Goal: Task Accomplishment & Management: Manage account settings

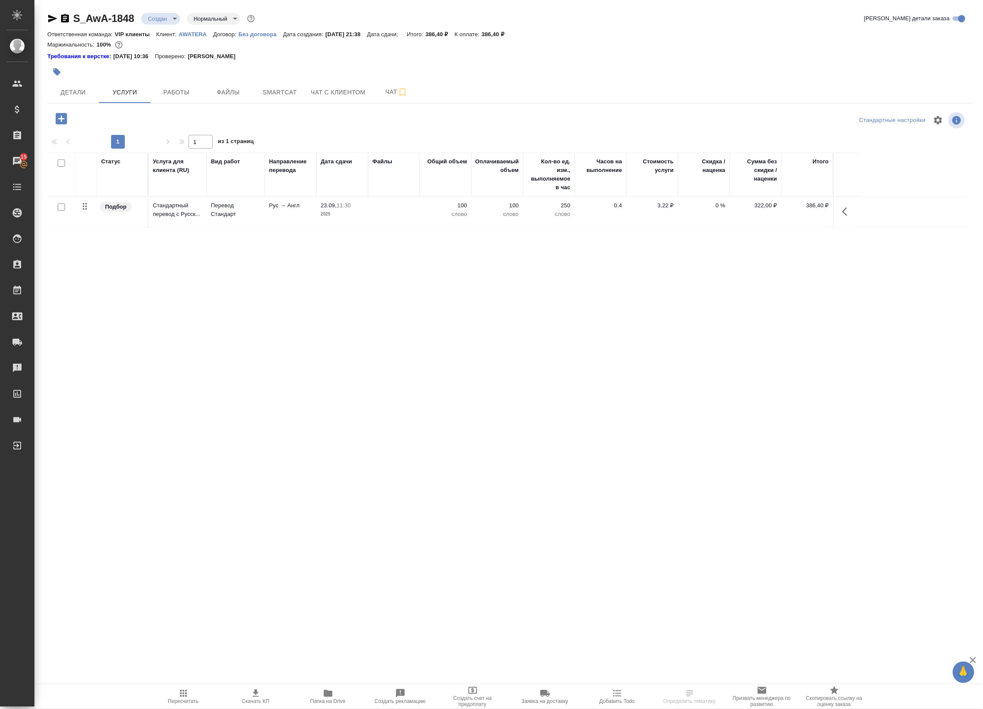
click at [59, 210] on input "checkbox" at bounding box center [61, 206] width 7 height 7
checkbox input "true"
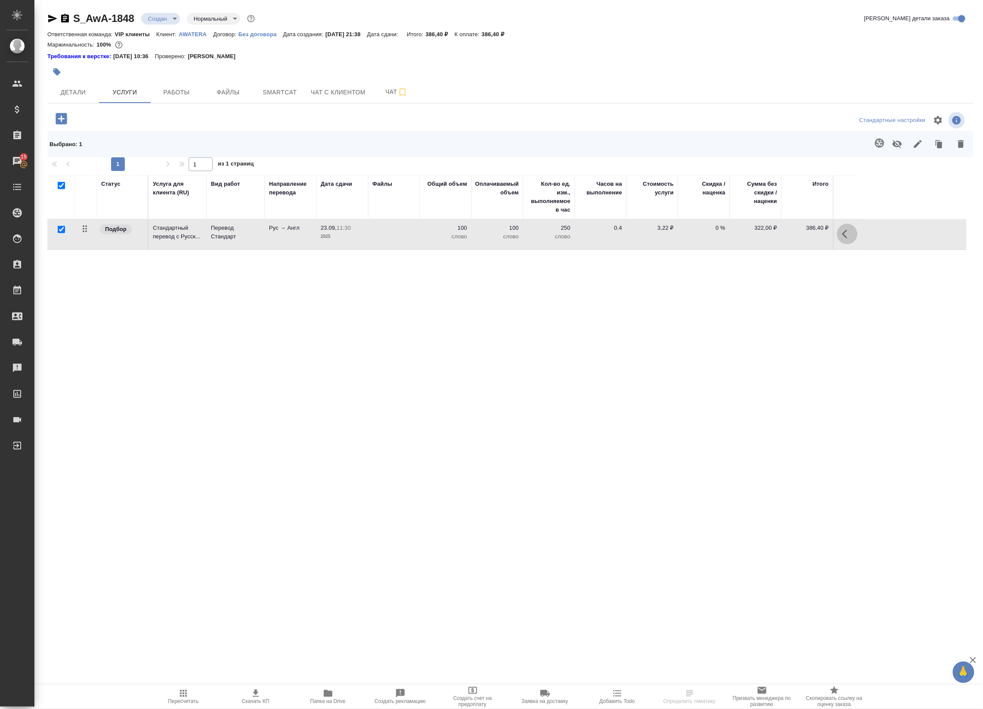
click at [841, 233] on button "button" at bounding box center [847, 234] width 21 height 21
click at [748, 235] on icon "button" at bounding box center [745, 233] width 9 height 9
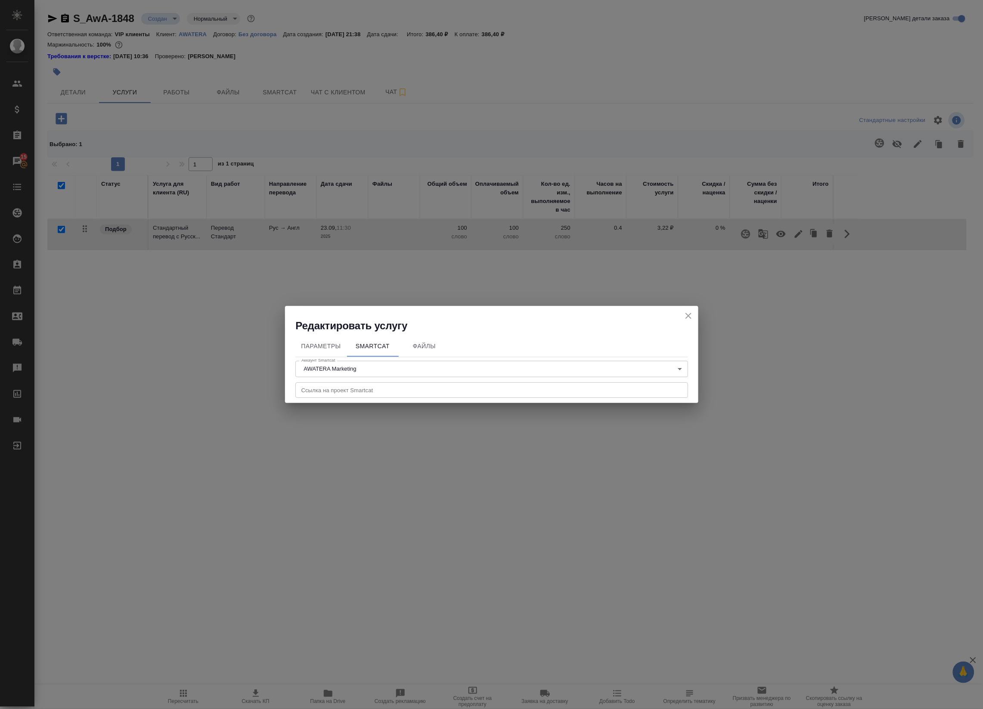
drag, startPoint x: 698, startPoint y: 315, endPoint x: 679, endPoint y: 314, distance: 19.0
click at [679, 314] on div "Редактировать услугу" at bounding box center [491, 319] width 413 height 27
click at [690, 315] on icon "close" at bounding box center [689, 316] width 10 height 10
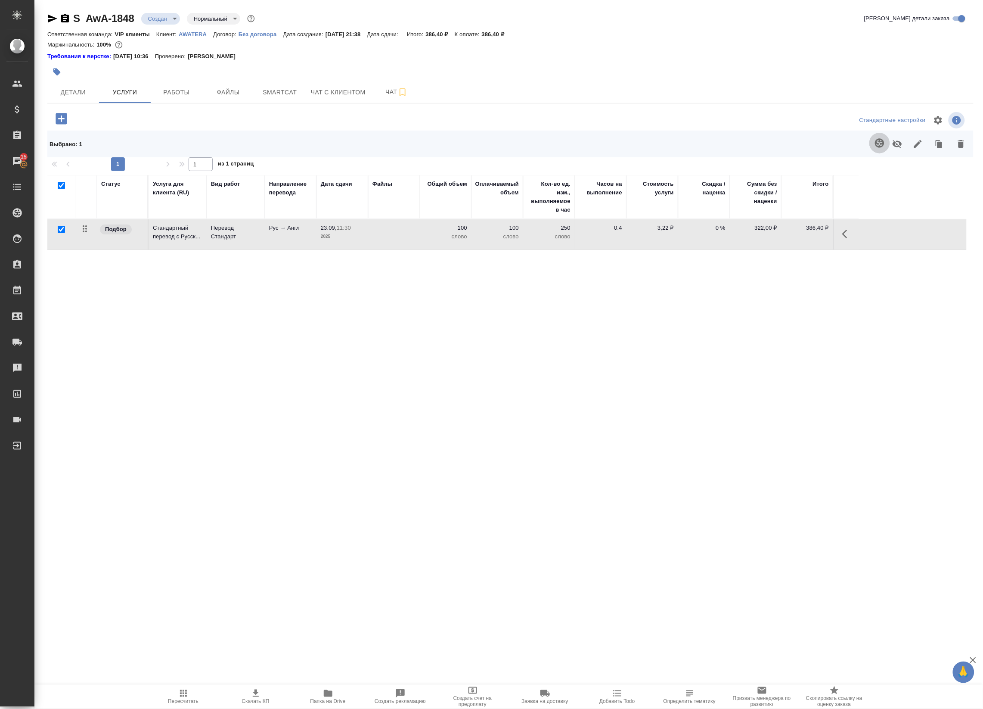
click at [880, 138] on icon "button" at bounding box center [880, 143] width 10 height 10
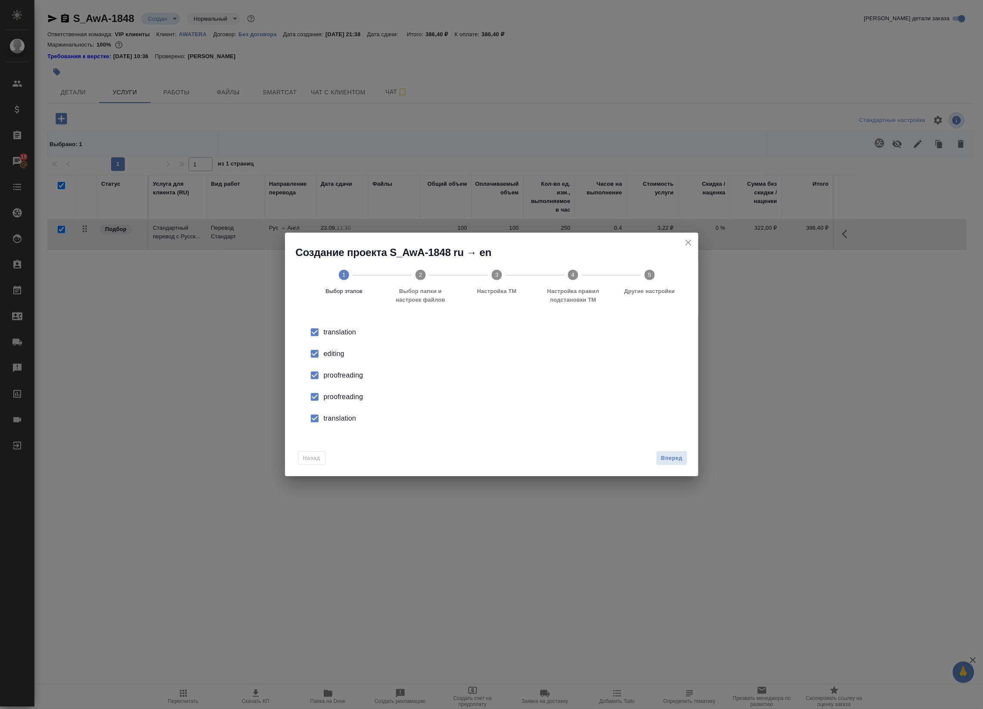
click at [339, 348] on div "editing" at bounding box center [501, 353] width 354 height 10
click at [345, 375] on div "proofreading" at bounding box center [501, 375] width 354 height 10
click at [347, 396] on div "proofreading" at bounding box center [501, 397] width 354 height 10
click at [348, 417] on div "translation" at bounding box center [501, 418] width 354 height 10
click at [673, 452] on button "Вперед" at bounding box center [671, 458] width 31 height 15
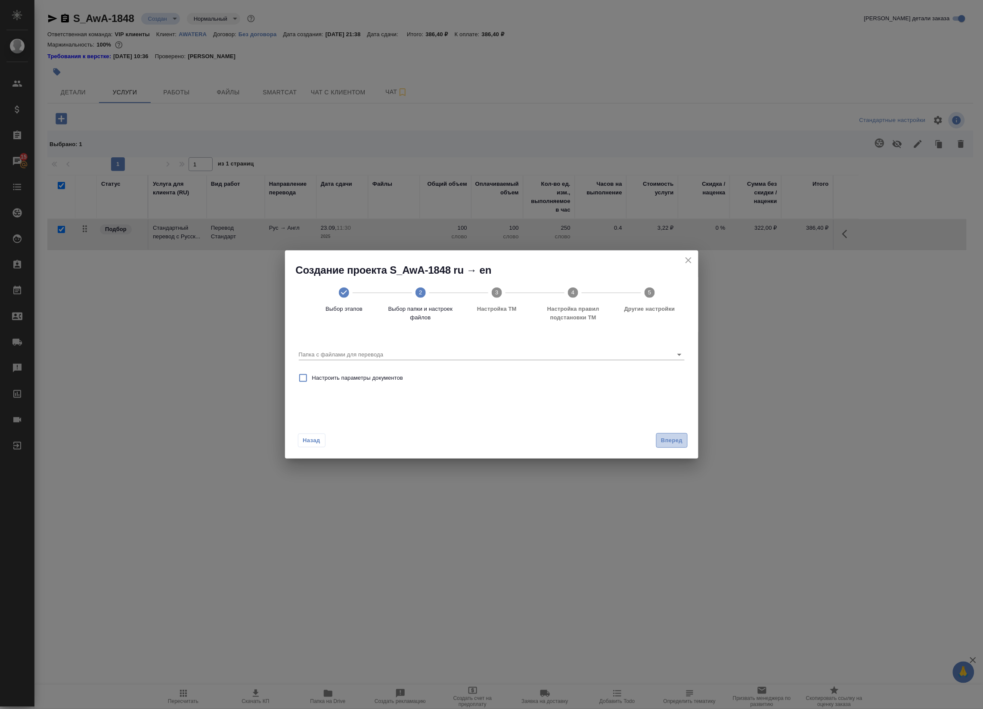
click at [684, 446] on button "Вперед" at bounding box center [671, 440] width 31 height 15
click at [535, 348] on div "Папка с файлами для перевода" at bounding box center [492, 351] width 386 height 18
click at [684, 258] on icon "close" at bounding box center [689, 260] width 10 height 10
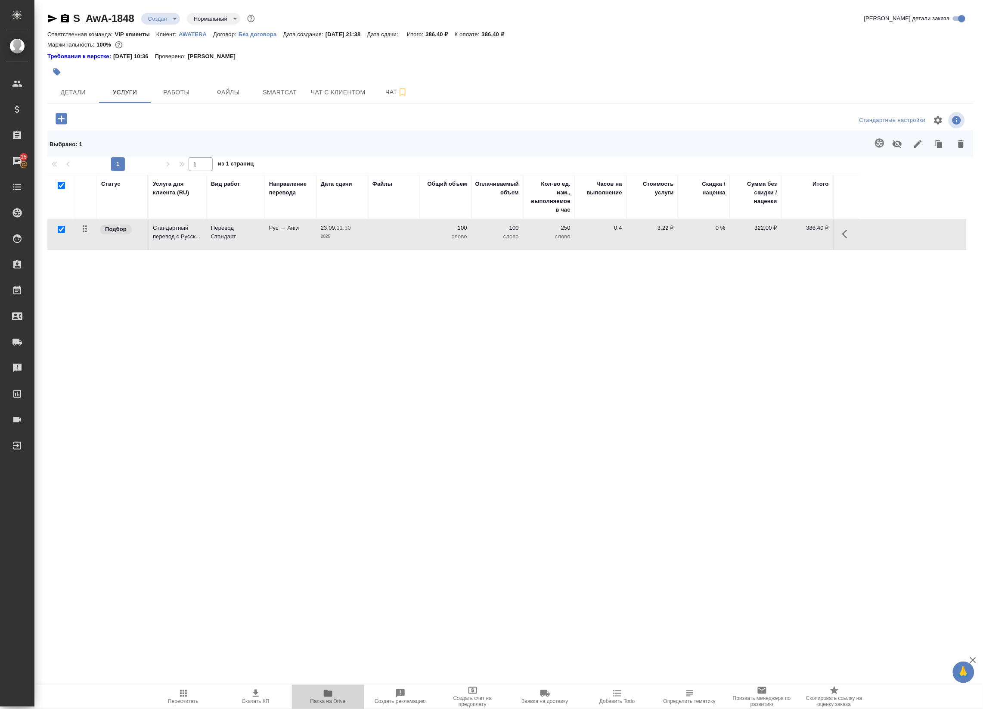
click at [320, 696] on span "Папка на Drive" at bounding box center [328, 696] width 62 height 16
click at [880, 153] on button "button" at bounding box center [880, 143] width 21 height 21
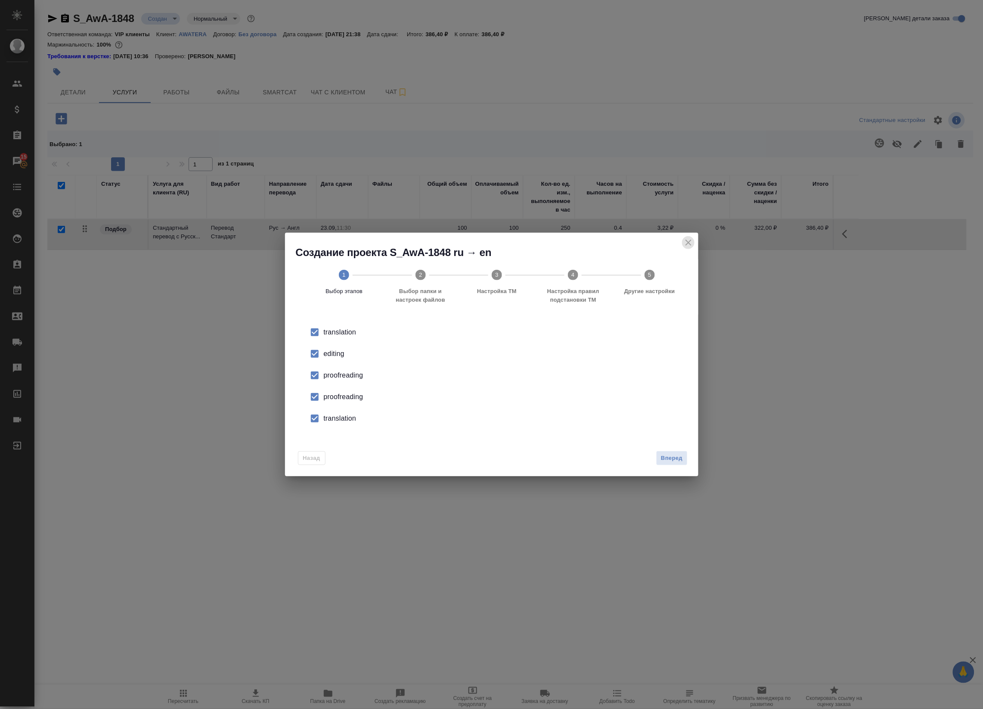
click at [686, 242] on icon "close" at bounding box center [689, 242] width 10 height 10
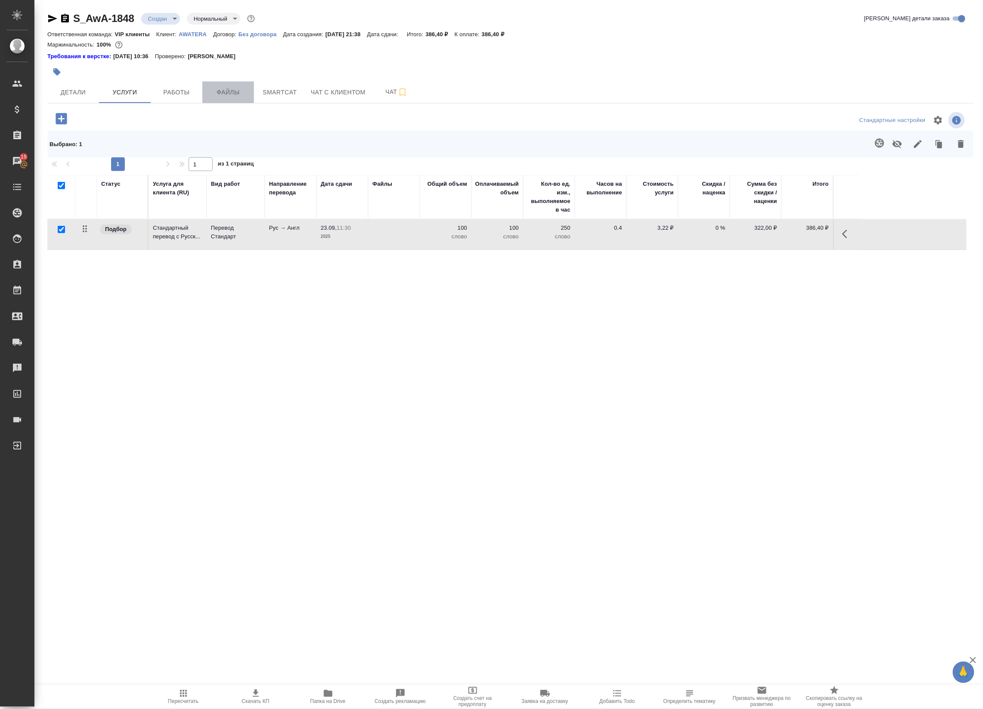
click at [217, 88] on span "Файлы" at bounding box center [228, 92] width 41 height 11
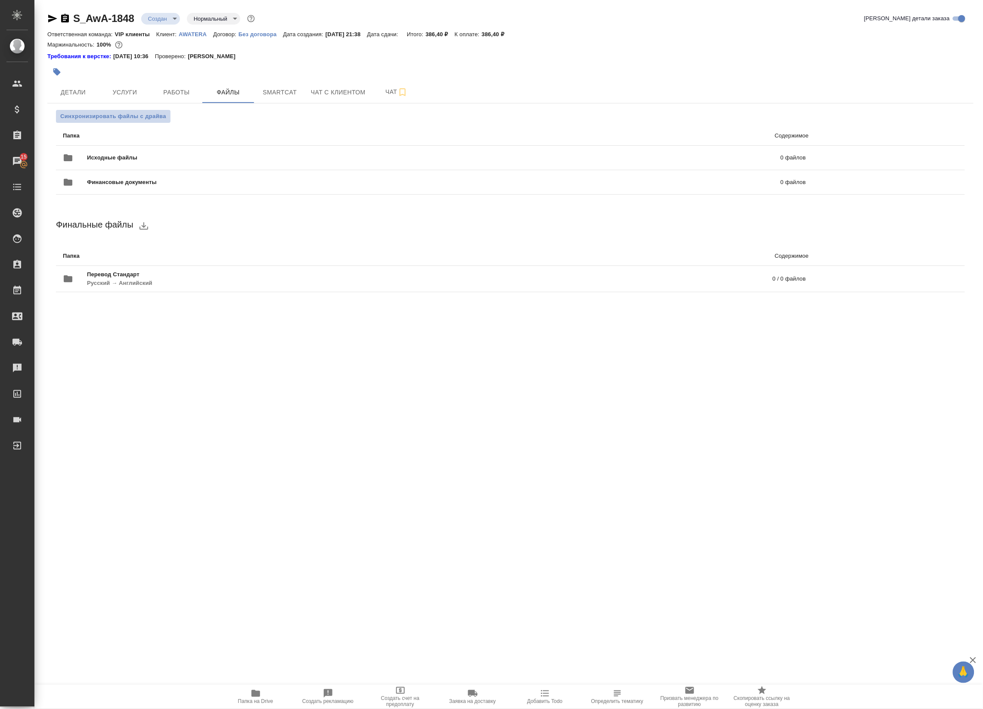
click at [136, 121] on span "Синхронизировать файлы с драйва" at bounding box center [113, 116] width 106 height 9
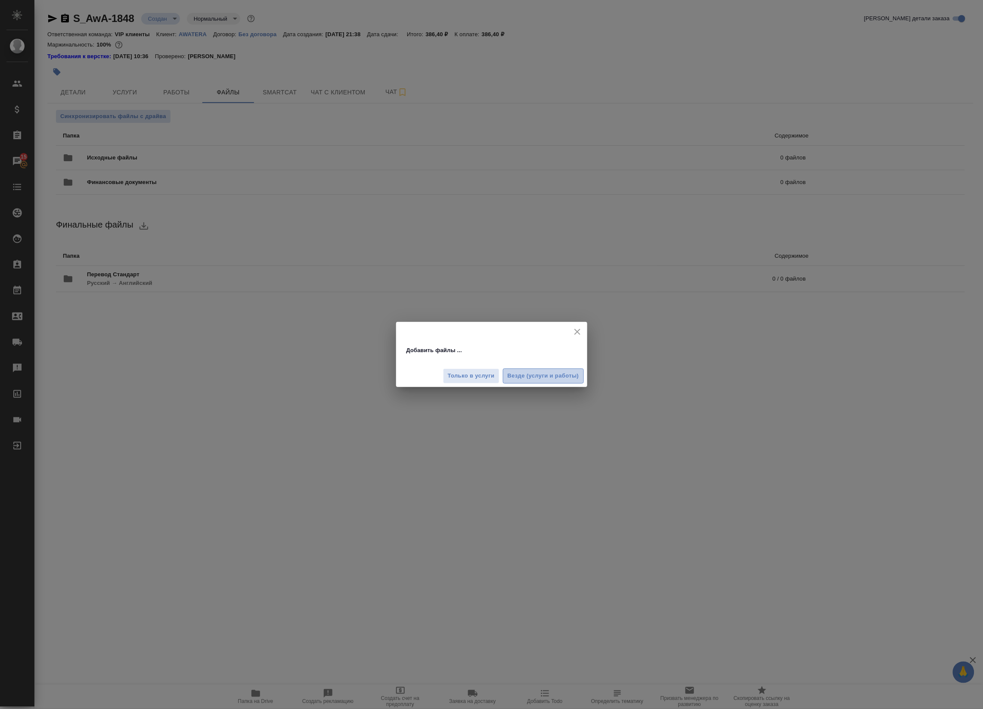
click at [541, 374] on span "Везде (услуги и работы)" at bounding box center [543, 376] width 71 height 10
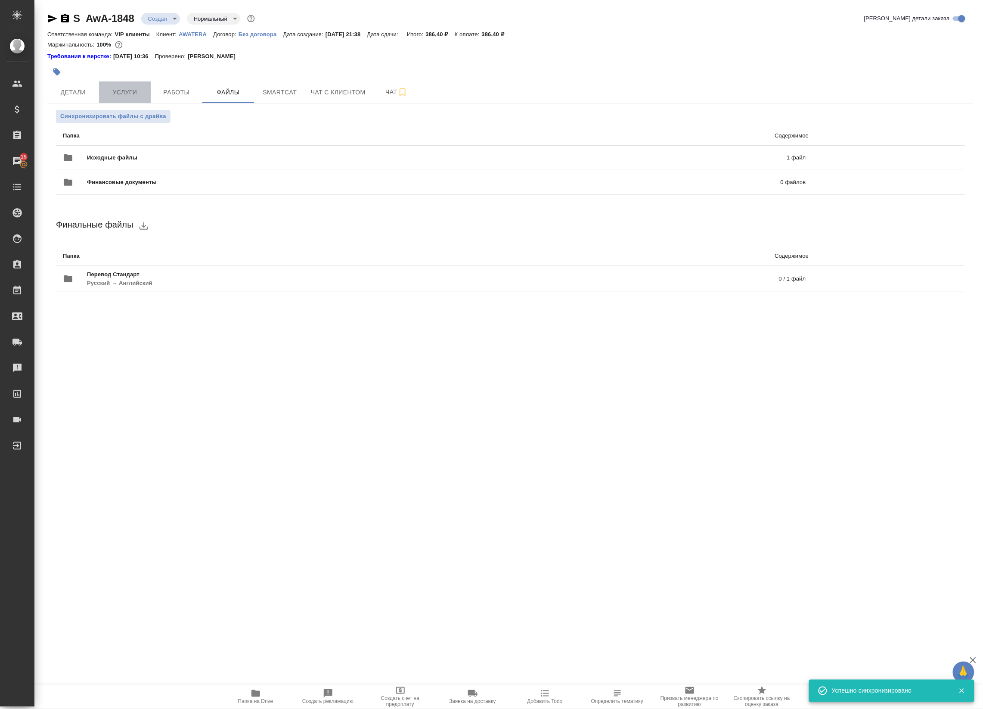
click at [136, 94] on span "Услуги" at bounding box center [124, 92] width 41 height 11
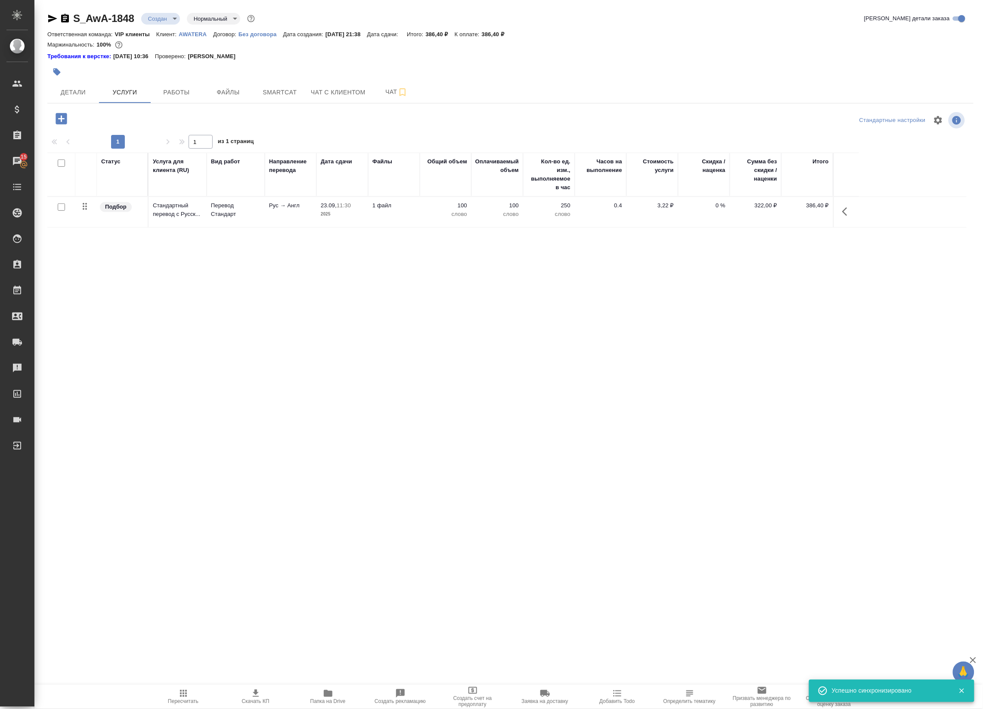
click at [63, 207] on input "checkbox" at bounding box center [61, 206] width 7 height 7
checkbox input "true"
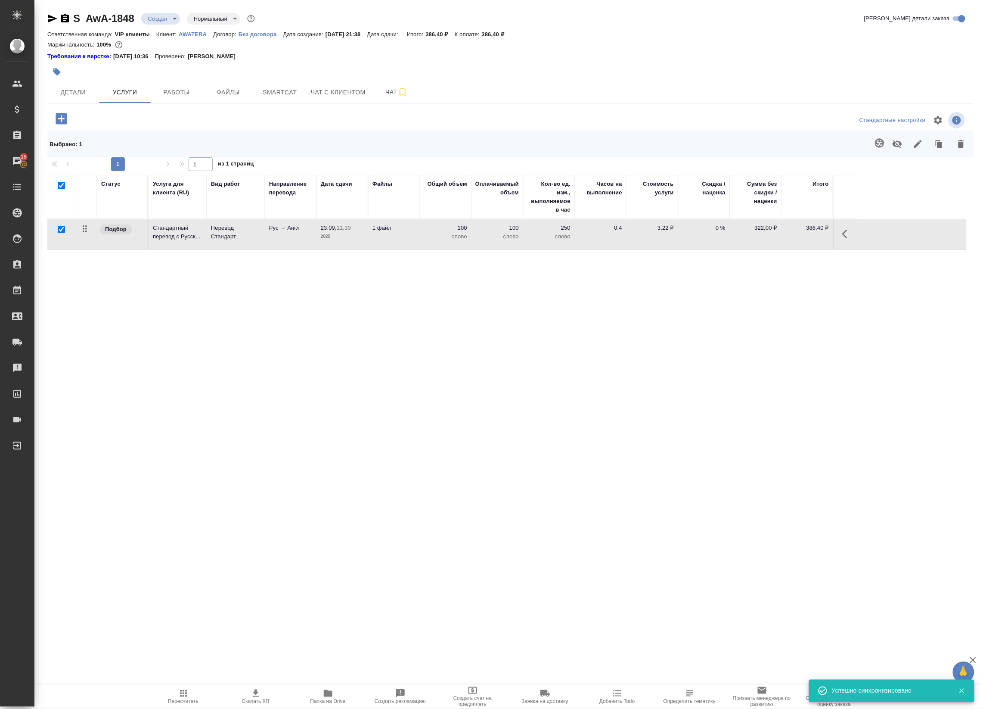
click at [881, 143] on icon "button" at bounding box center [879, 142] width 9 height 9
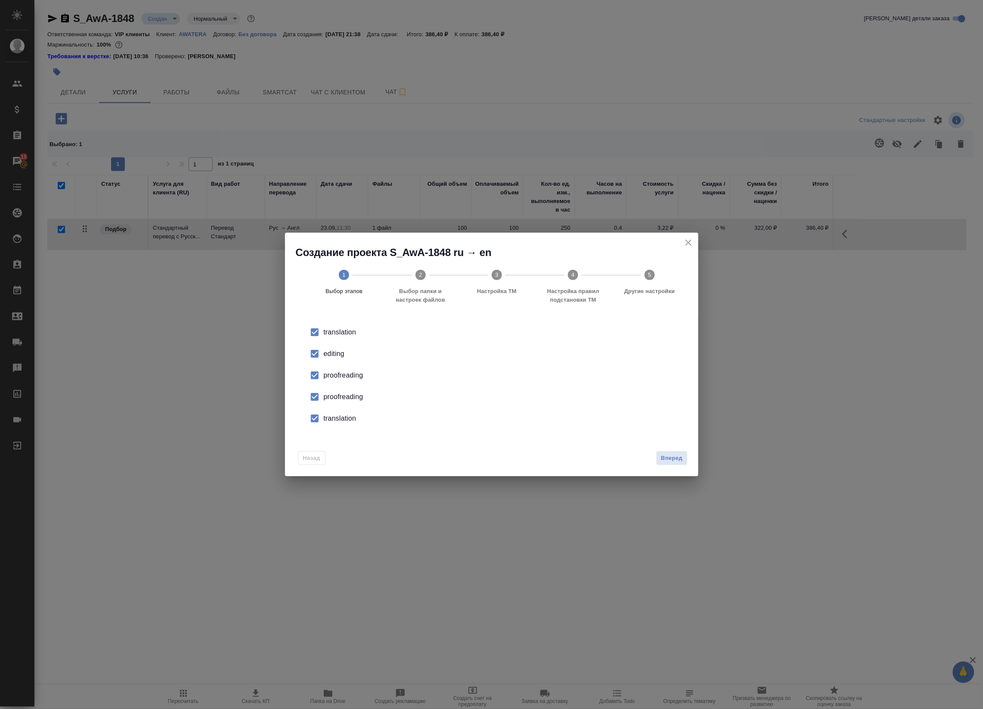
click at [312, 355] on input "checkbox" at bounding box center [315, 354] width 18 height 18
click at [322, 392] on input "checkbox" at bounding box center [315, 397] width 18 height 18
click at [313, 380] on input "checkbox" at bounding box center [315, 375] width 18 height 18
click at [321, 420] on input "checkbox" at bounding box center [315, 418] width 18 height 18
click at [683, 457] on span "Вперед" at bounding box center [672, 458] width 22 height 10
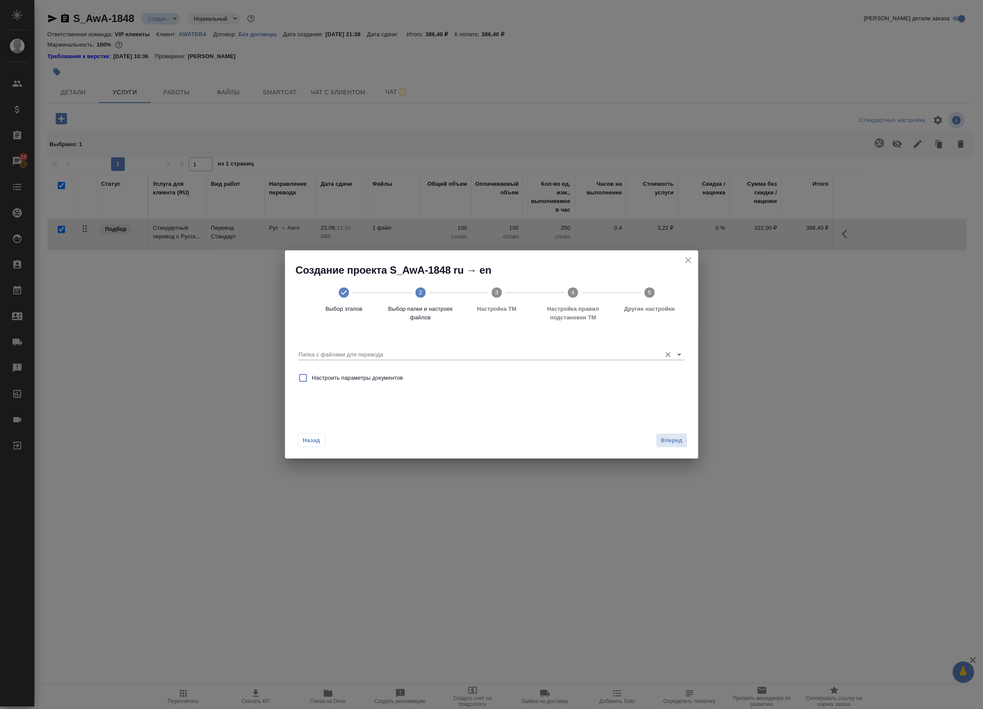
click at [333, 354] on input "Папка с файлами для перевода" at bounding box center [478, 354] width 358 height 10
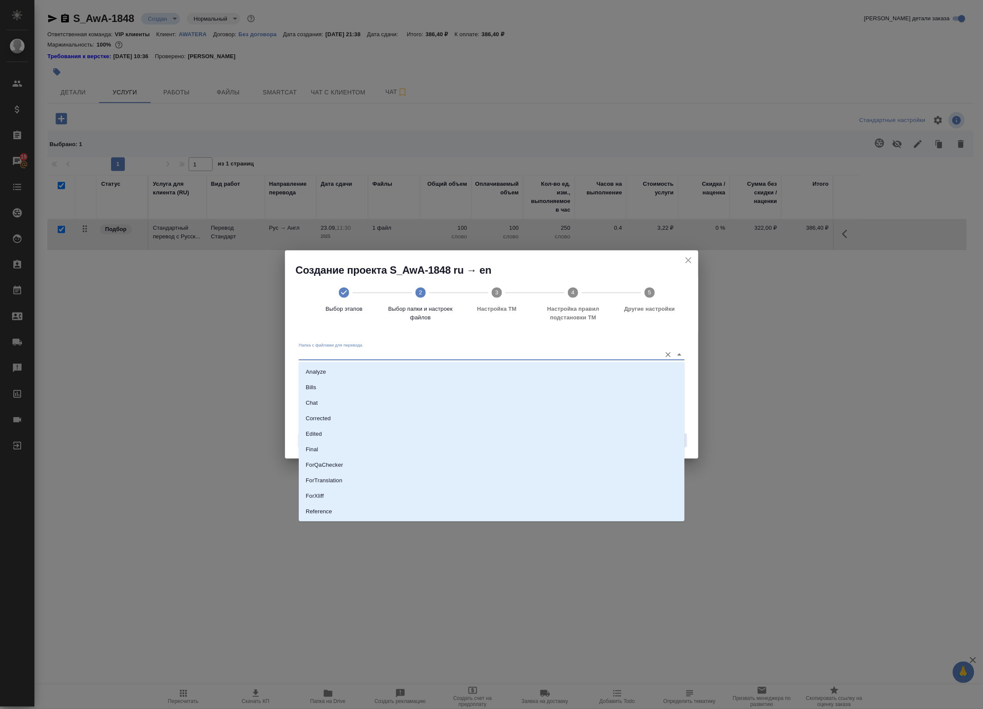
scroll to position [44, 0]
click at [313, 482] on p "Source" at bounding box center [315, 482] width 18 height 9
type input "Source"
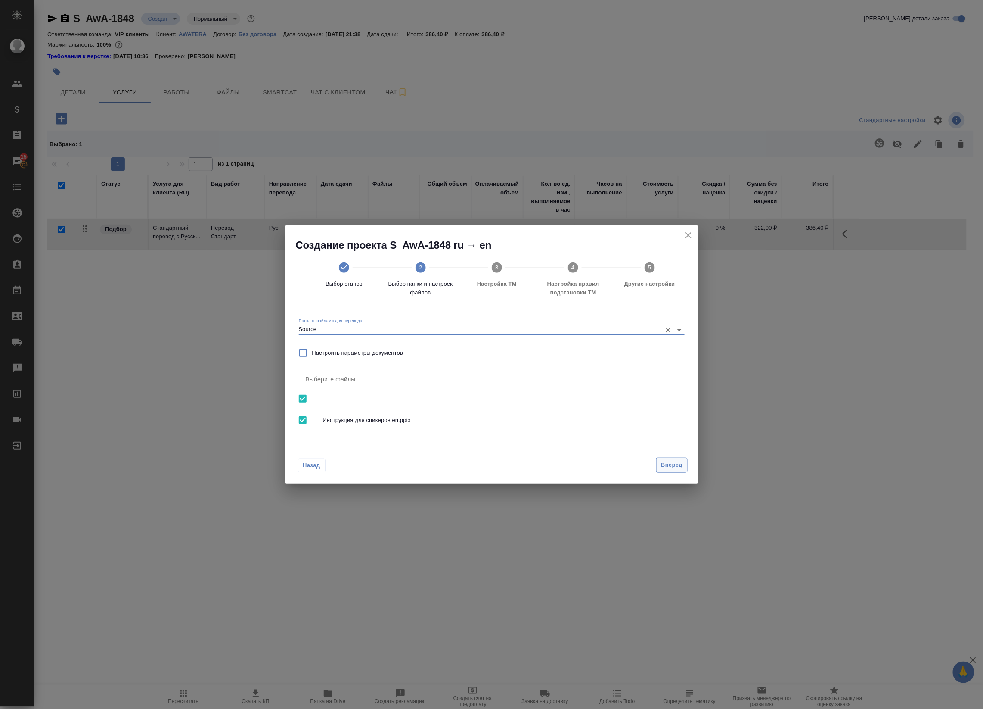
click at [675, 462] on span "Вперед" at bounding box center [672, 465] width 22 height 10
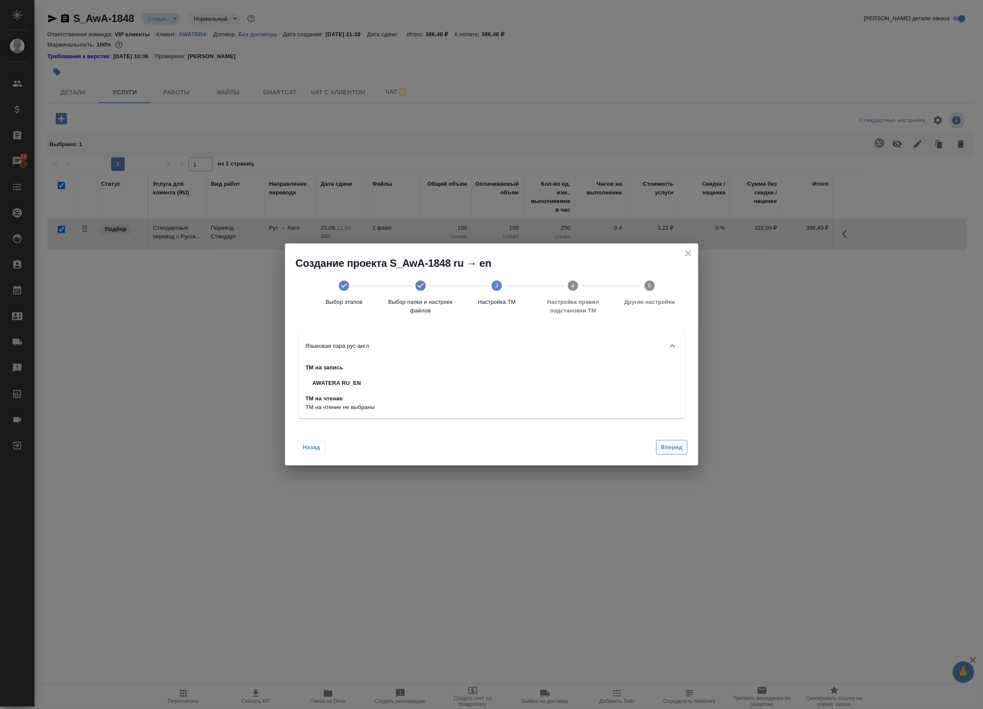
click at [678, 447] on span "Вперед" at bounding box center [672, 447] width 22 height 10
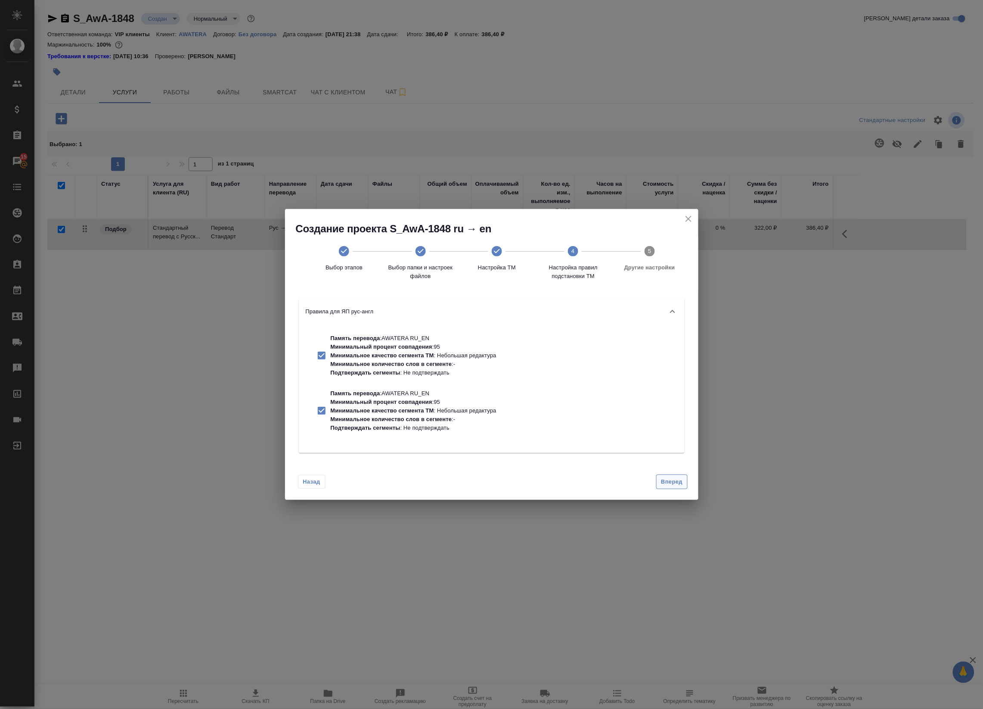
click at [674, 482] on span "Вперед" at bounding box center [672, 482] width 22 height 10
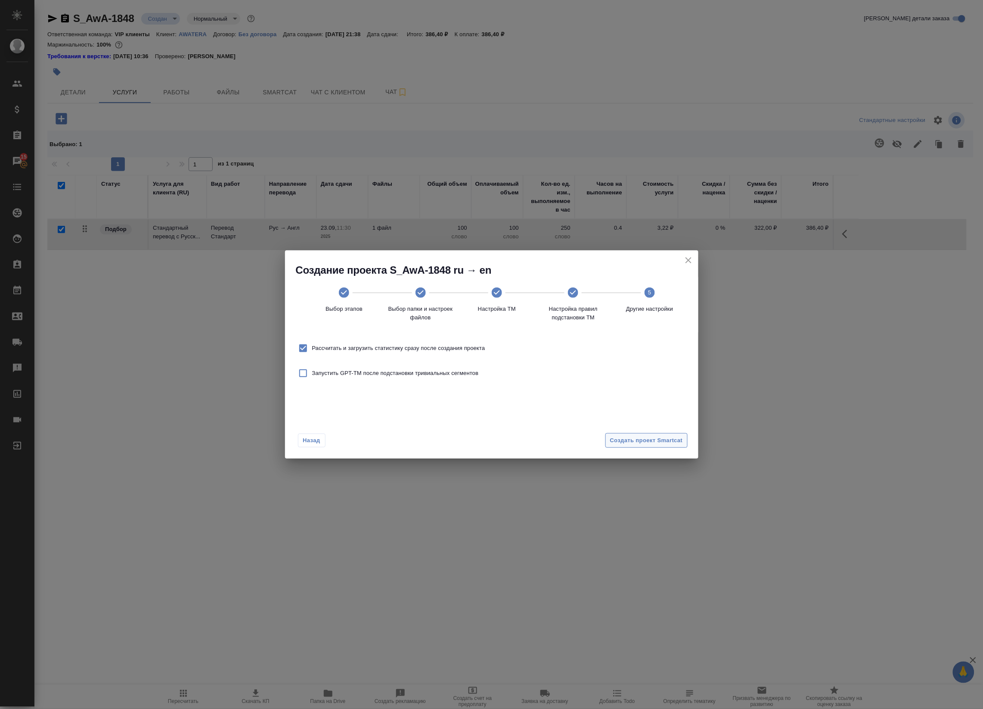
click at [657, 440] on span "Создать проект Smartcat" at bounding box center [646, 440] width 73 height 10
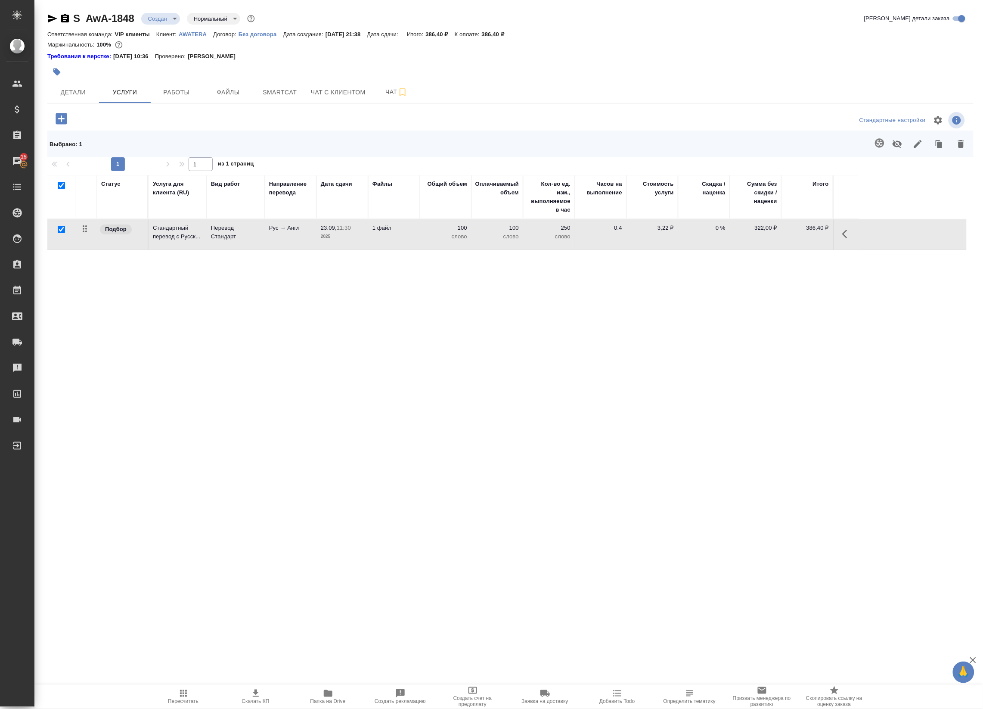
click at [258, 183] on div "Вид работ" at bounding box center [236, 184] width 50 height 9
click at [267, 94] on span "Smartcat" at bounding box center [279, 92] width 41 height 11
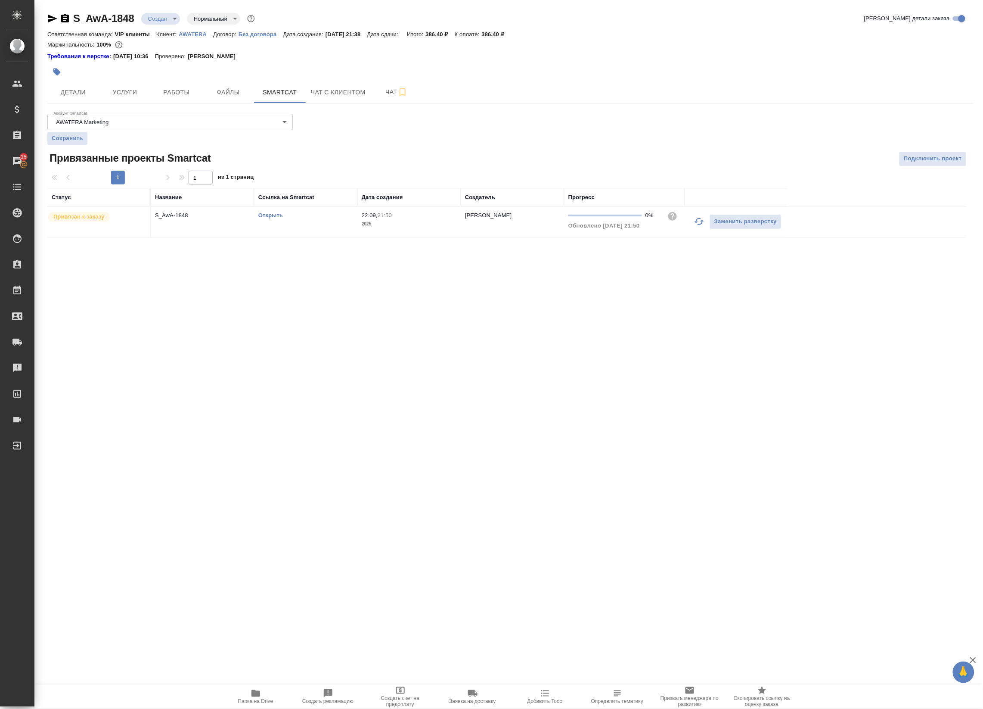
click at [279, 216] on link "Открыть" at bounding box center [270, 215] width 25 height 6
click at [65, 91] on span "Детали" at bounding box center [73, 92] width 41 height 11
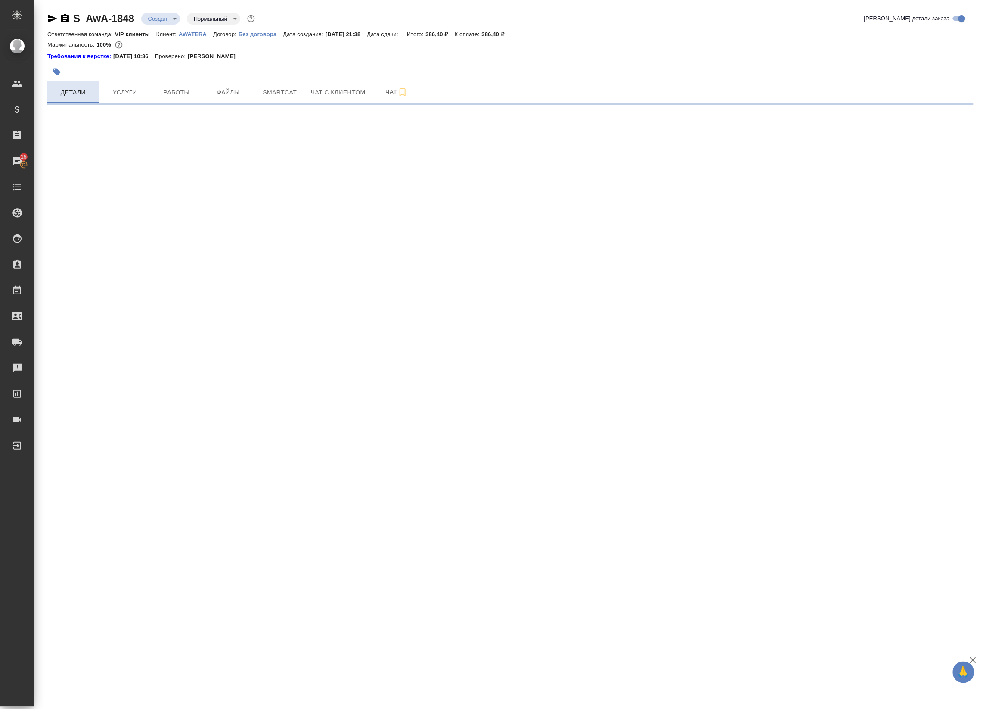
select select "RU"
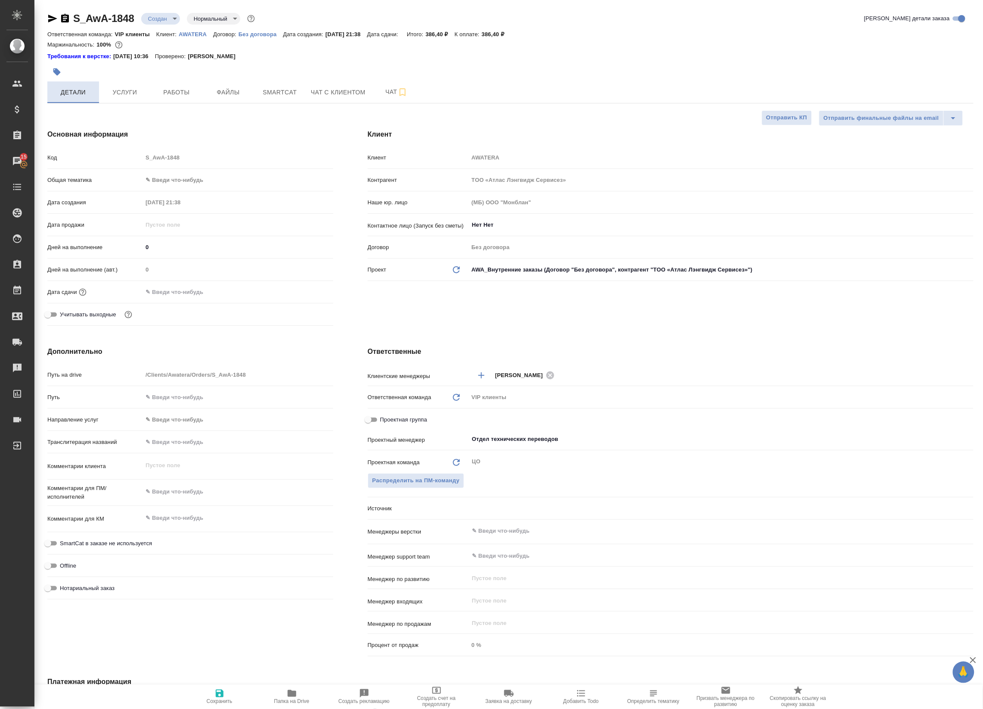
type textarea "x"
click at [159, 180] on body "🙏 .cls-1 fill:#fff; AWATERA Badanyan Artak Клиенты Спецификации Заказы 15 Чаты …" at bounding box center [491, 354] width 983 height 709
click at [168, 207] on li "Маркетинг" at bounding box center [236, 208] width 189 height 14
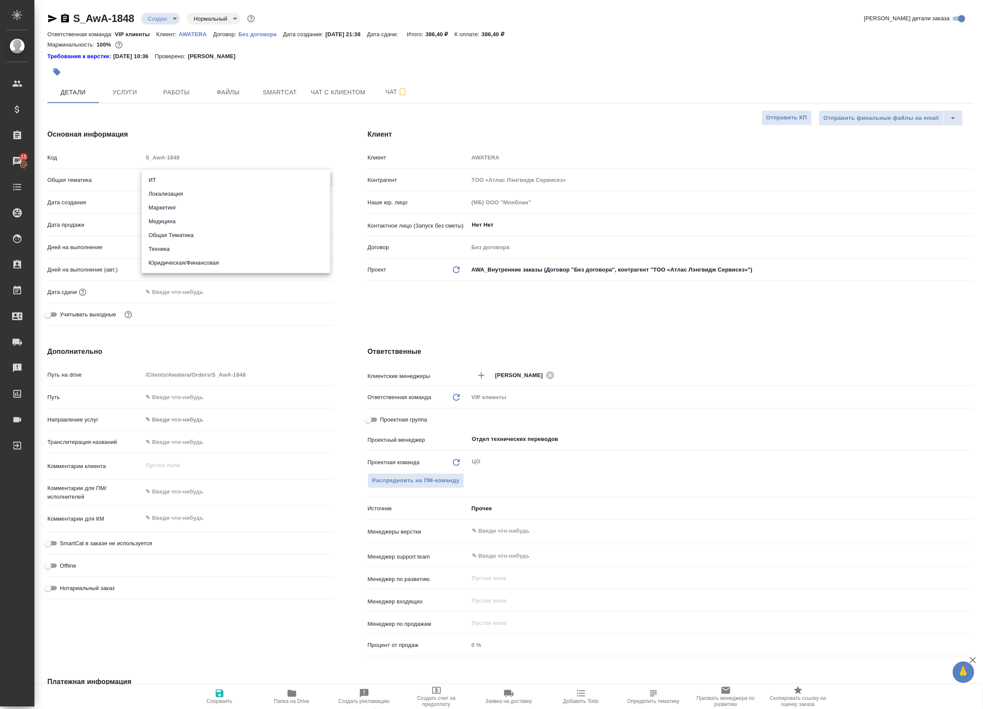
type input "marketing"
type textarea "x"
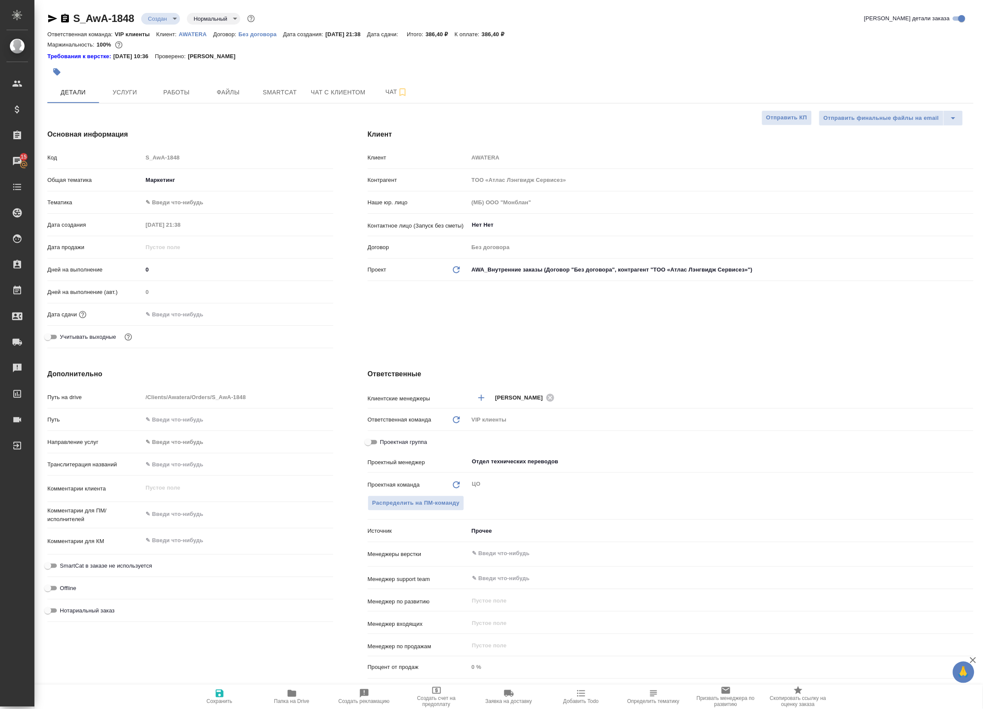
click at [160, 180] on body "🙏 .cls-1 fill:#fff; AWATERA Badanyan Artak Клиенты Спецификации Заказы 15 Чаты …" at bounding box center [491, 354] width 983 height 709
click at [155, 166] on li "Локализация" at bounding box center [236, 166] width 189 height 14
type input "local"
type textarea "x"
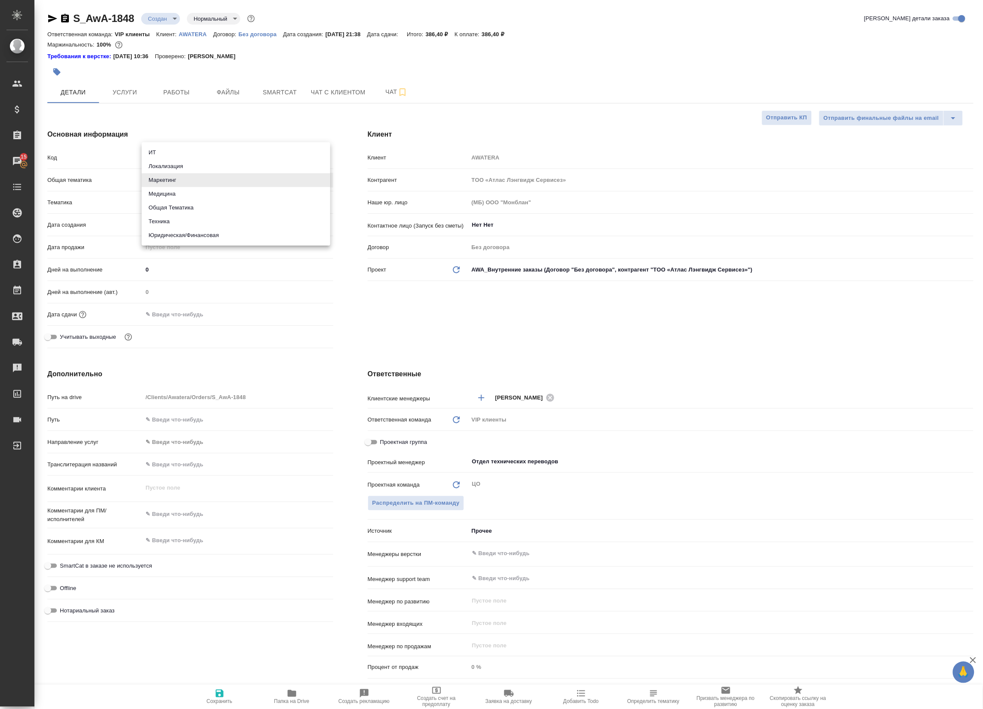
type textarea "x"
click at [164, 202] on body "🙏 .cls-1 fill:#fff; AWATERA Badanyan Artak Клиенты Спецификации Заказы 15 Чаты …" at bounding box center [491, 354] width 983 height 709
click at [143, 182] on div at bounding box center [491, 354] width 983 height 709
click at [154, 181] on body "🙏 .cls-1 fill:#fff; AWATERA Badanyan Artak Клиенты Спецификации Заказы 15 Чаты …" at bounding box center [491, 354] width 983 height 709
click at [155, 237] on li "Техника" at bounding box center [236, 235] width 189 height 14
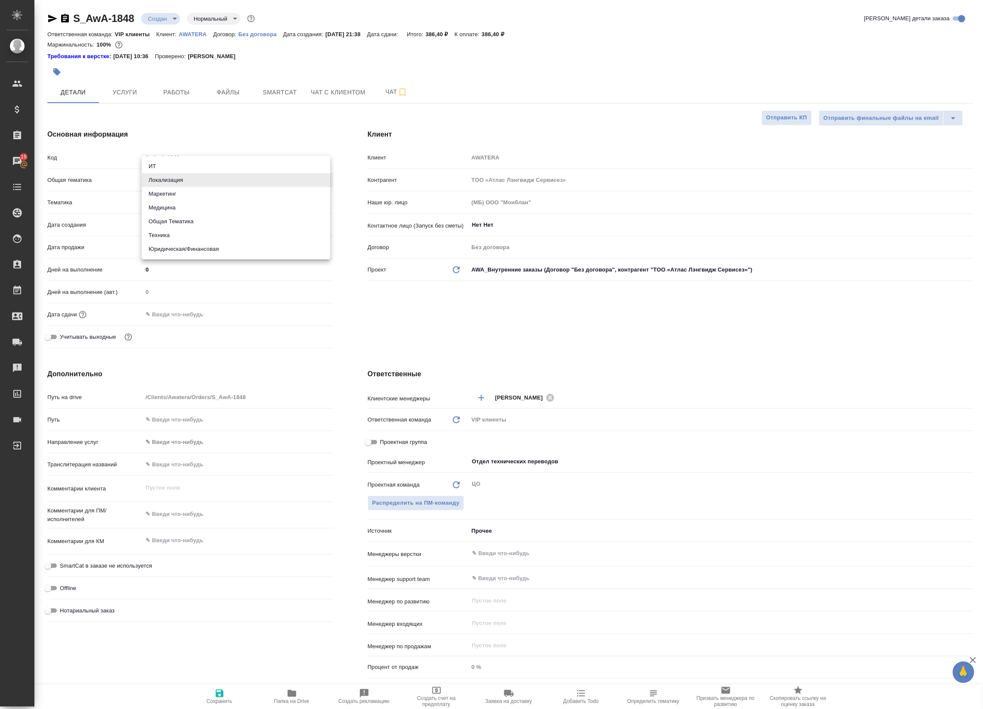
type input "tech"
type textarea "x"
click at [154, 202] on body "🙏 .cls-1 fill:#fff; AWATERA Badanyan Artak Клиенты Спецификации Заказы 15 Чаты …" at bounding box center [491, 354] width 983 height 709
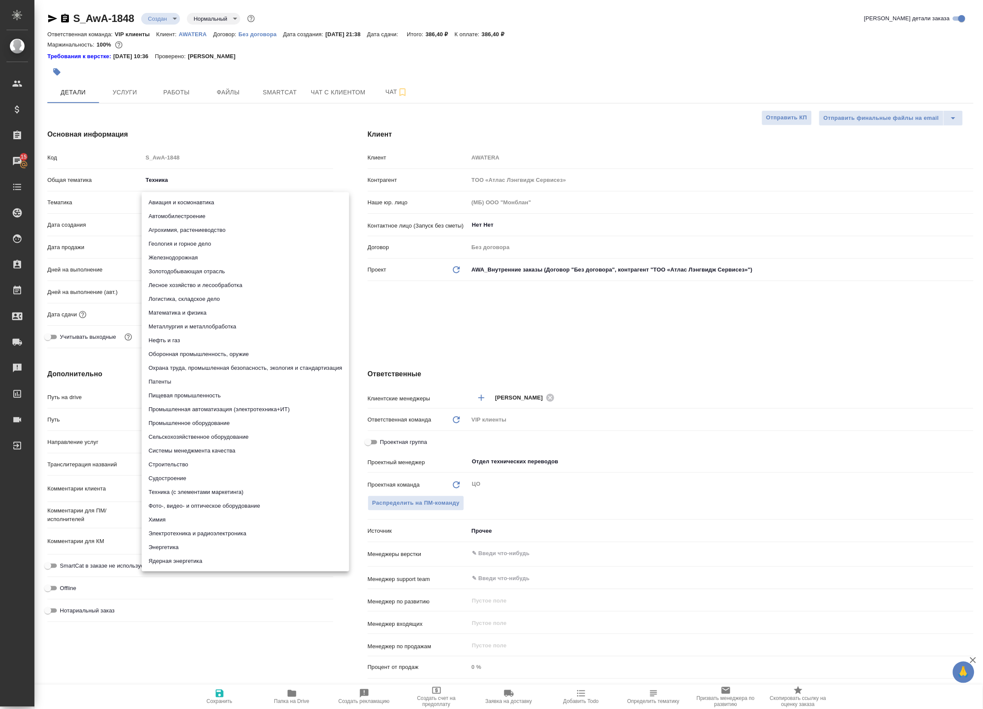
click at [102, 214] on div at bounding box center [491, 354] width 983 height 709
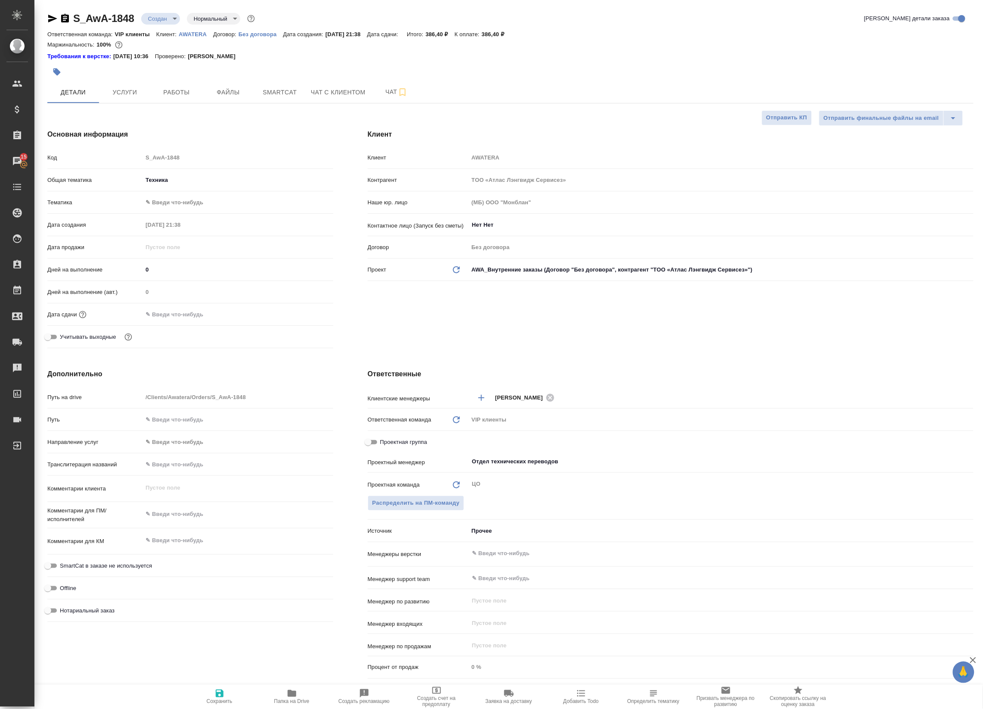
click at [143, 177] on div "Авиация и космонавтика Автомобилестроение Агрохимия, растениеводство Геология и…" at bounding box center [491, 354] width 983 height 709
click at [149, 179] on body "🙏 .cls-1 fill:#fff; AWATERA Badanyan Artak Клиенты Спецификации Заказы 15 Чаты …" at bounding box center [491, 354] width 983 height 709
click at [154, 164] on li "Общая Тематика" at bounding box center [236, 166] width 189 height 14
type input "obtem"
type textarea "x"
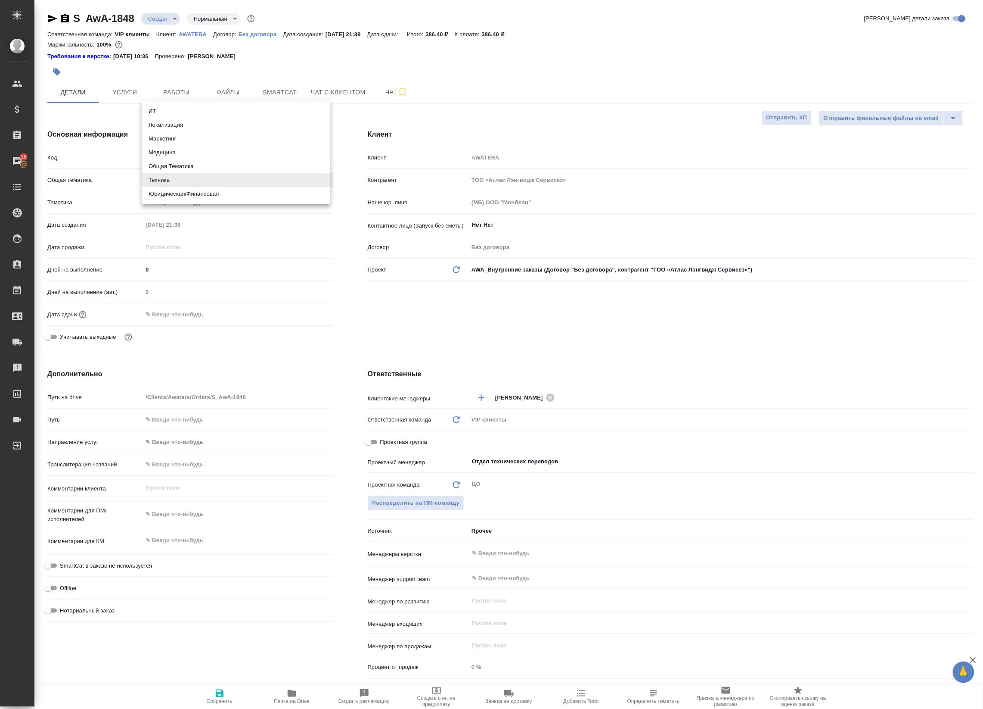
type textarea "x"
click at [156, 203] on body "🙏 .cls-1 fill:#fff; AWATERA Badanyan Artak Клиенты Спецификации Заказы 15 Чаты …" at bounding box center [491, 354] width 983 height 709
click at [155, 208] on li "Общая Тематика" at bounding box center [236, 203] width 189 height 14
type textarea "x"
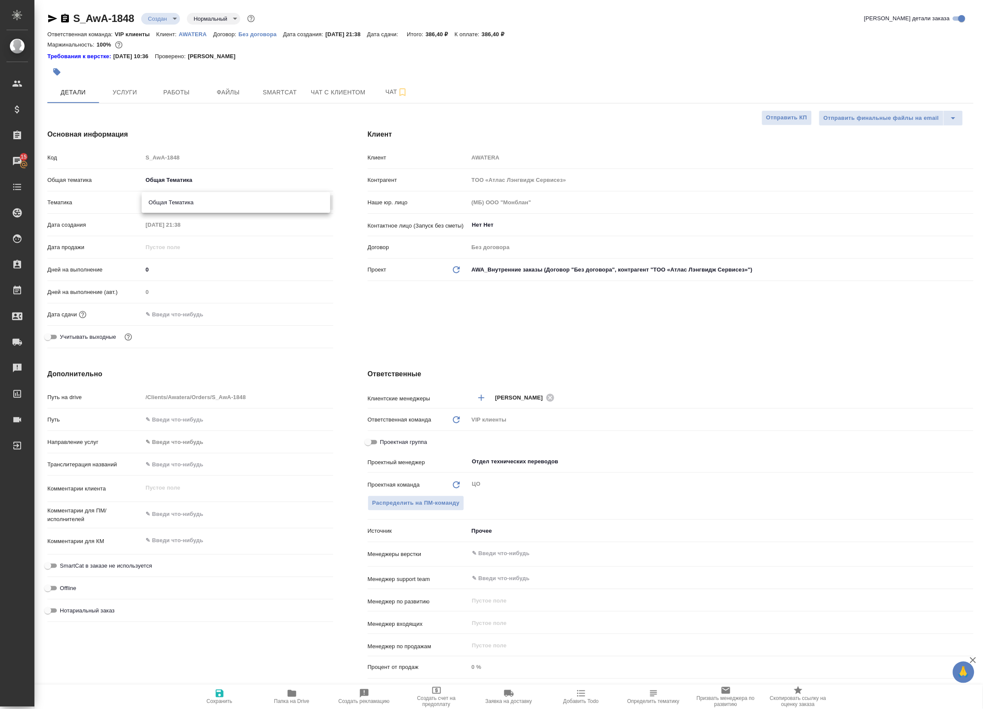
type textarea "x"
type input "6012b1ca196b0e5c9229a120"
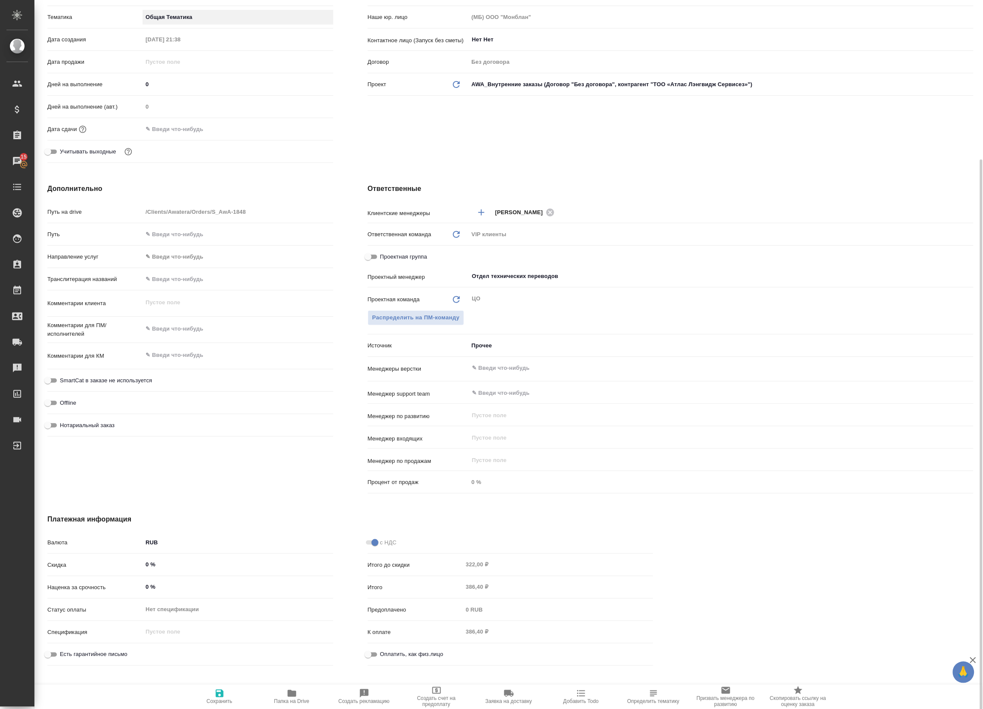
scroll to position [194, 0]
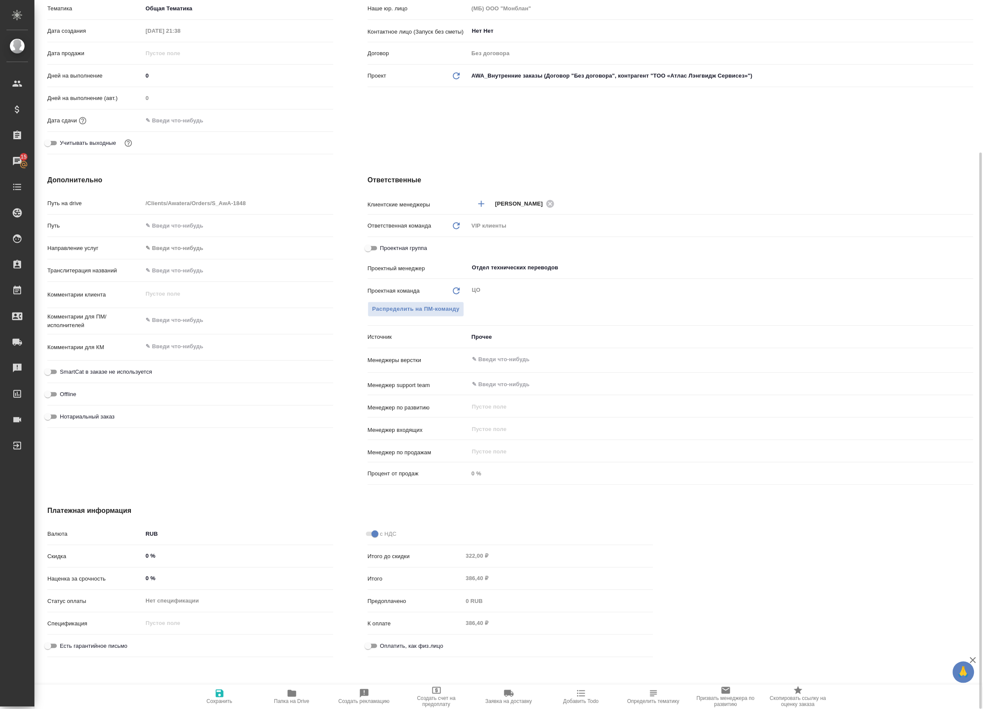
click at [218, 698] on span "Сохранить" at bounding box center [220, 701] width 26 height 6
type textarea "x"
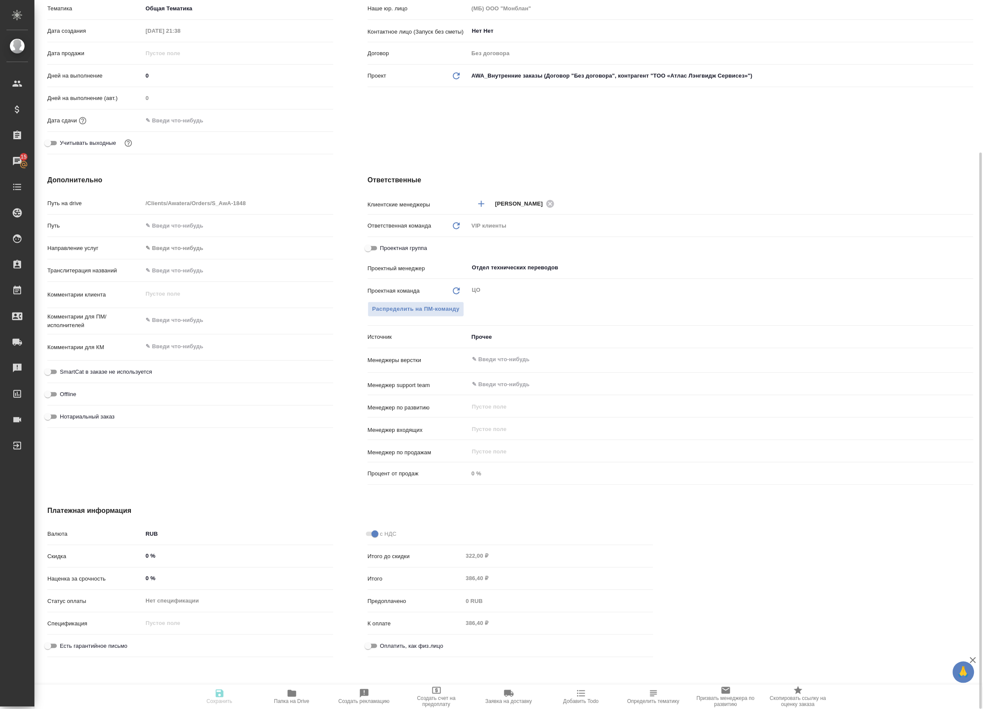
type textarea "x"
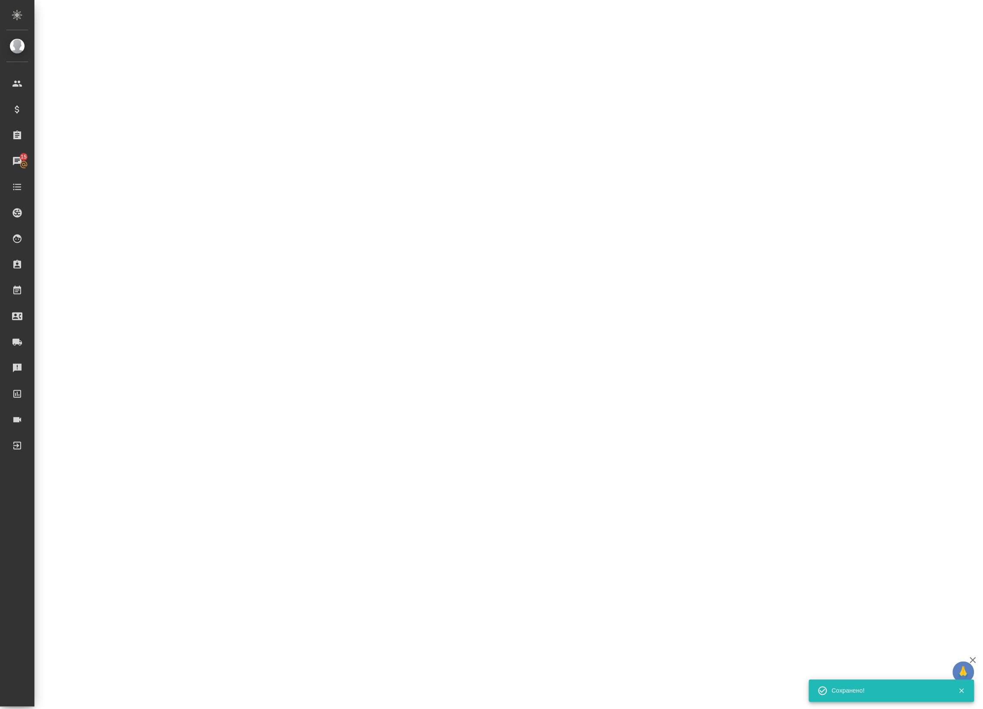
scroll to position [186, 0]
select select "RU"
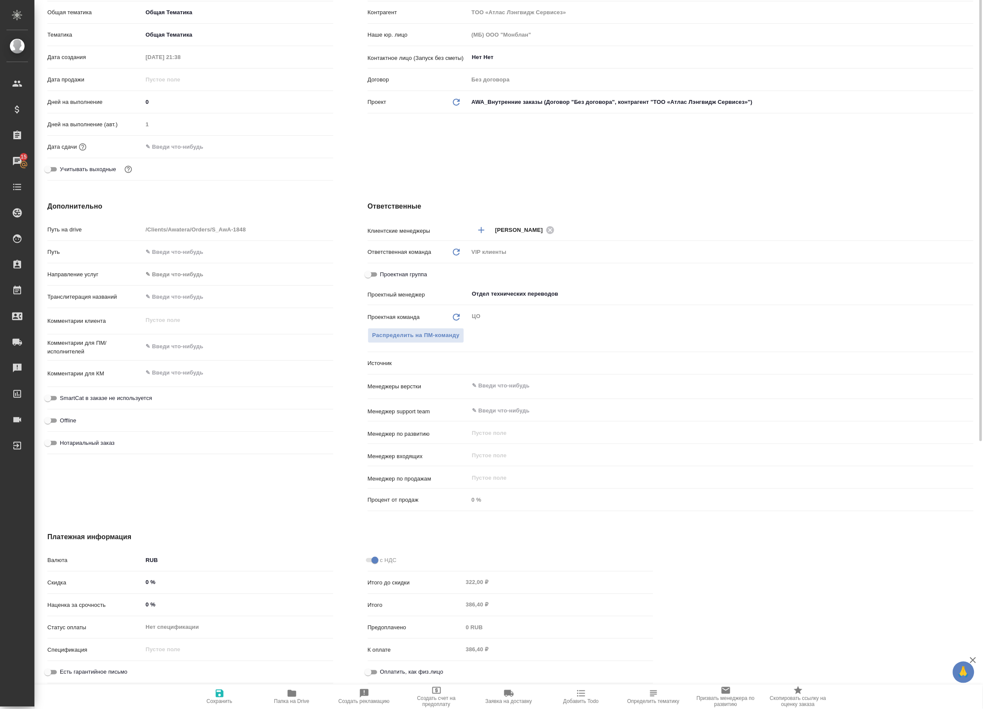
scroll to position [0, 0]
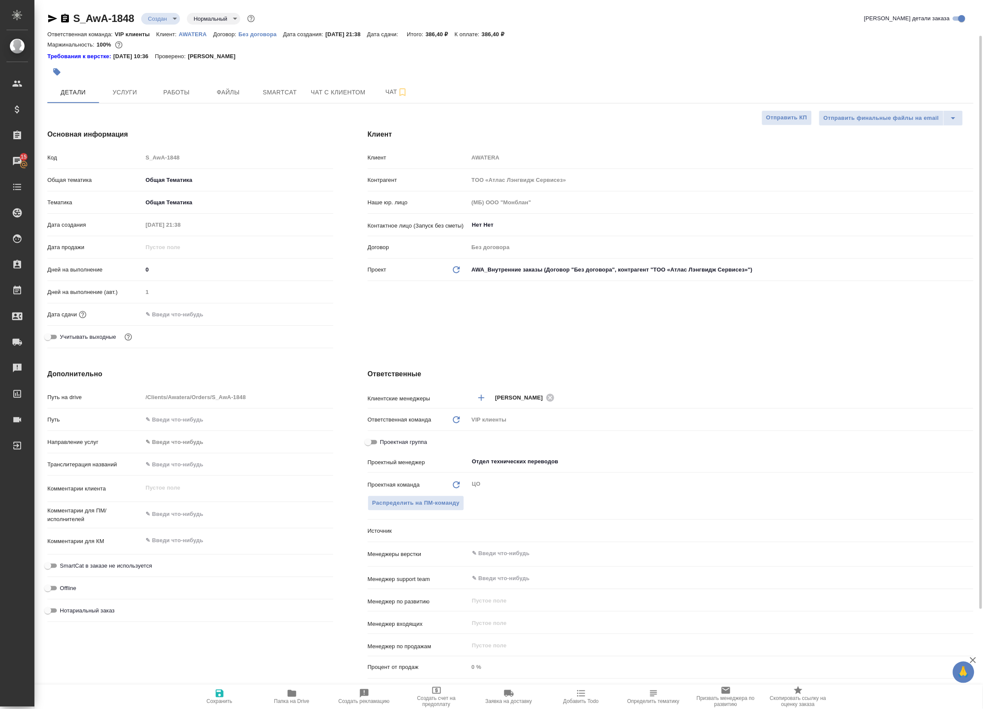
type textarea "x"
click at [152, 17] on body "🙏 .cls-1 fill:#fff; AWATERA Badanyan Artak Клиенты Спецификации Заказы 15 Чаты …" at bounding box center [491, 354] width 983 height 709
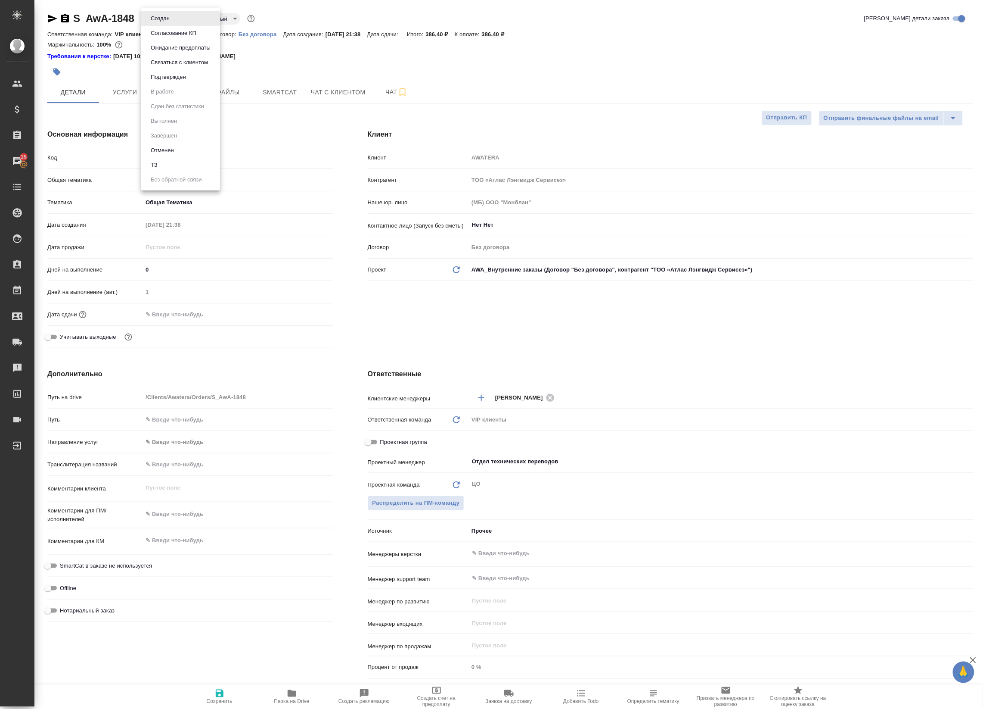
click at [151, 78] on button "Подтвержден" at bounding box center [168, 76] width 40 height 9
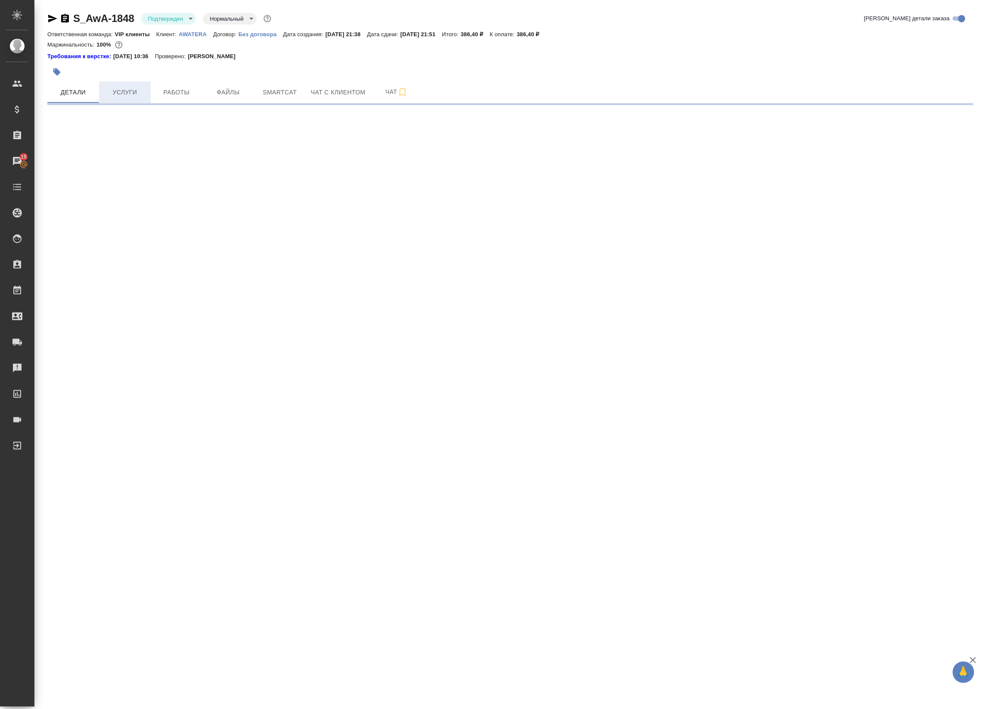
click at [124, 90] on span "Услуги" at bounding box center [124, 92] width 41 height 11
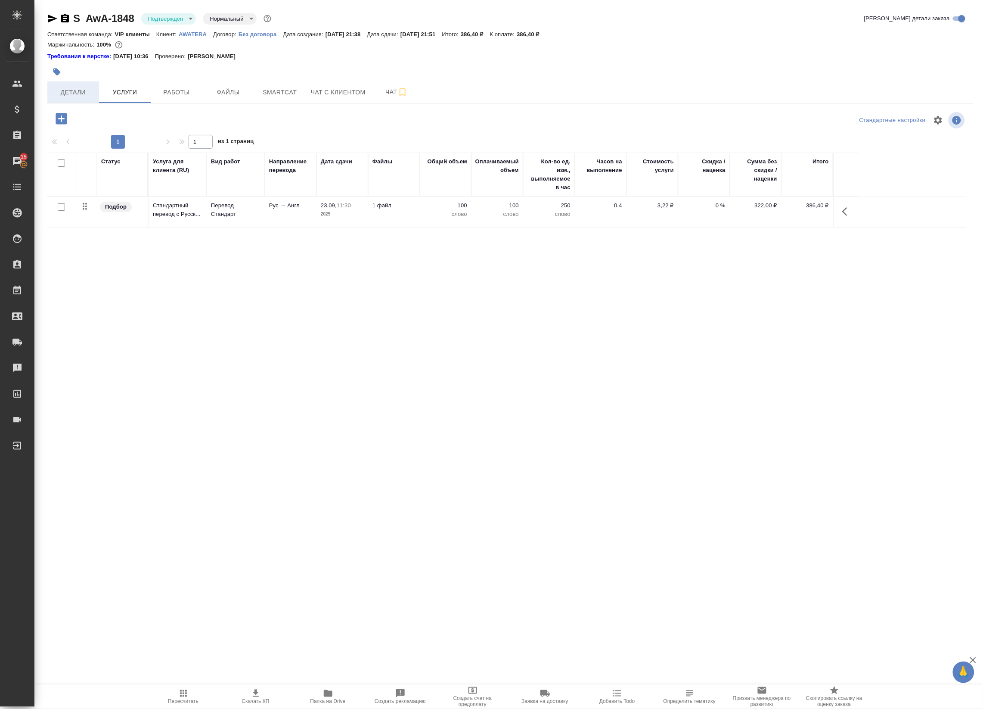
click at [74, 93] on span "Детали" at bounding box center [73, 92] width 41 height 11
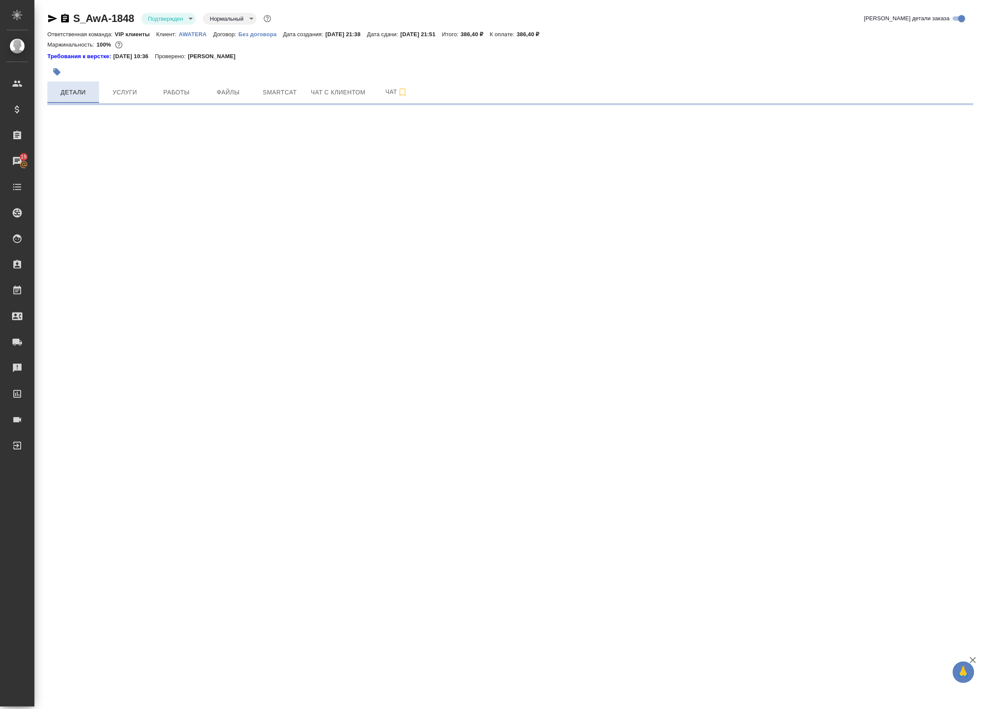
select select "RU"
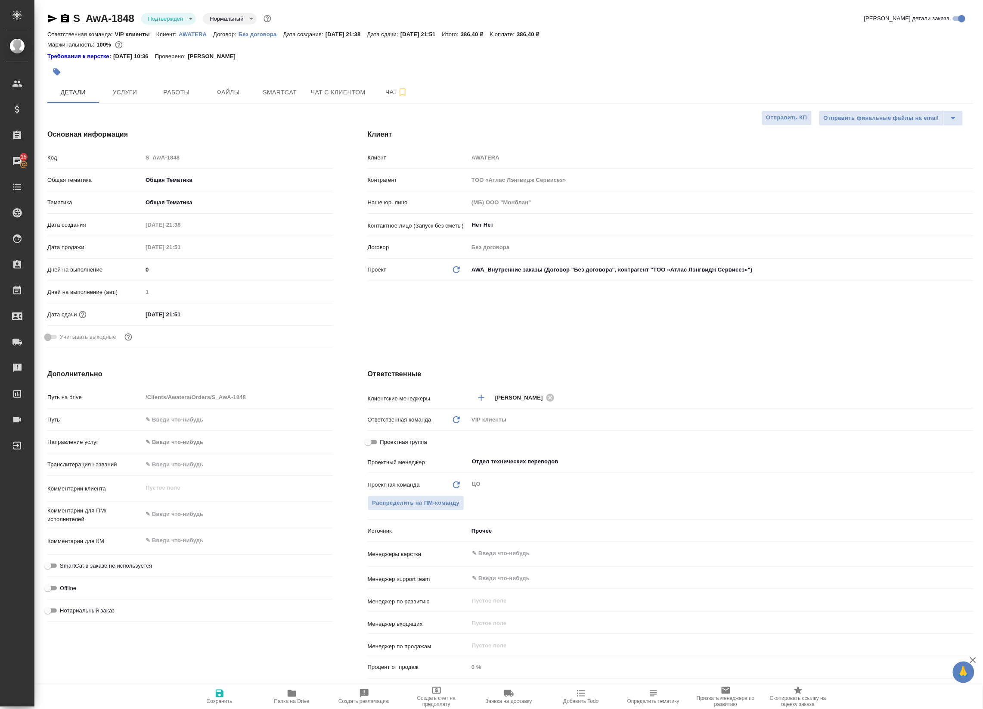
click at [484, 423] on div "VIP клиенты" at bounding box center [721, 419] width 505 height 15
type textarea "x"
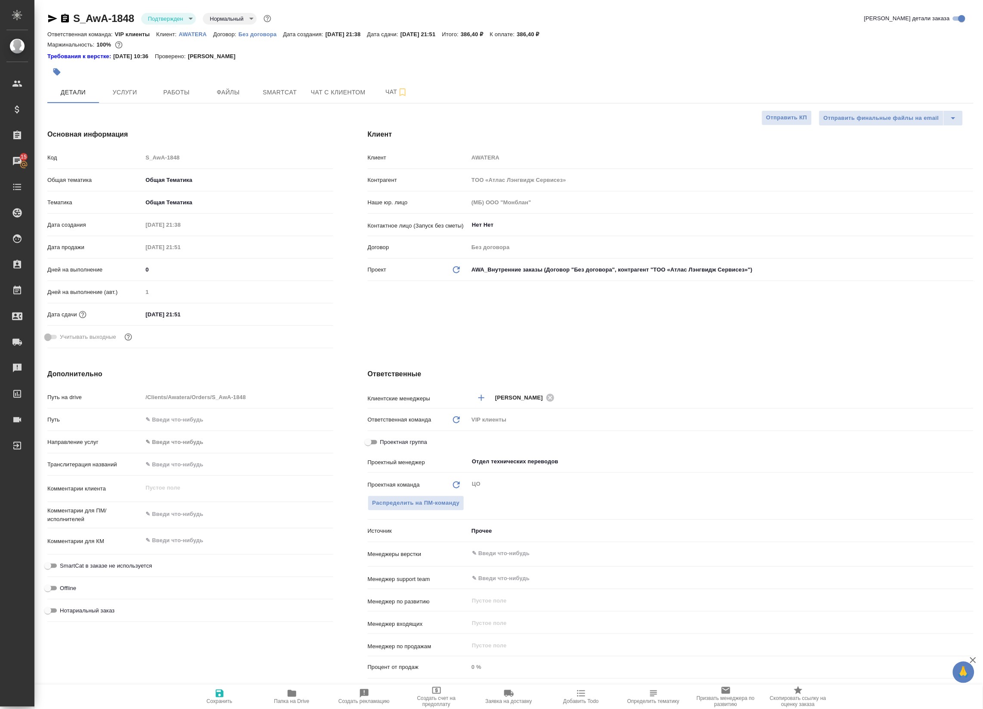
type textarea "x"
click at [380, 446] on span "Проектная группа" at bounding box center [403, 442] width 47 height 9
click at [379, 446] on input "Проектная группа" at bounding box center [368, 442] width 31 height 10
checkbox input "true"
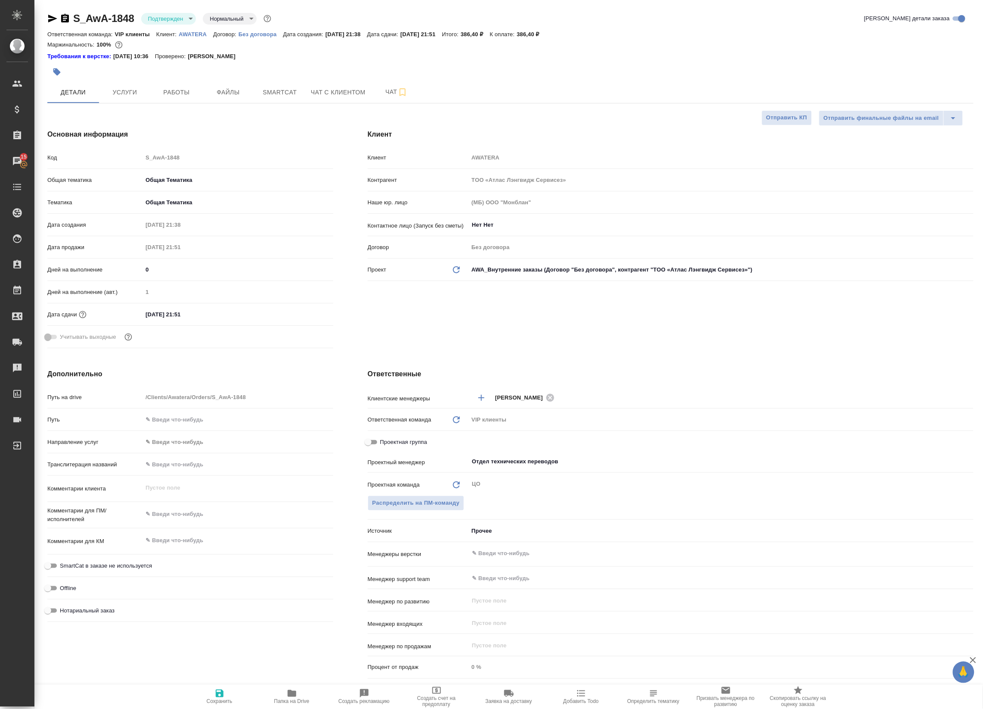
type textarea "x"
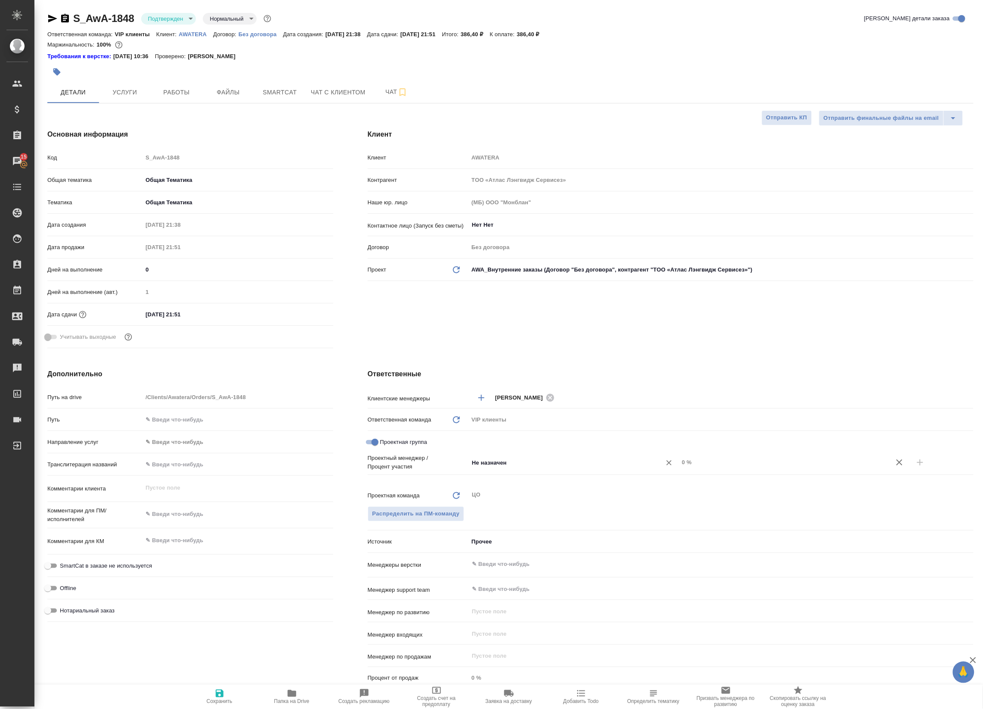
click at [485, 463] on input "Не назначен" at bounding box center [559, 462] width 177 height 10
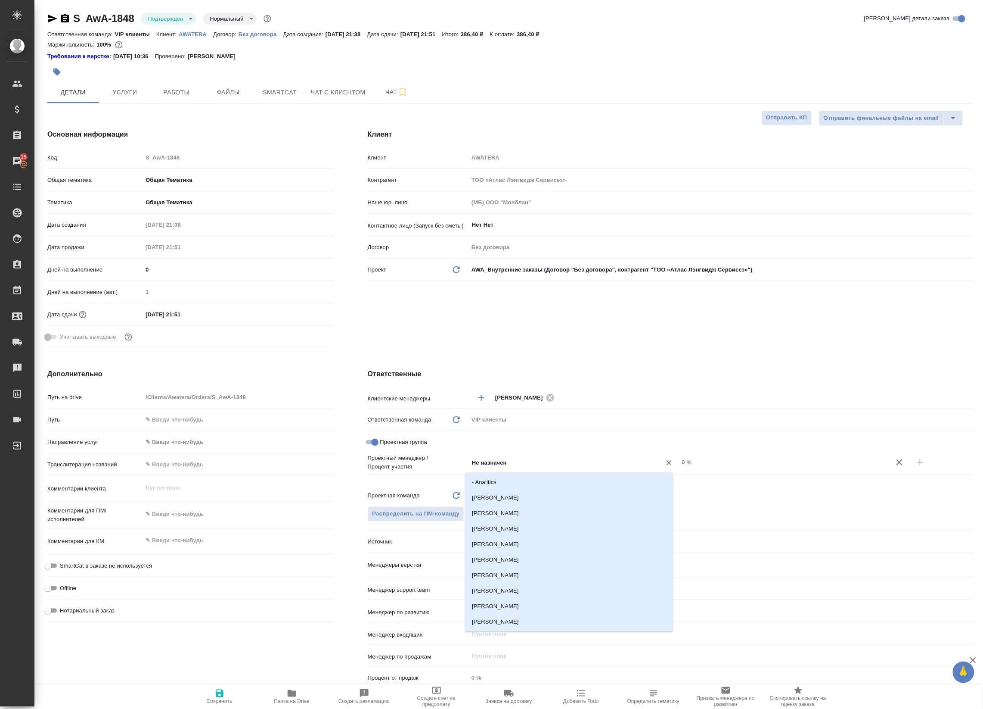
type input ","
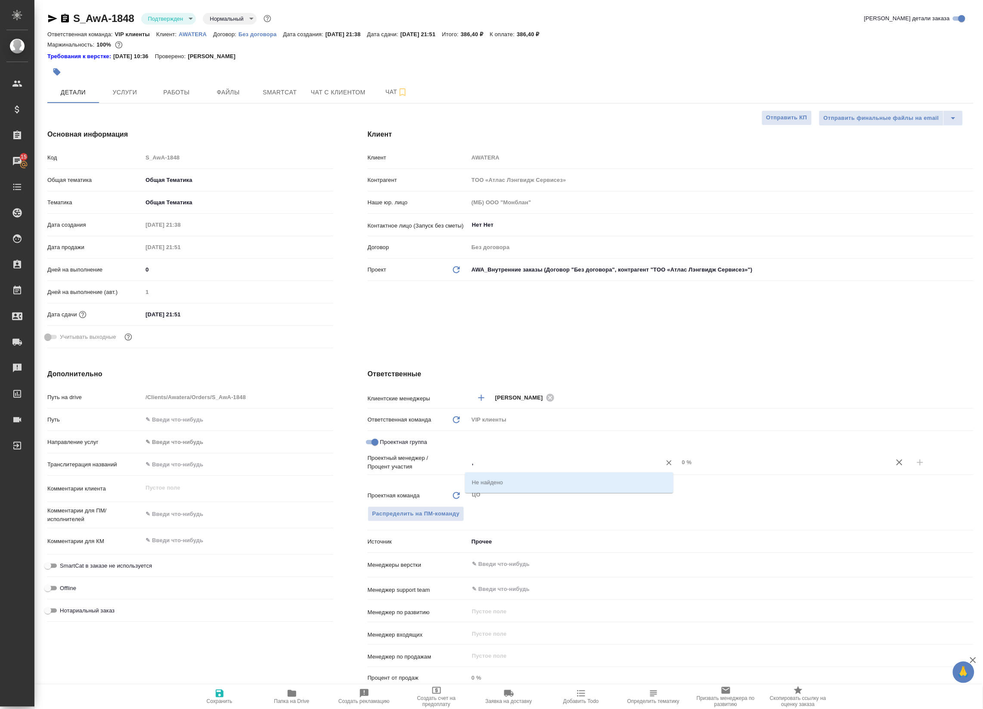
click at [370, 442] on input "Проектная группа" at bounding box center [375, 442] width 31 height 10
checkbox input "false"
type textarea "x"
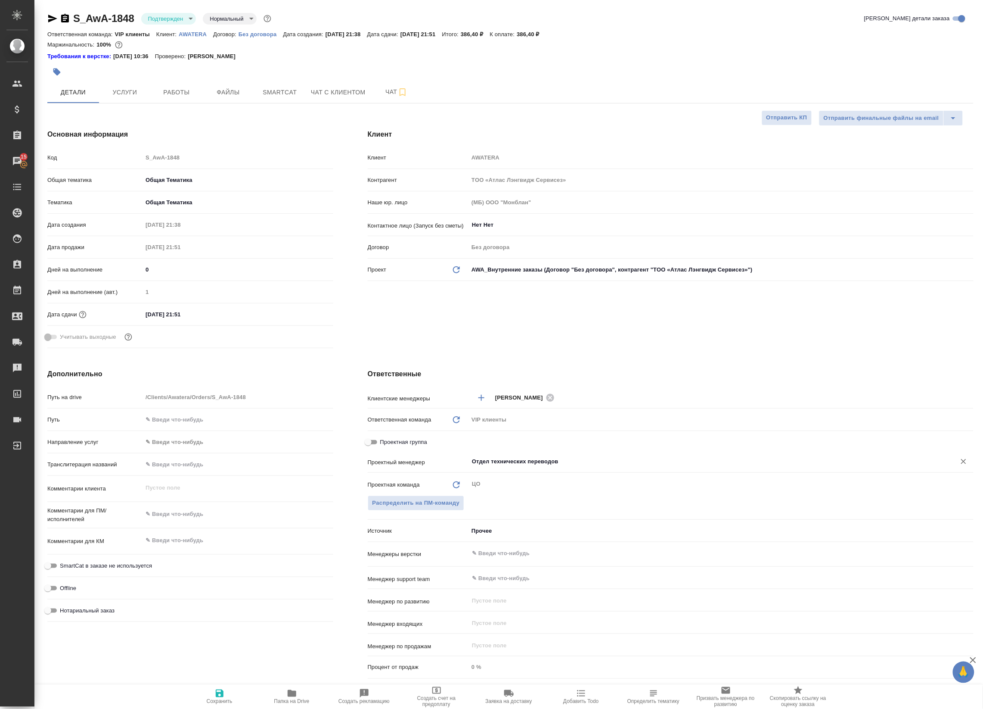
click at [488, 462] on input "Отдел технических переводов" at bounding box center [706, 461] width 471 height 10
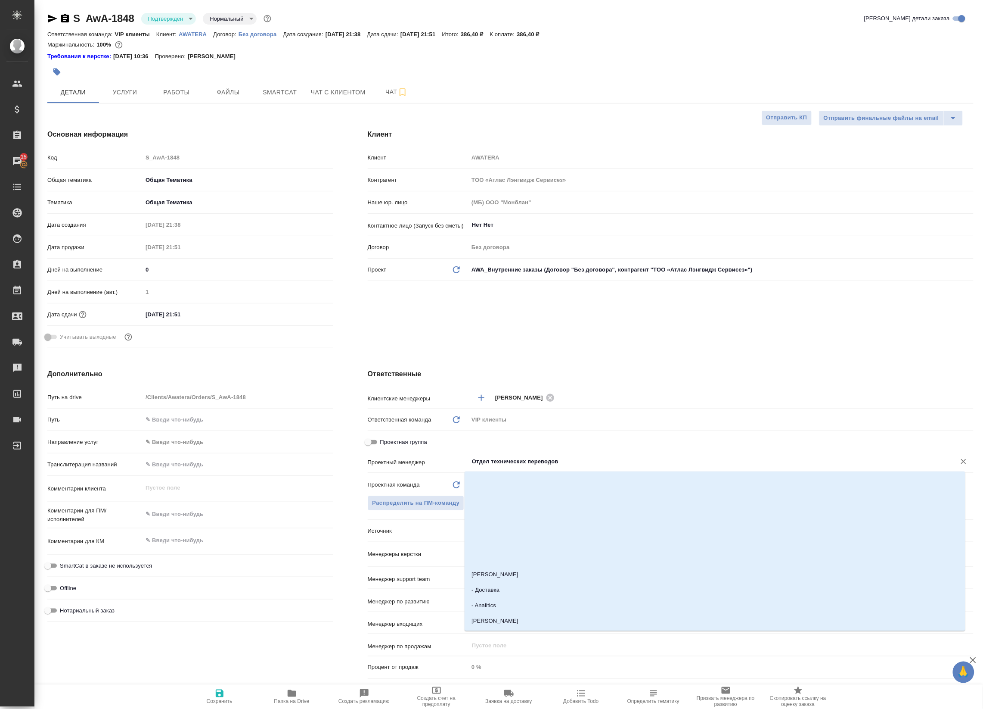
click at [445, 453] on div "Проектная группа" at bounding box center [671, 443] width 606 height 19
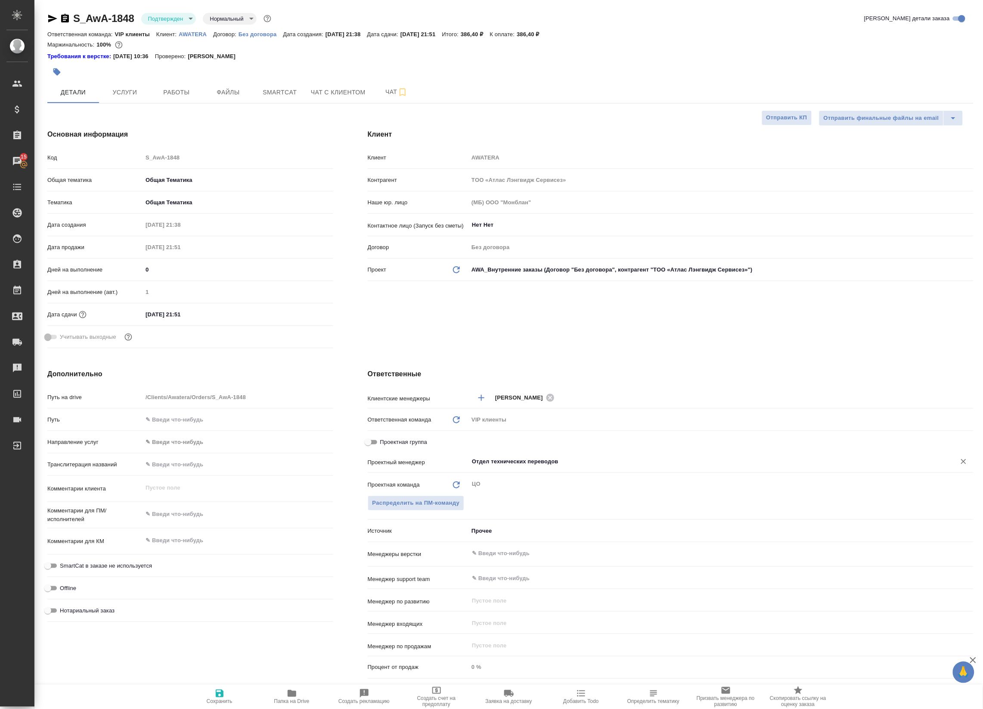
click at [489, 457] on input "Отдел технических переводов" at bounding box center [706, 461] width 471 height 10
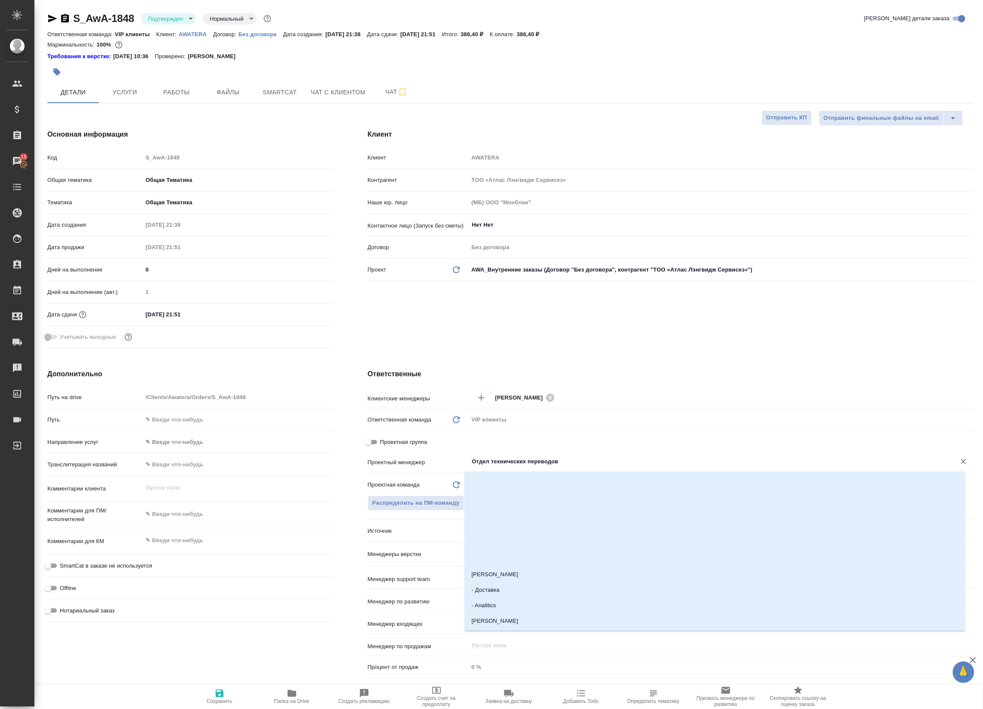
type input ","
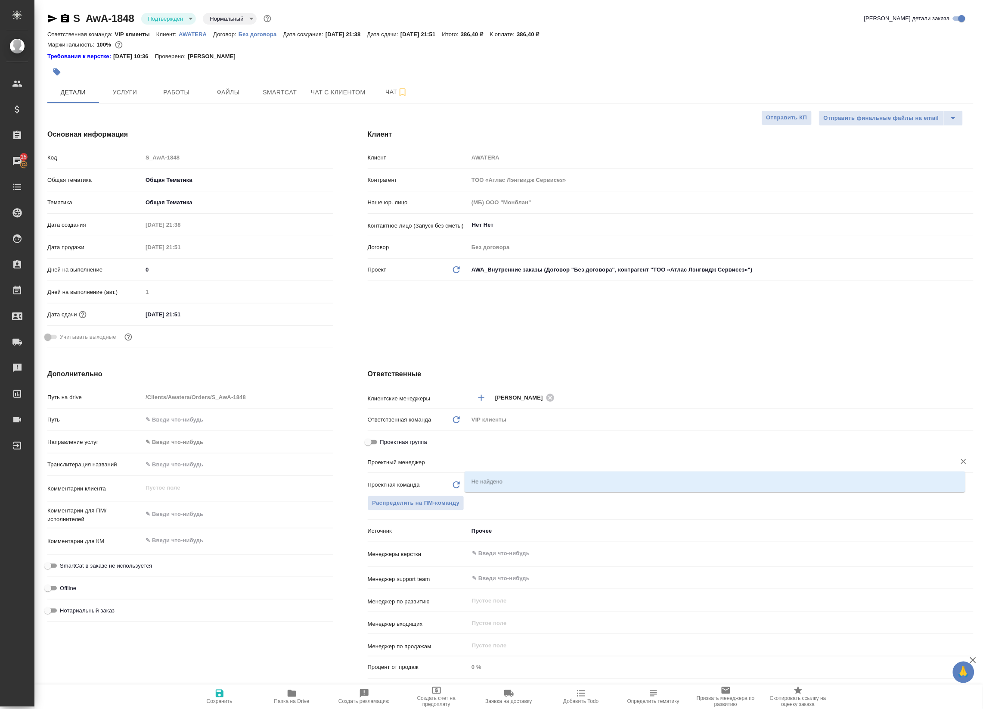
type textarea "x"
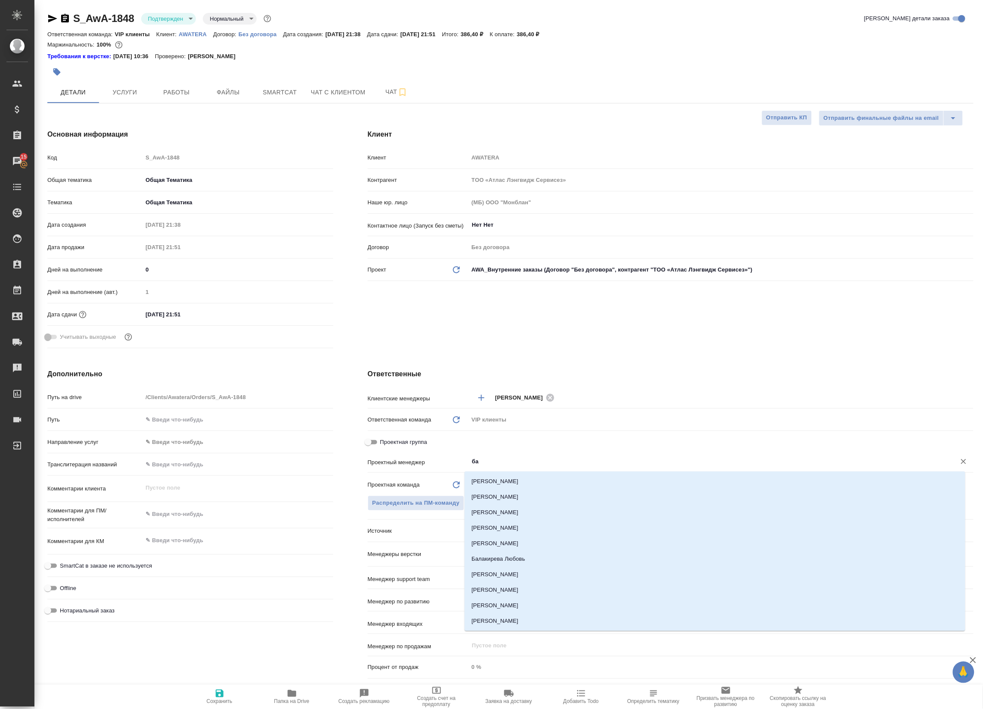
type input "бад"
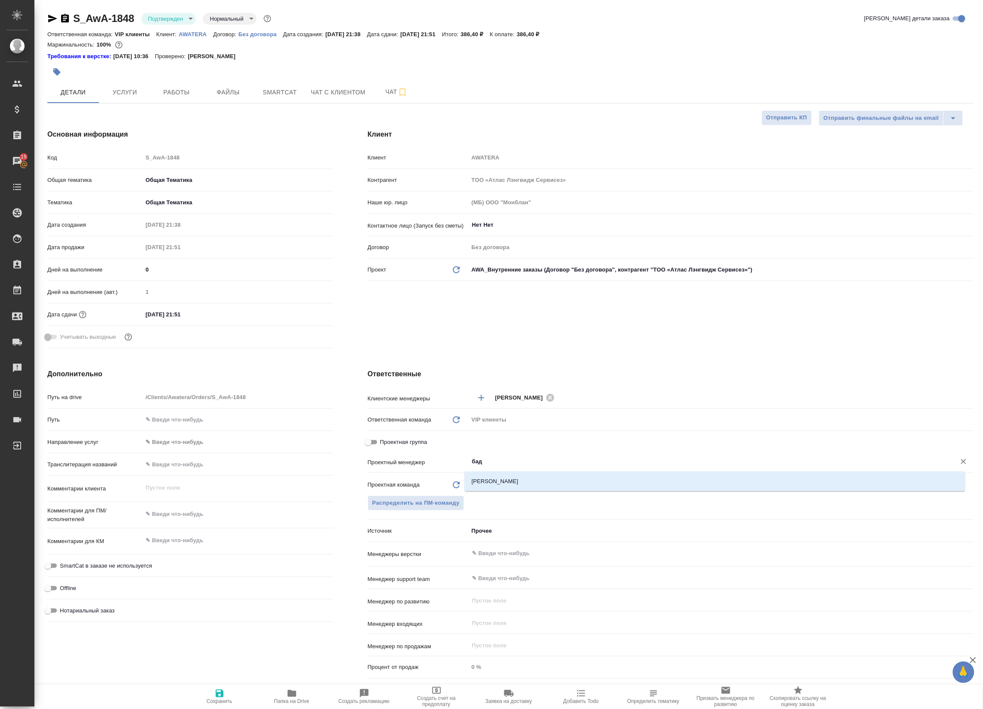
click at [482, 480] on li "[PERSON_NAME]" at bounding box center [715, 481] width 501 height 16
type textarea "x"
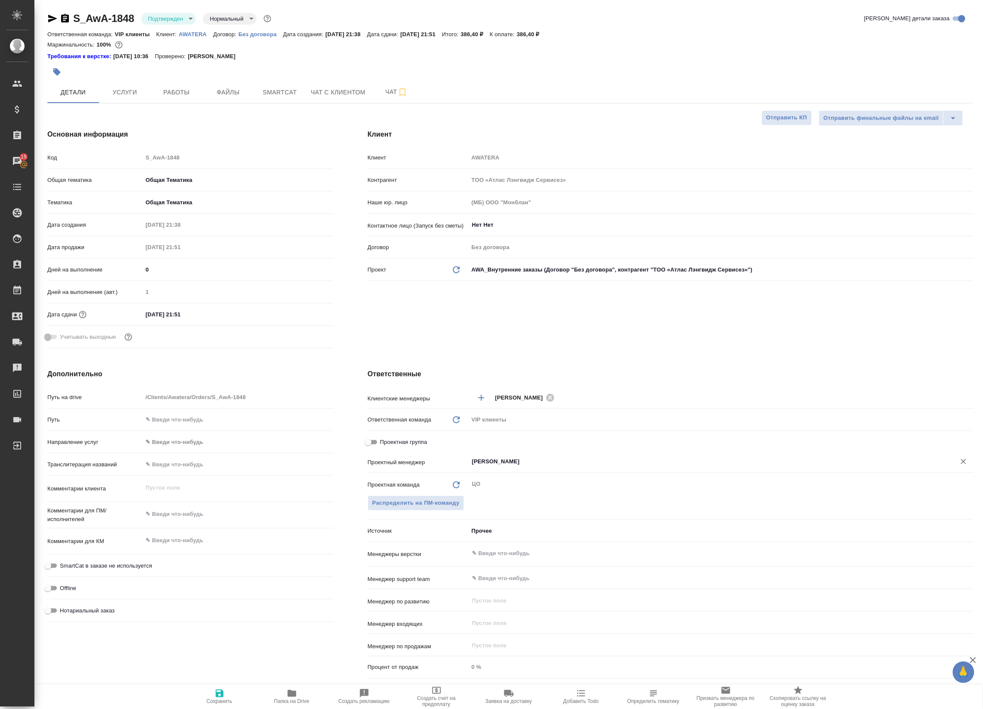
type input "[PERSON_NAME]"
click at [224, 701] on span "Сохранить" at bounding box center [220, 701] width 26 height 6
type textarea "x"
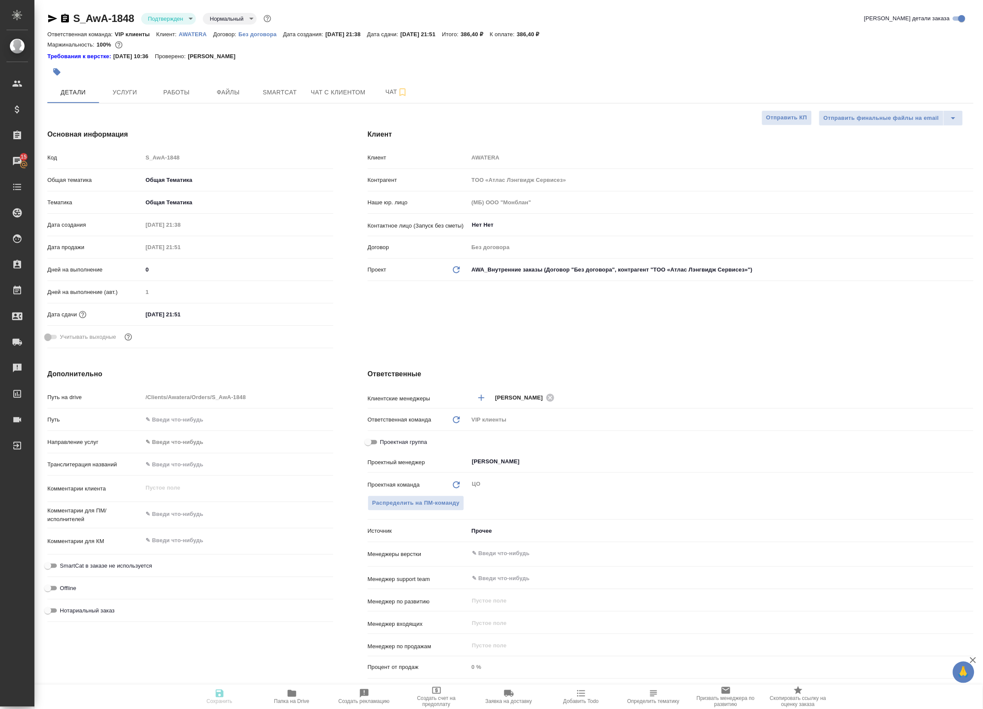
type textarea "x"
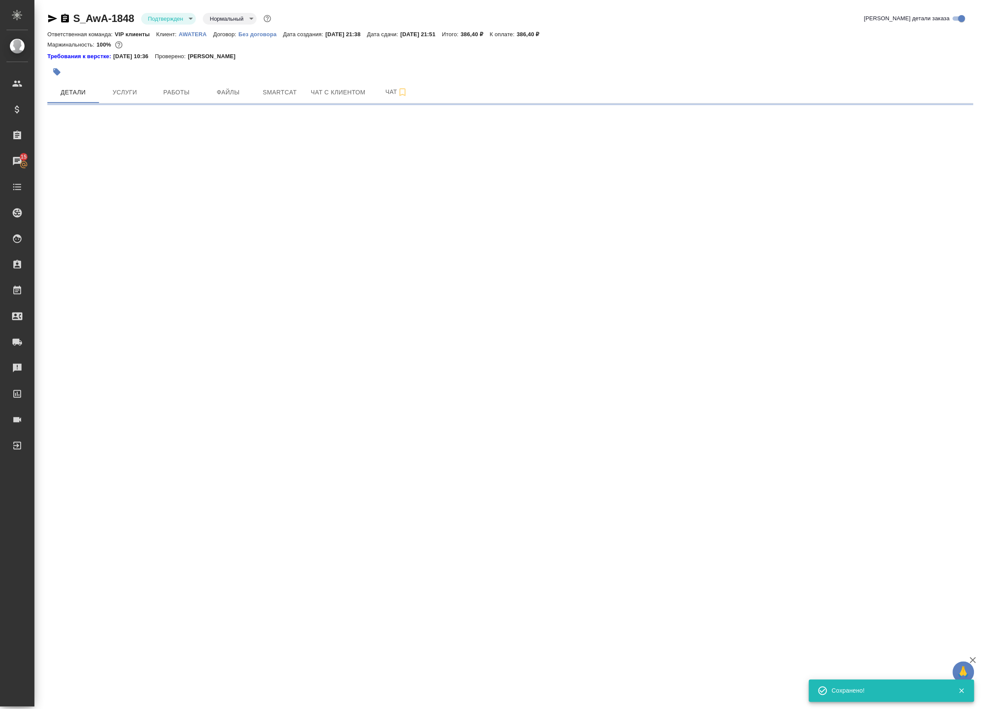
click at [158, 18] on body "🙏 .cls-1 fill:#fff; AWATERA Badanyan Artak Клиенты Спецификации Заказы 15 Чаты …" at bounding box center [491, 354] width 983 height 709
click at [152, 93] on button "В работе" at bounding box center [162, 90] width 28 height 9
click at [117, 92] on span "Услуги" at bounding box center [124, 92] width 41 height 11
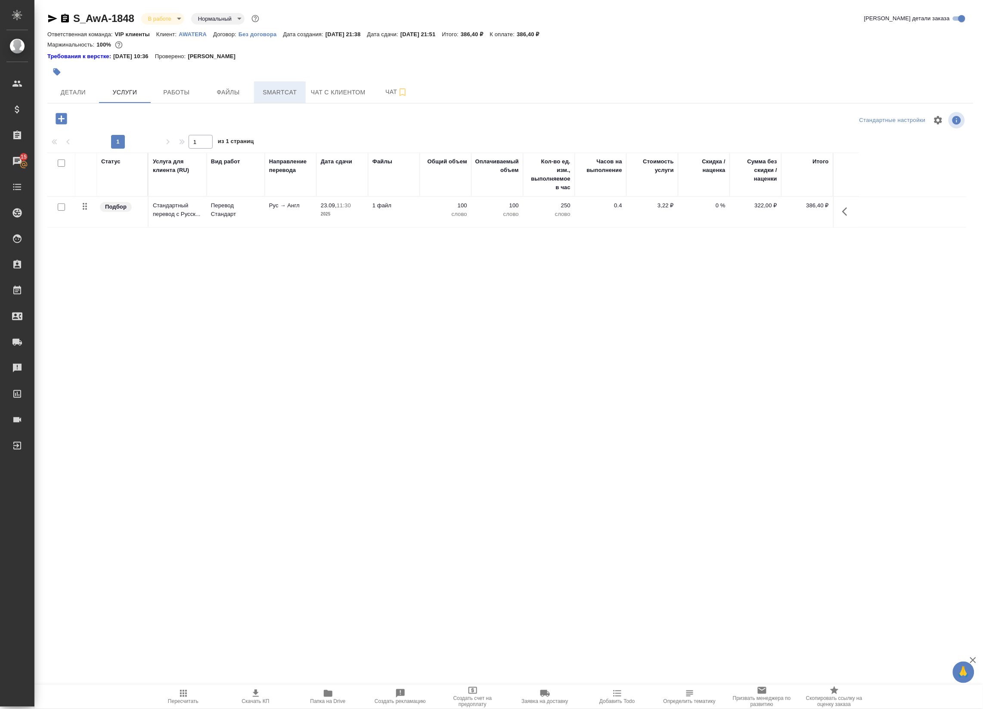
click at [278, 92] on span "Smartcat" at bounding box center [279, 92] width 41 height 11
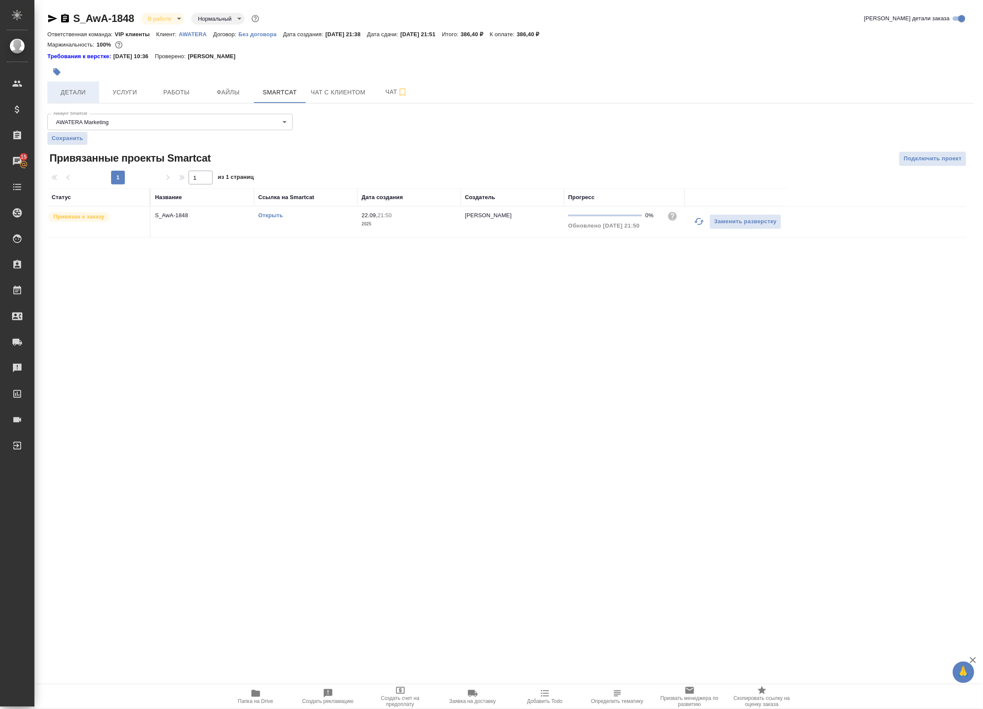
click at [75, 93] on span "Детали" at bounding box center [73, 92] width 41 height 11
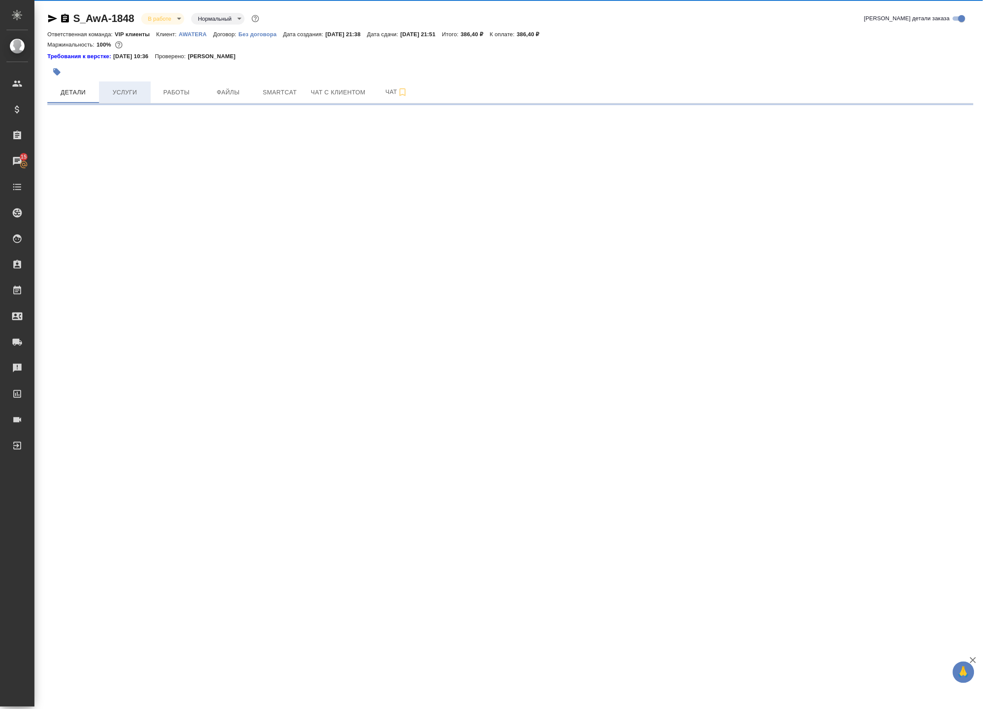
click at [109, 87] on span "Услуги" at bounding box center [124, 92] width 41 height 11
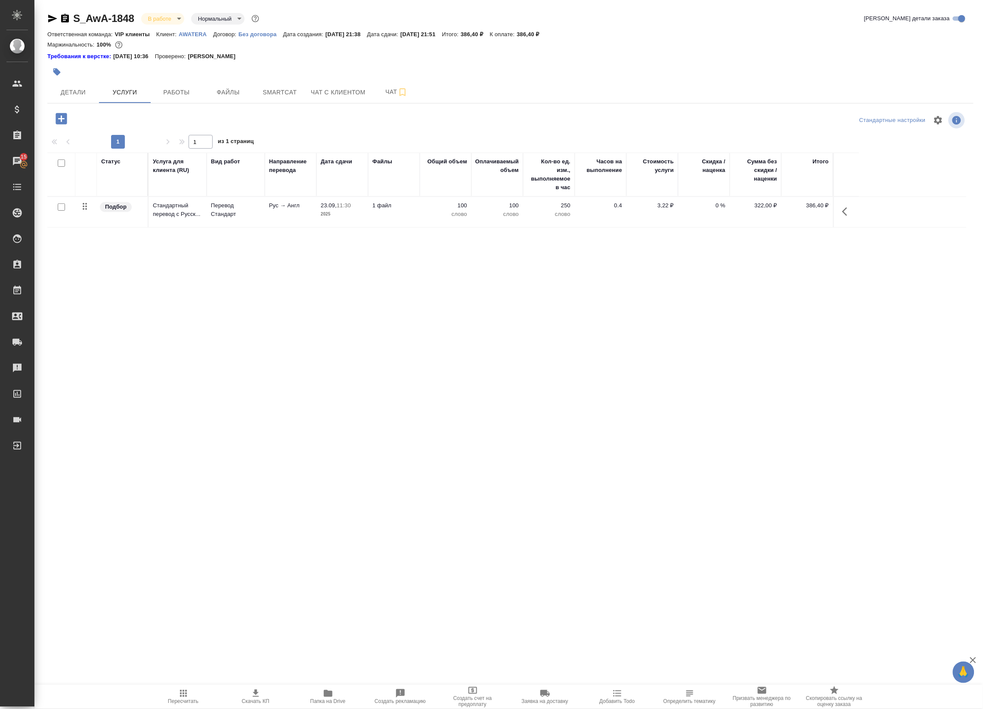
click at [61, 209] on input "checkbox" at bounding box center [61, 206] width 7 height 7
checkbox input "true"
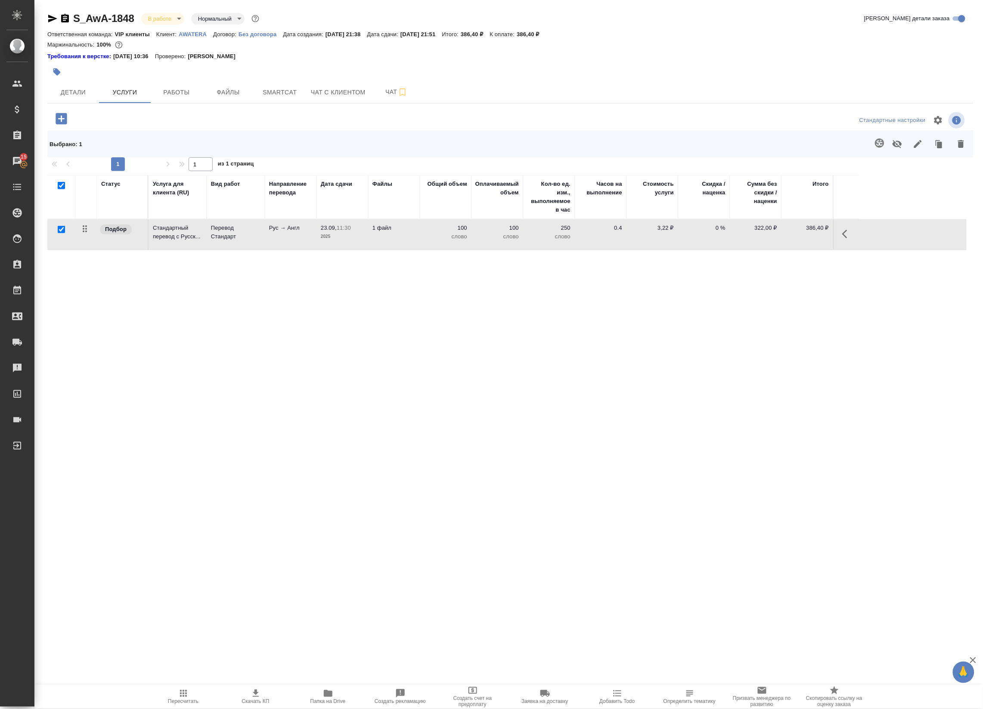
click at [842, 238] on icon "button" at bounding box center [847, 234] width 10 height 10
click at [761, 238] on icon "button" at bounding box center [763, 234] width 10 height 10
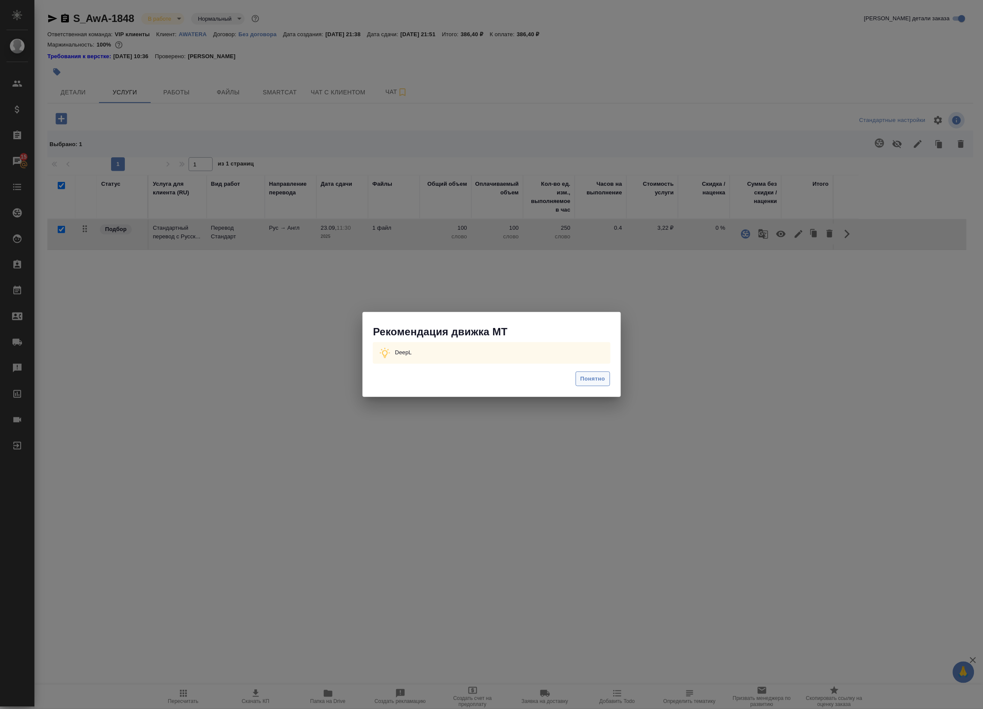
click at [595, 378] on span "Понятно" at bounding box center [593, 379] width 25 height 10
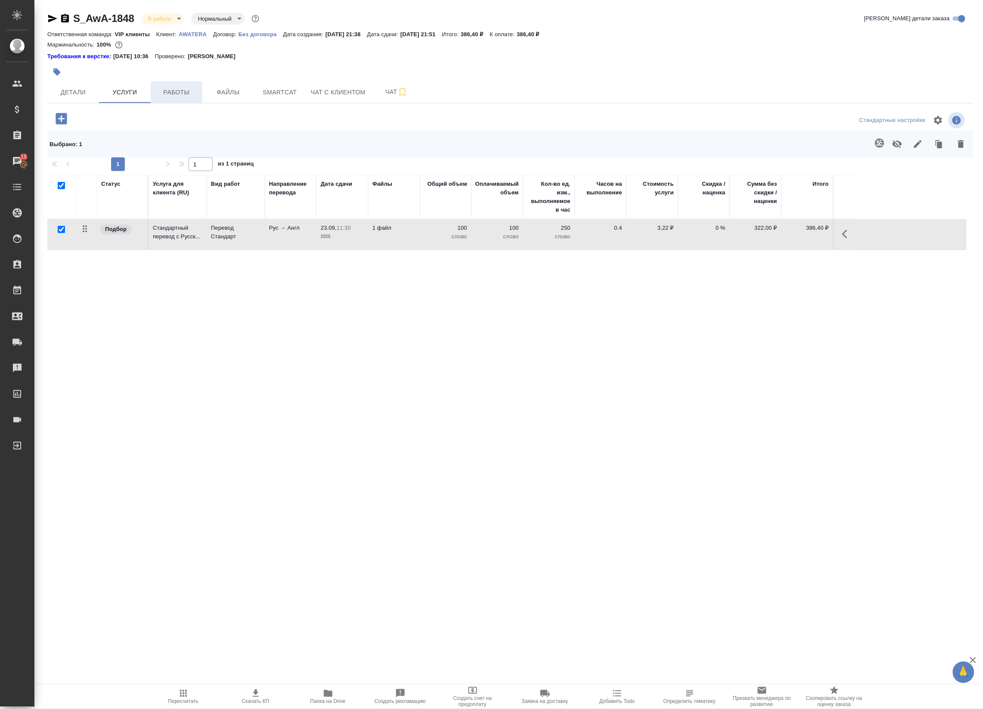
click at [184, 93] on span "Работы" at bounding box center [176, 92] width 41 height 11
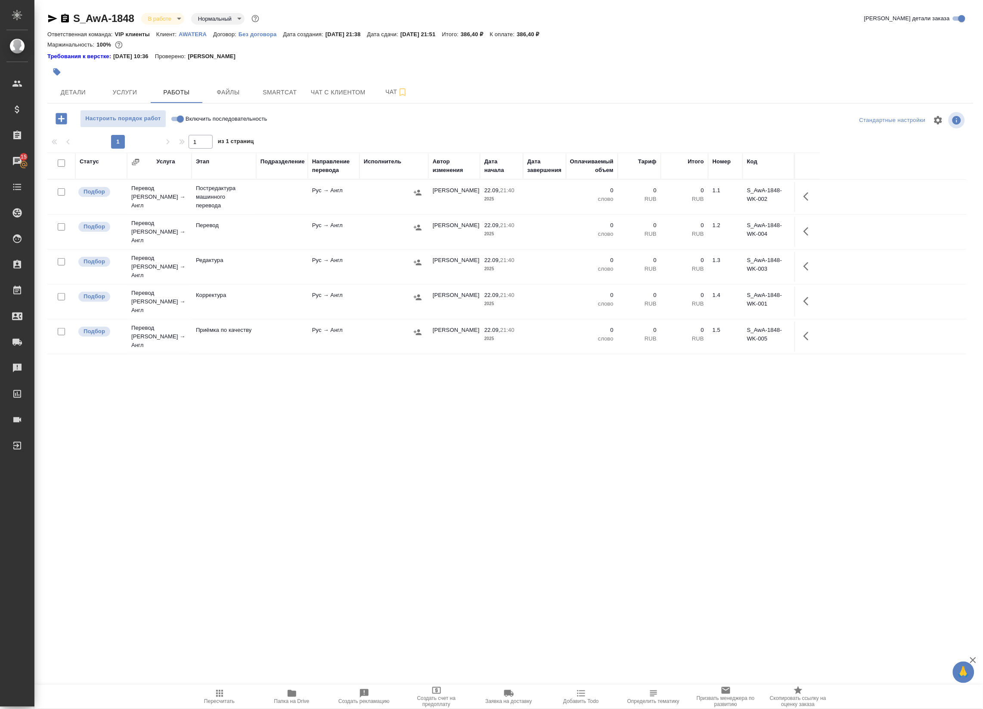
click at [808, 193] on icon "button" at bounding box center [806, 196] width 5 height 9
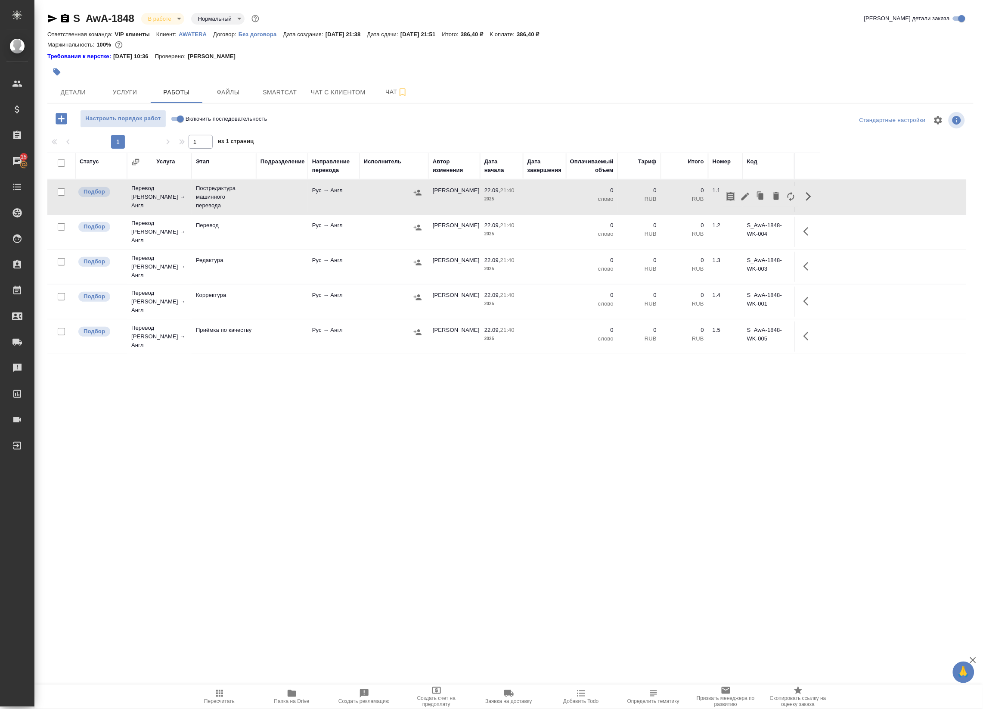
click at [742, 195] on icon "button" at bounding box center [745, 196] width 10 height 10
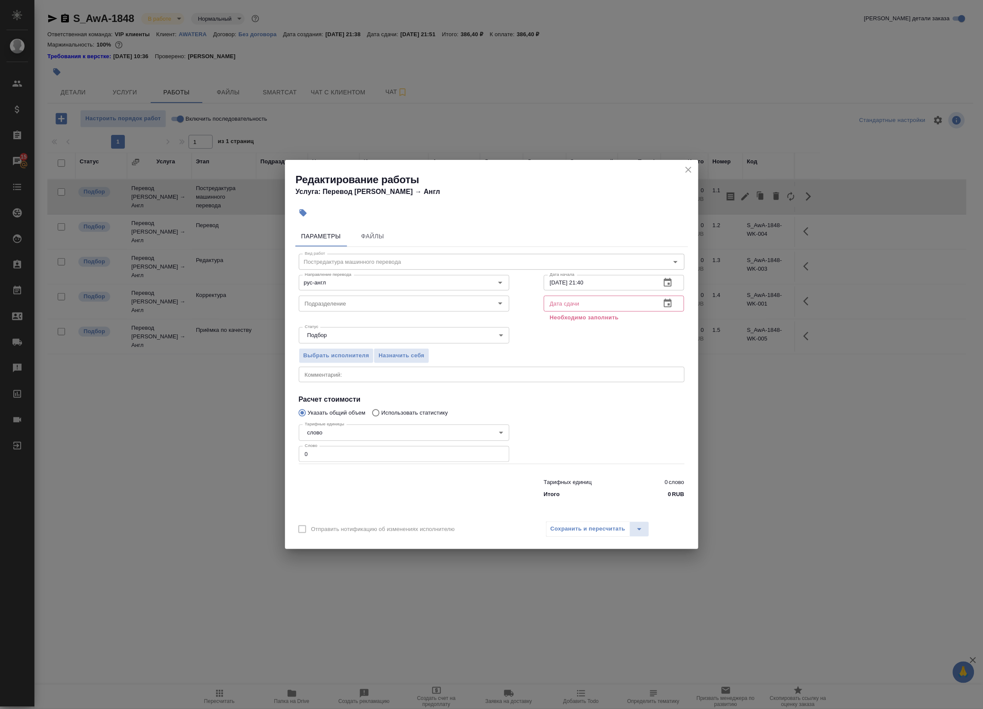
click at [320, 456] on input "0" at bounding box center [404, 454] width 211 height 16
paste input "59"
type input "59"
click at [567, 302] on input "text" at bounding box center [599, 303] width 111 height 16
click at [673, 287] on icon "button" at bounding box center [668, 282] width 10 height 10
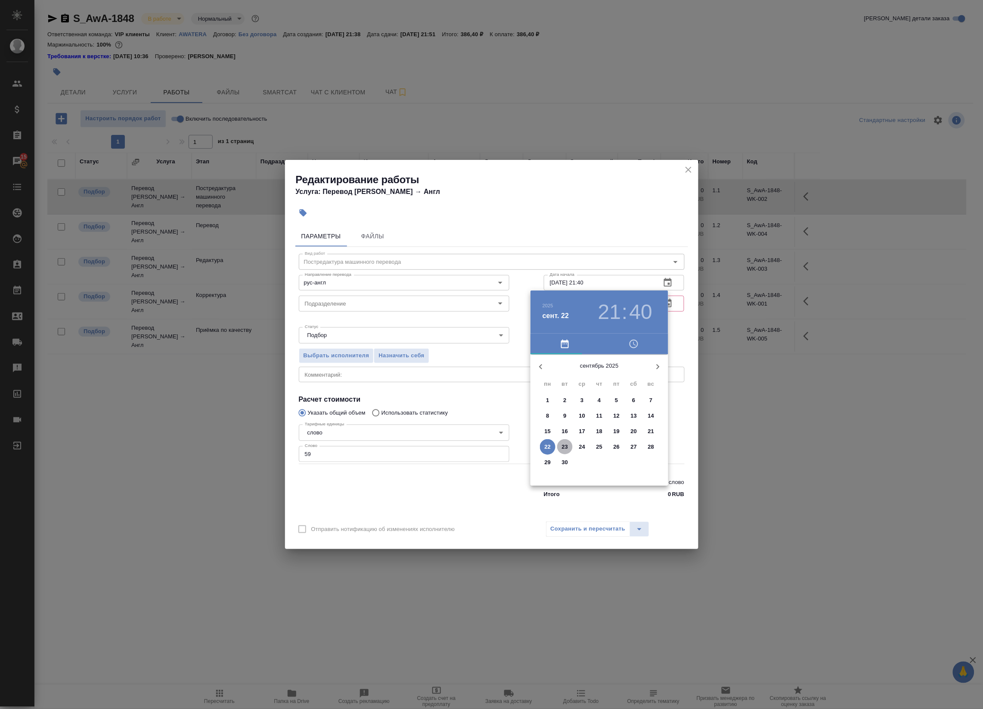
click at [565, 443] on p "23" at bounding box center [565, 446] width 6 height 9
type input "23.09.2025 21:40"
click at [690, 324] on div at bounding box center [491, 354] width 983 height 709
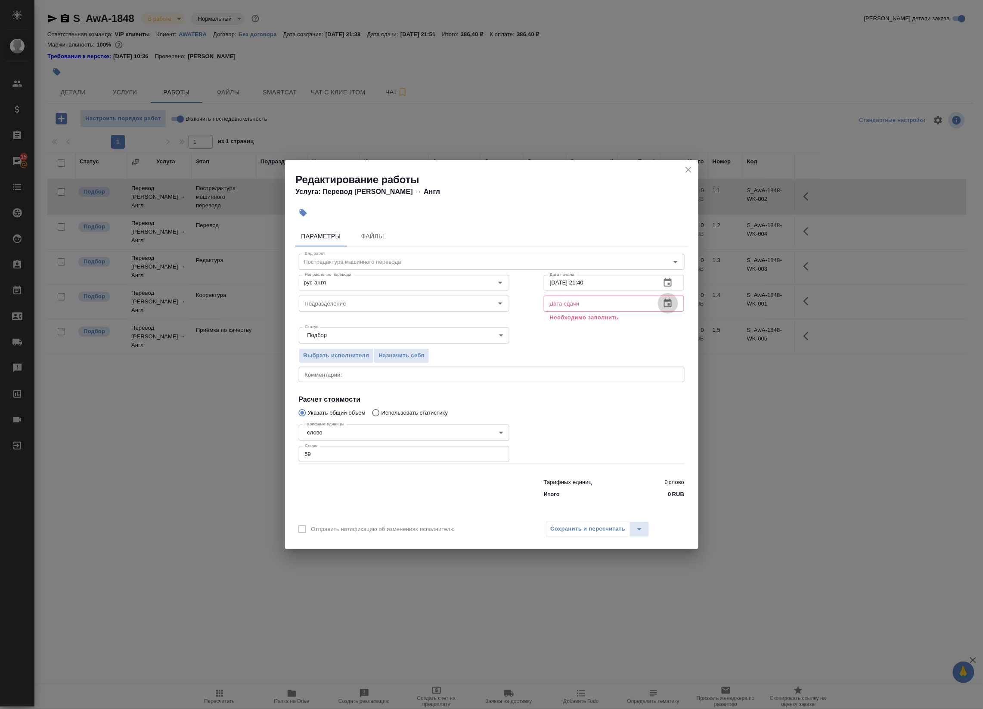
click at [669, 303] on icon "button" at bounding box center [668, 303] width 10 height 10
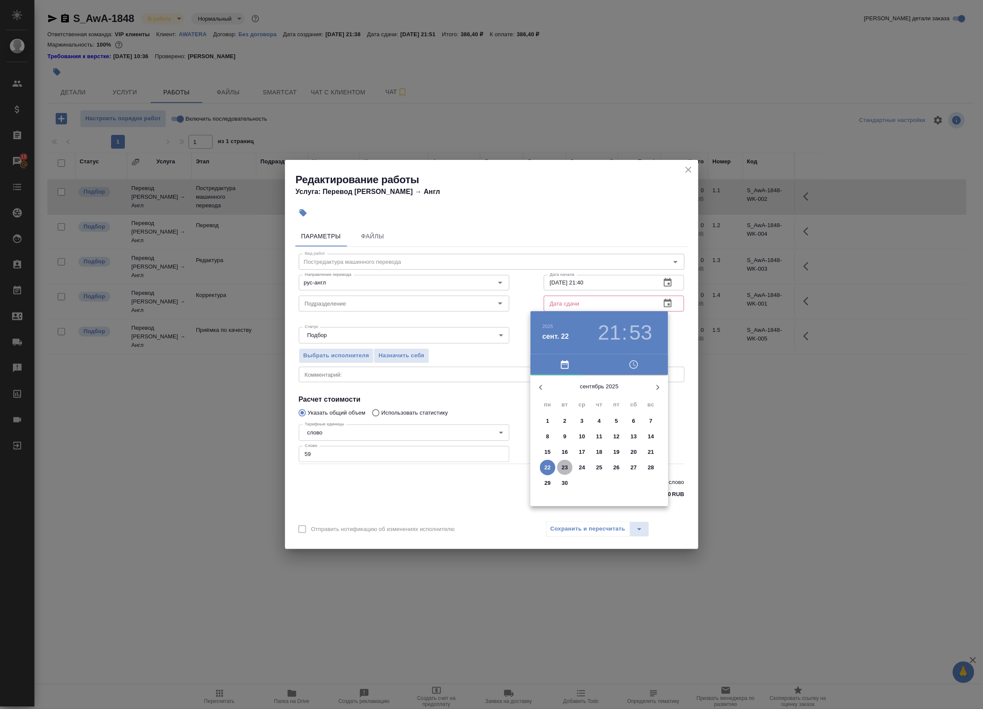
click at [567, 473] on button "23" at bounding box center [565, 468] width 16 height 16
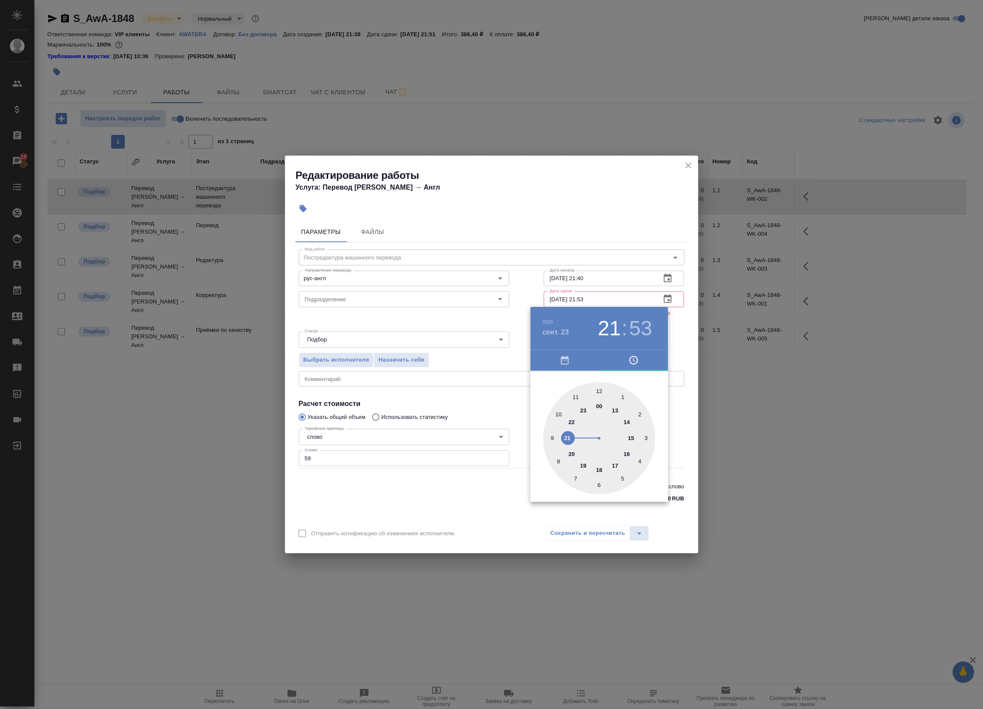
click at [578, 395] on div at bounding box center [600, 438] width 112 height 112
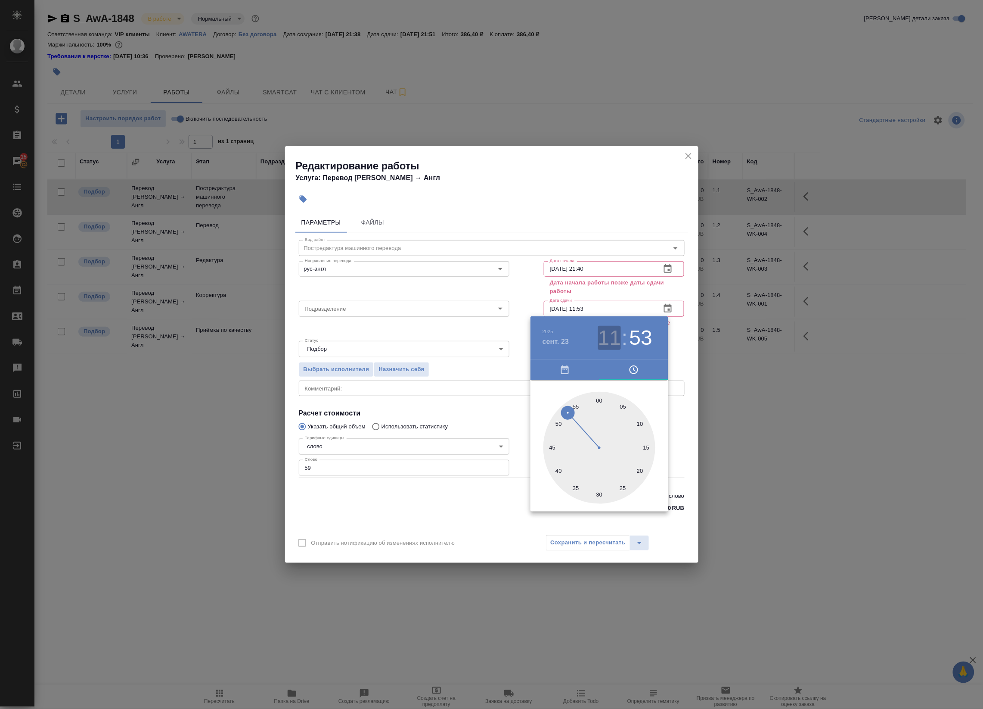
click at [612, 338] on h3 "11" at bounding box center [609, 338] width 23 height 24
click at [560, 425] on div at bounding box center [600, 448] width 112 height 112
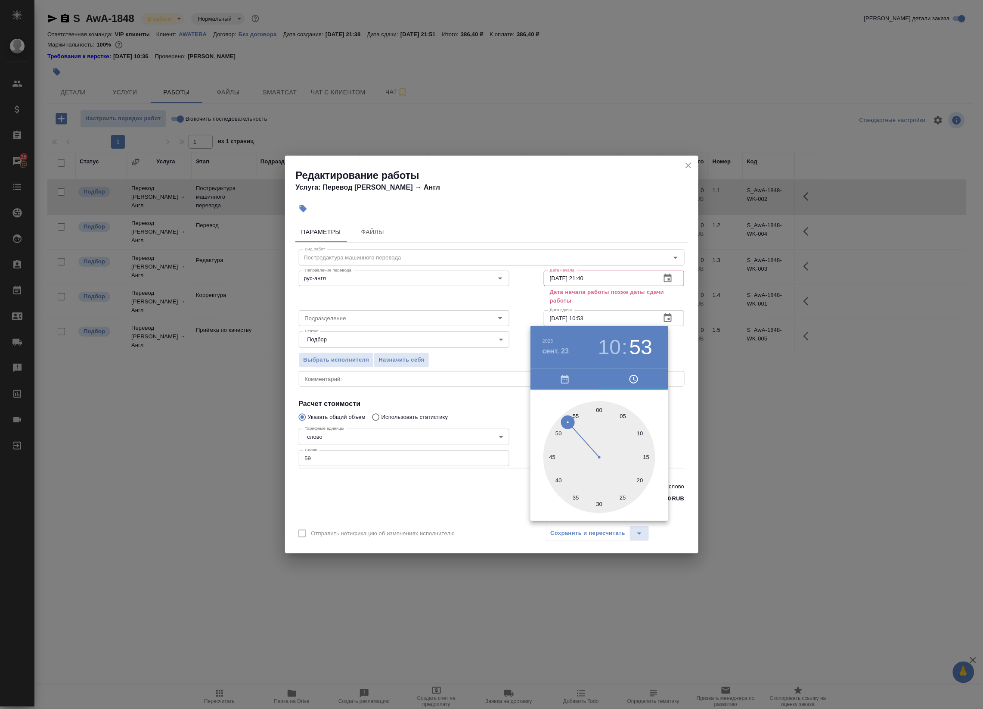
click at [600, 406] on div at bounding box center [600, 457] width 112 height 112
type input "[DATE] 10:00"
click at [688, 347] on div at bounding box center [491, 354] width 983 height 709
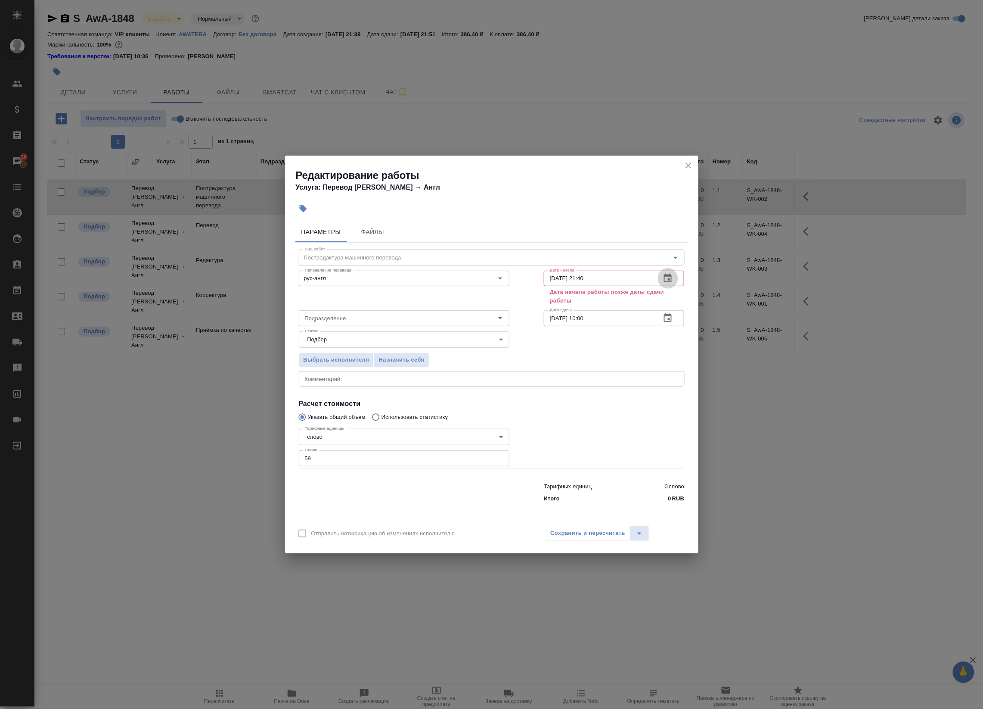
click at [675, 276] on button "button" at bounding box center [668, 278] width 21 height 21
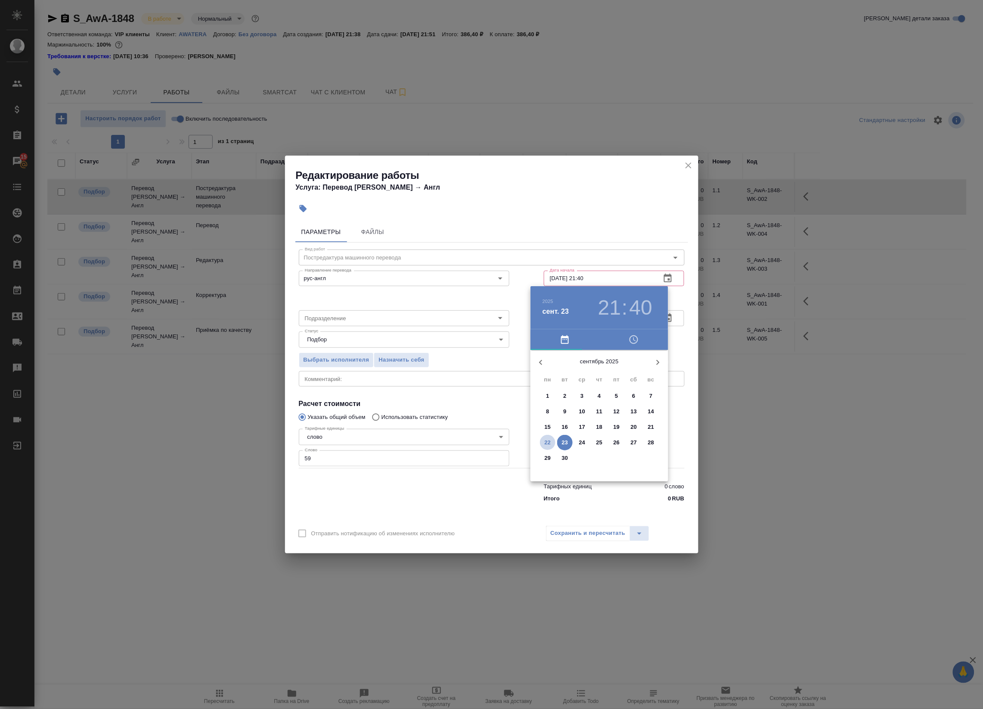
click at [552, 441] on span "22" at bounding box center [548, 442] width 16 height 9
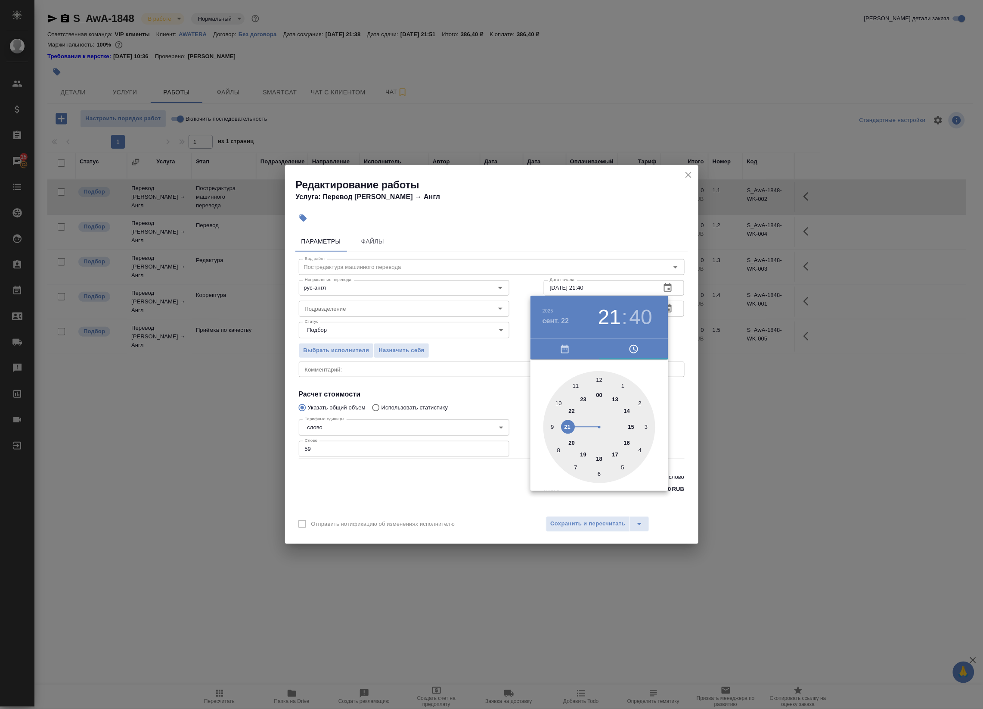
click at [573, 408] on div at bounding box center [600, 427] width 112 height 112
click at [599, 381] on div at bounding box center [600, 427] width 112 height 112
type input "[DATE] 22:00"
click at [679, 391] on div at bounding box center [491, 354] width 983 height 709
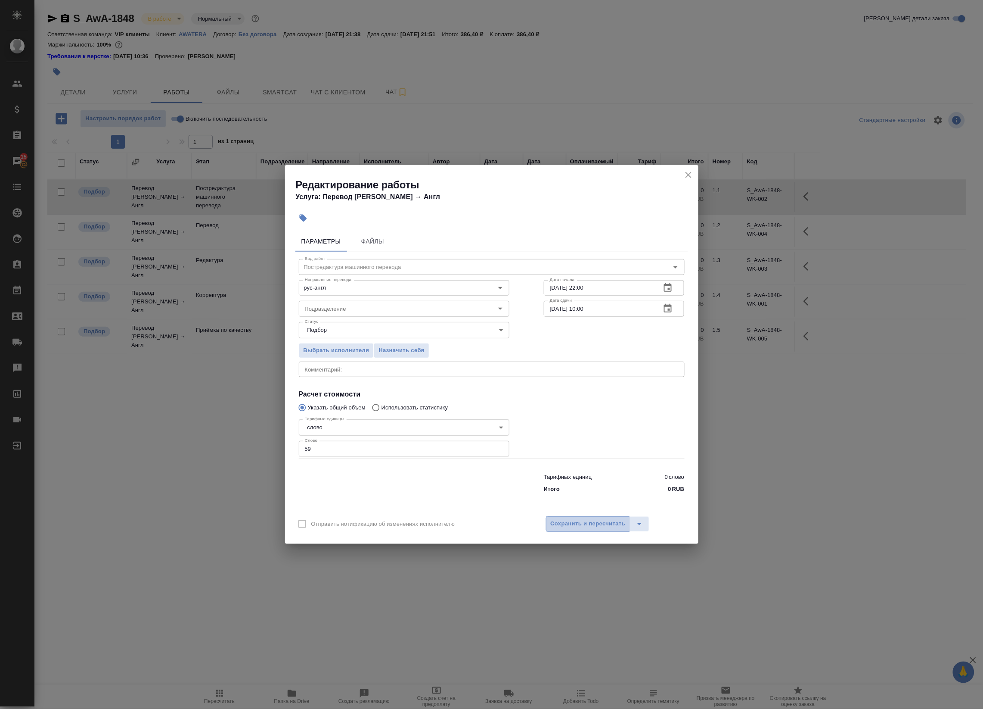
click at [617, 523] on span "Сохранить и пересчитать" at bounding box center [588, 524] width 75 height 10
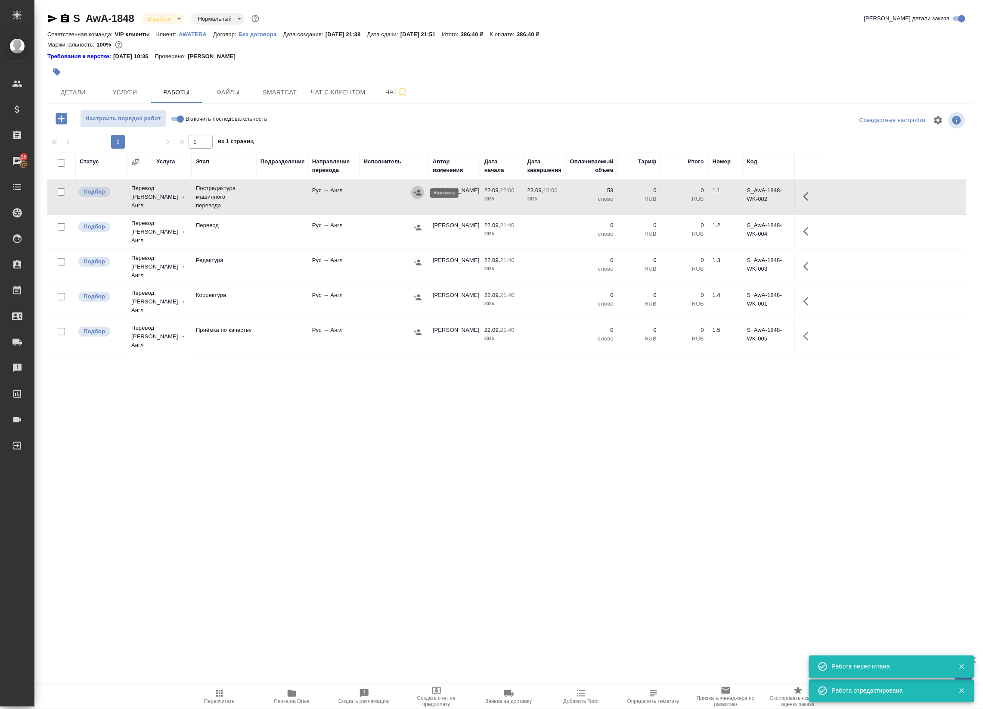
click at [419, 192] on icon "button" at bounding box center [418, 193] width 8 height 6
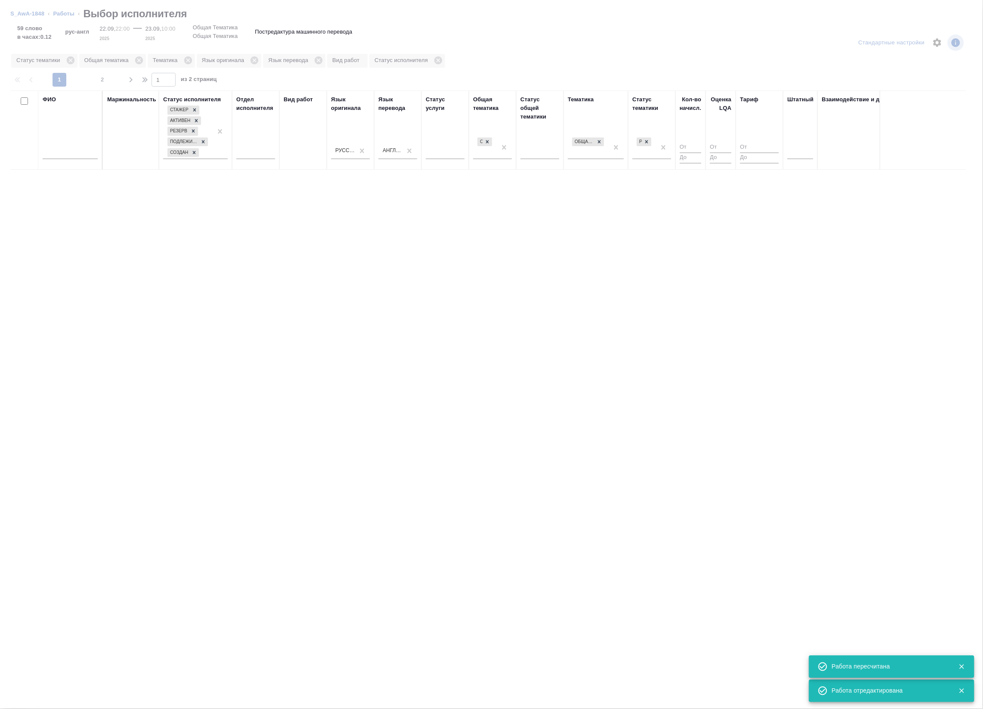
drag, startPoint x: 419, startPoint y: 192, endPoint x: 513, endPoint y: 168, distance: 97.4
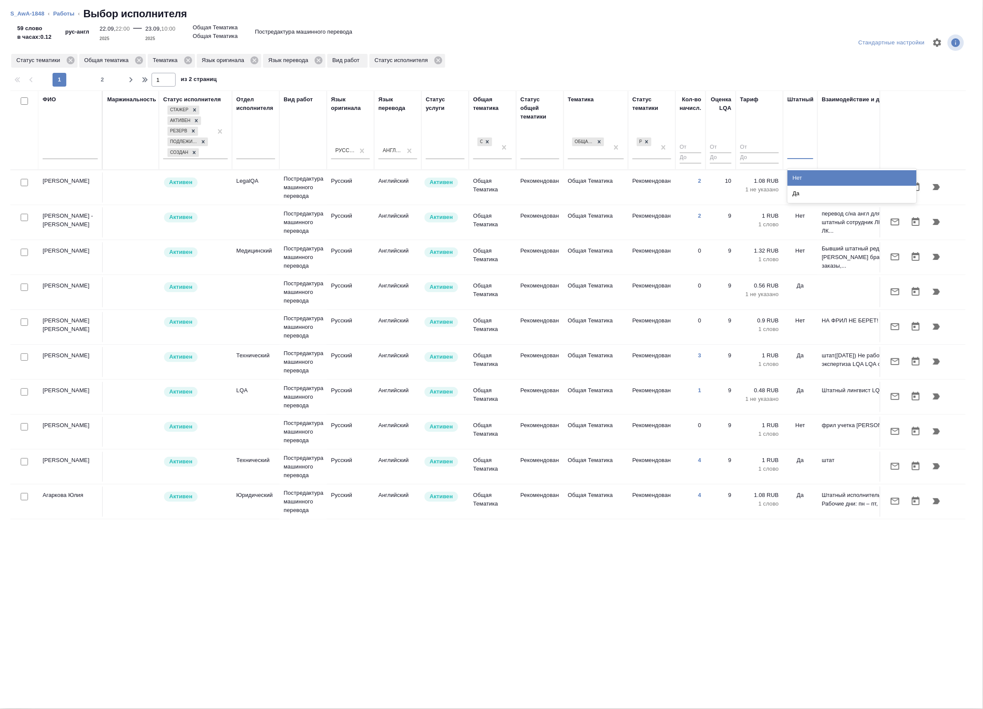
click at [800, 153] on div at bounding box center [801, 150] width 26 height 12
click at [797, 179] on div "Нет" at bounding box center [852, 178] width 129 height 16
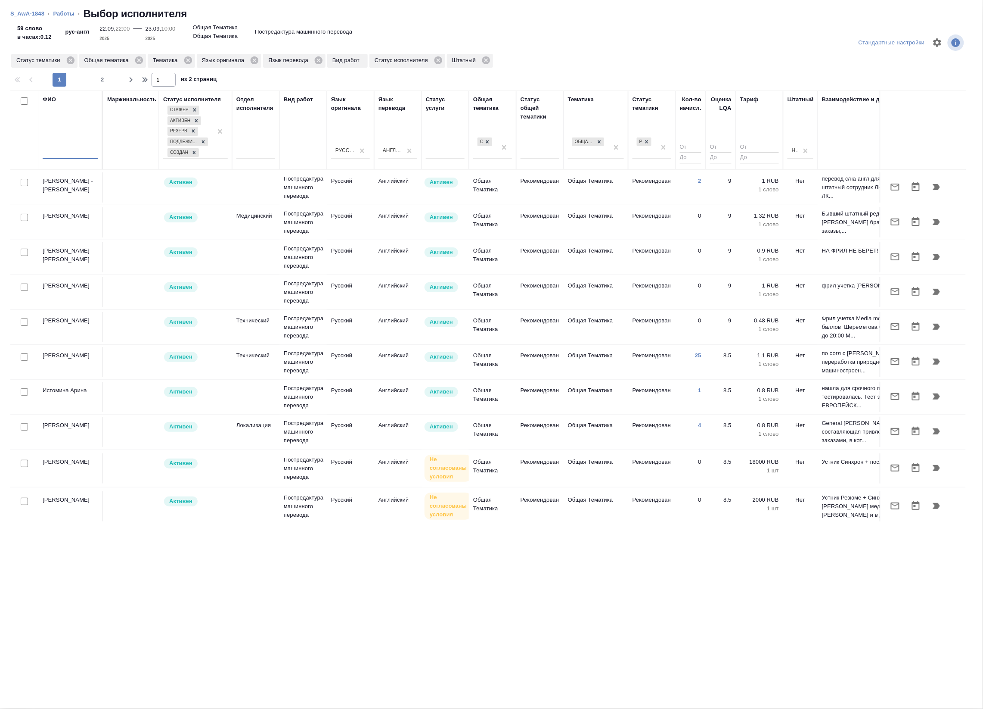
click at [58, 154] on input "text" at bounding box center [70, 153] width 55 height 11
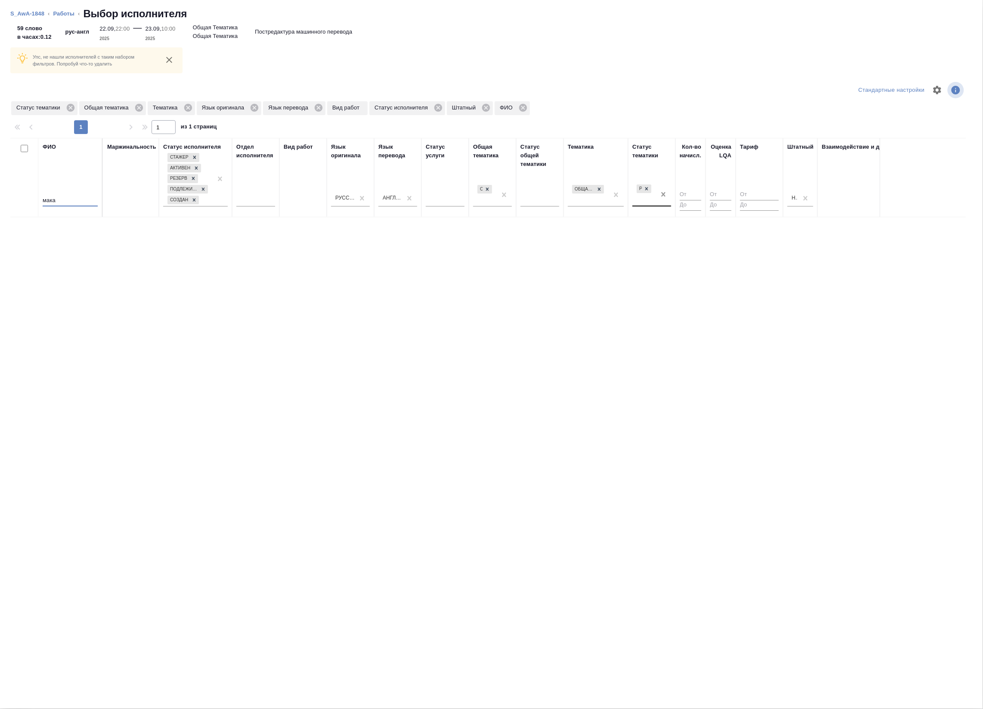
type input "мака"
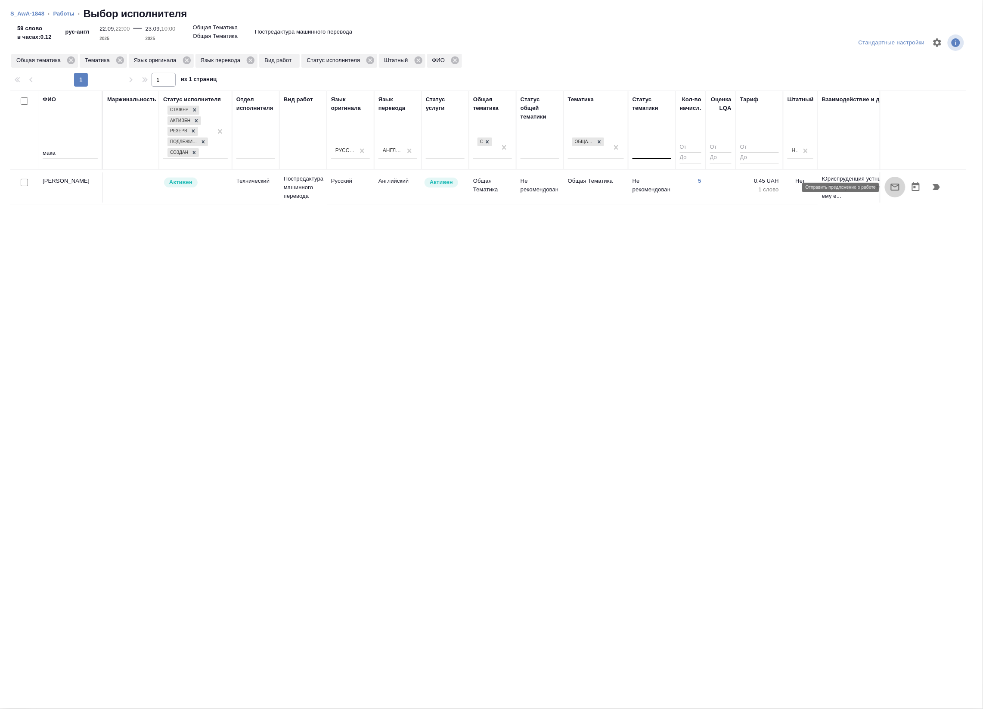
click at [892, 188] on icon "button" at bounding box center [895, 186] width 9 height 7
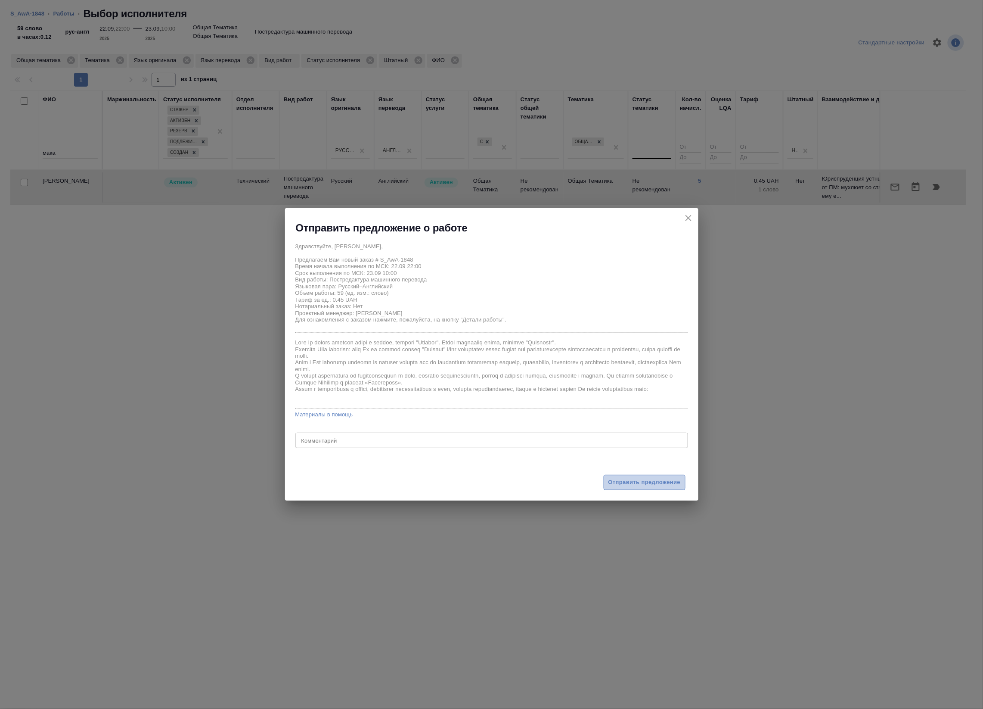
click at [646, 477] on span "Отправить предложение" at bounding box center [645, 482] width 72 height 10
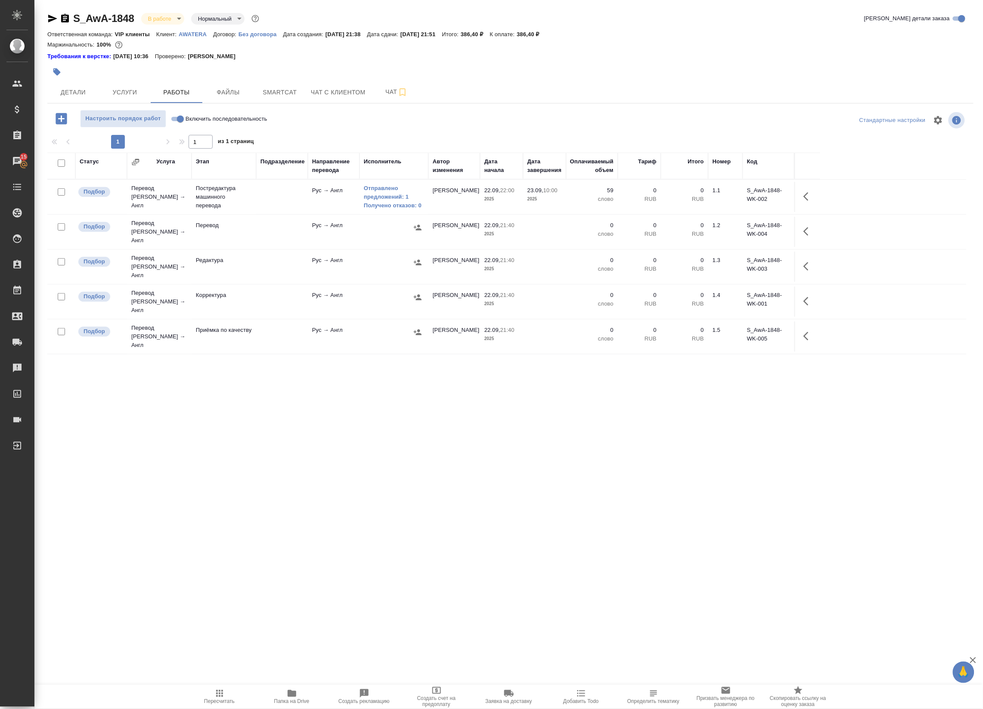
click at [143, 517] on div "Статус Услуга Этап Подразделение Направление перевода Исполнитель Автор изменен…" at bounding box center [507, 346] width 920 height 388
click at [378, 197] on link "Отправлено предложений: 1" at bounding box center [394, 192] width 60 height 17
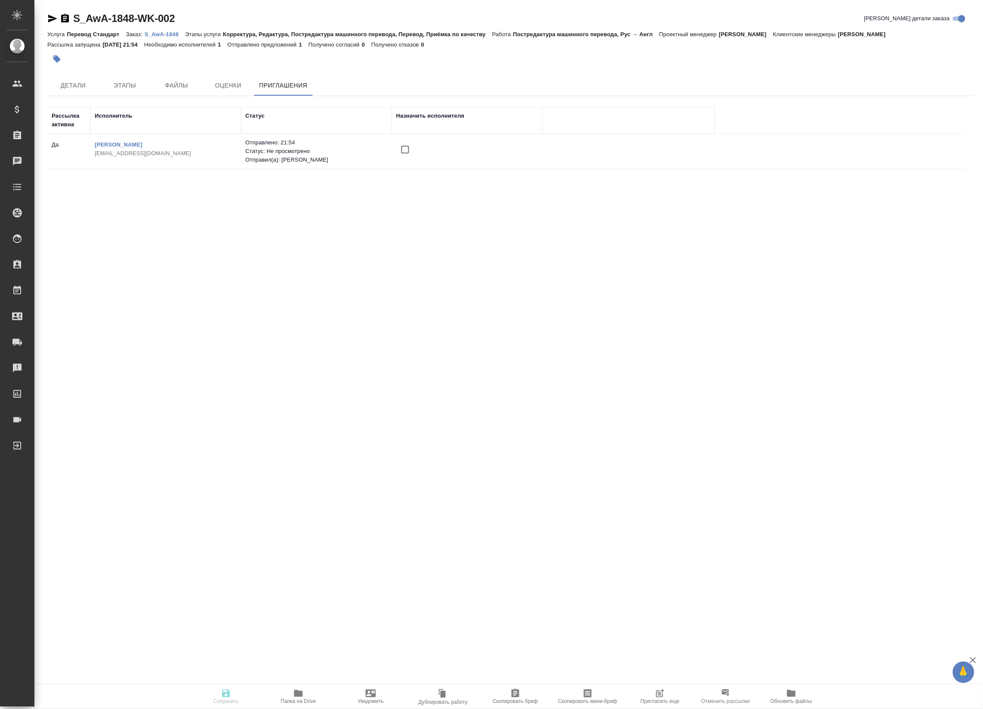
click at [653, 699] on span "Пригласить еще" at bounding box center [660, 701] width 39 height 6
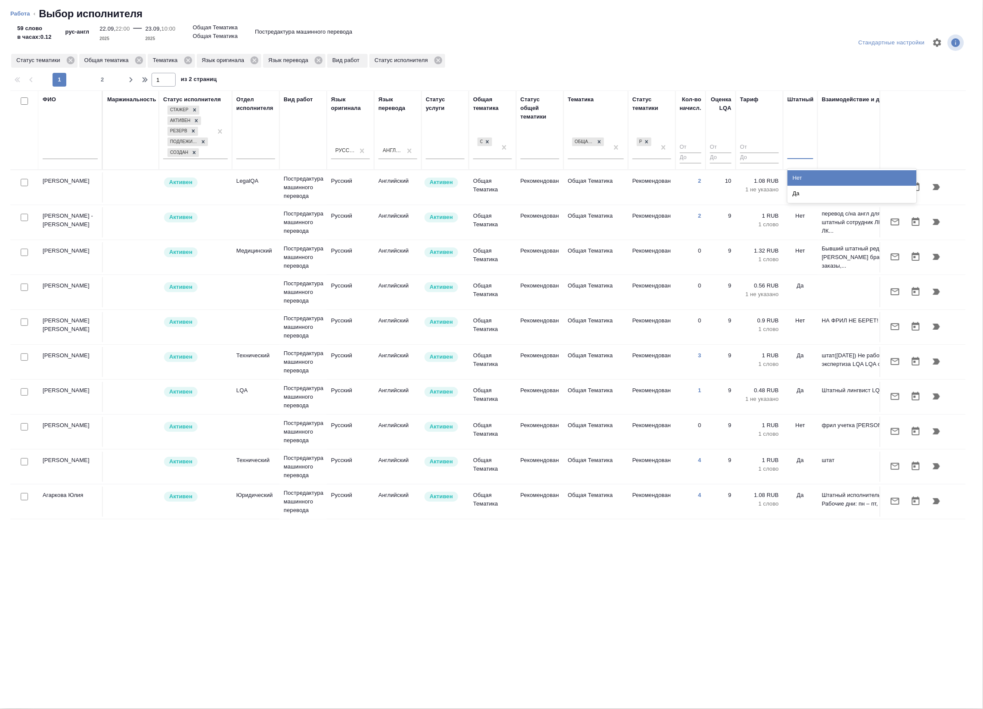
click at [795, 177] on div "Нет" at bounding box center [852, 178] width 129 height 16
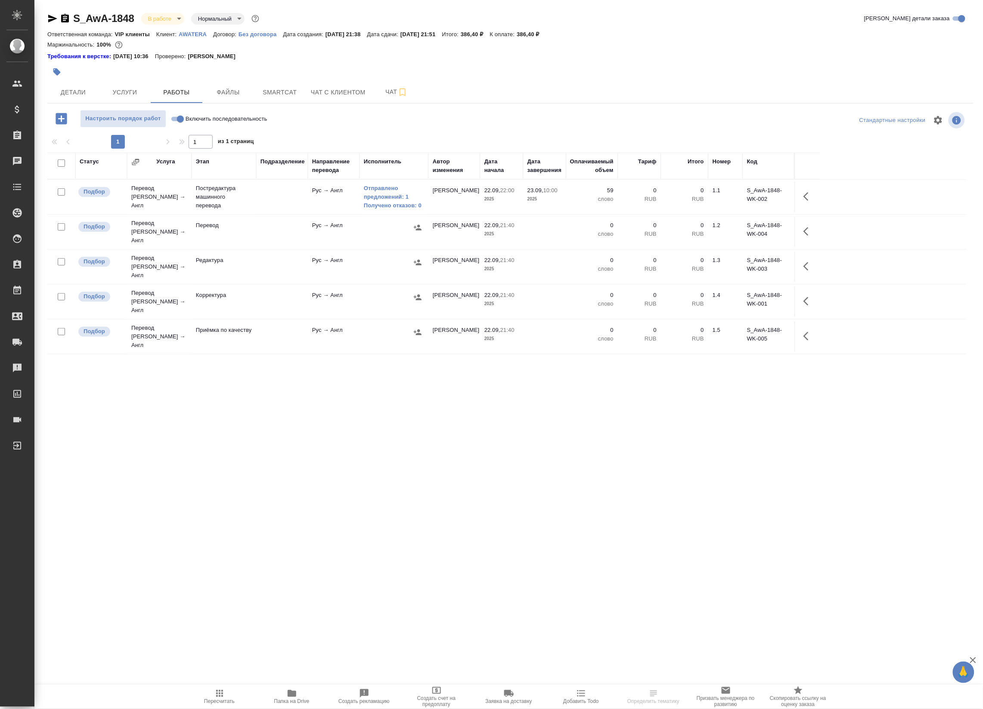
click at [264, 424] on div "Статус Услуга Этап Подразделение Направление перевода Исполнитель Автор изменен…" at bounding box center [507, 346] width 920 height 388
click at [282, 95] on span "Smartcat" at bounding box center [279, 92] width 41 height 11
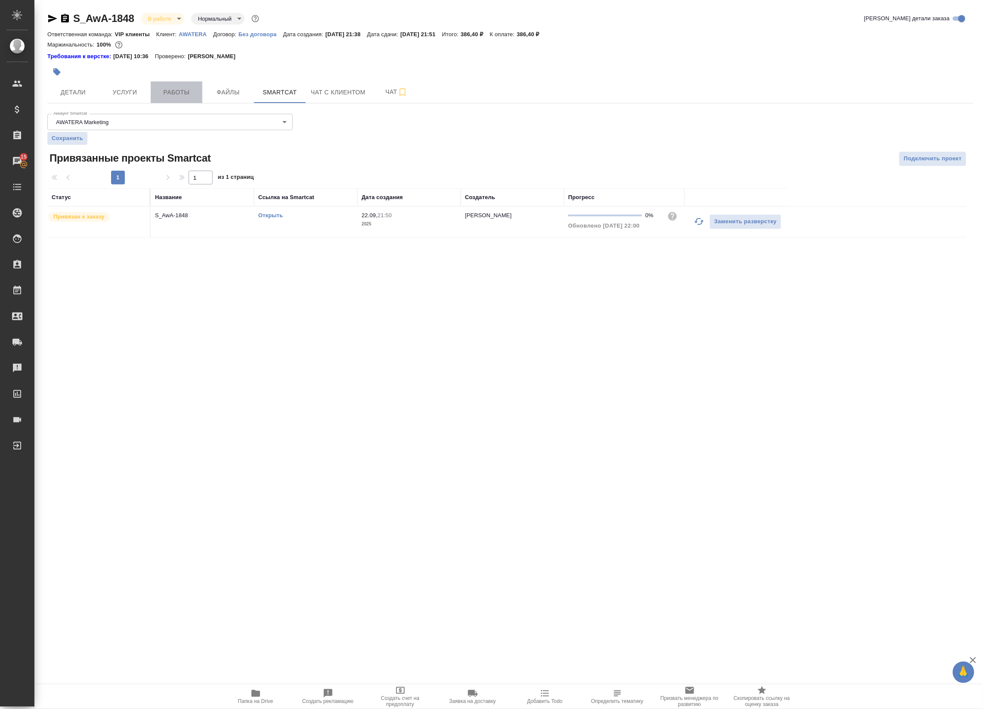
click at [182, 93] on span "Работы" at bounding box center [176, 92] width 41 height 11
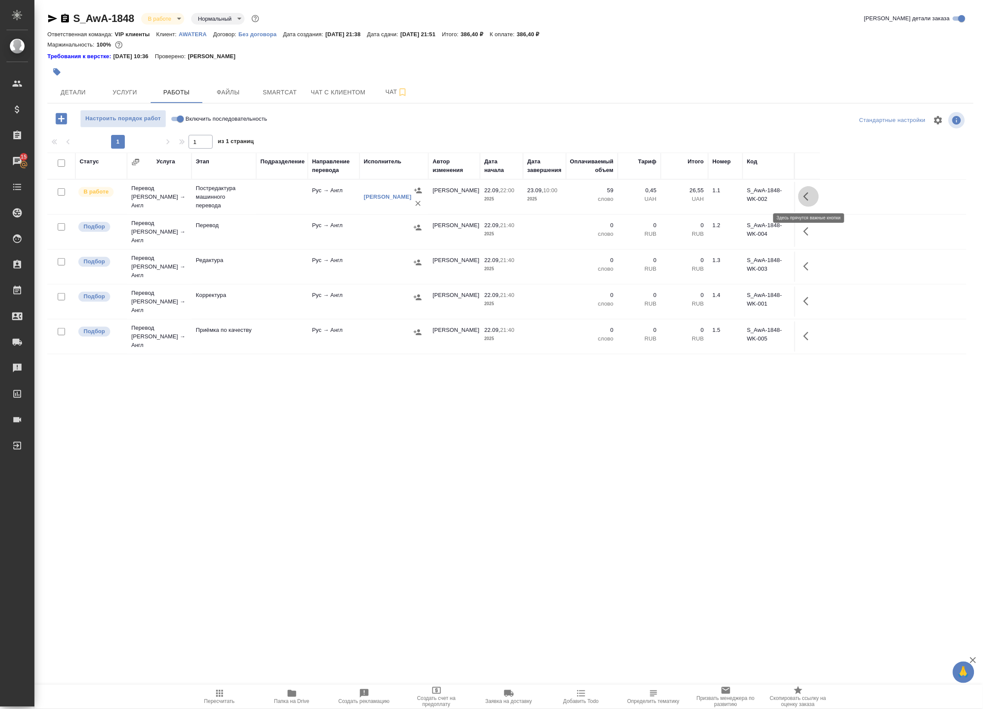
click at [810, 205] on button "button" at bounding box center [809, 196] width 21 height 21
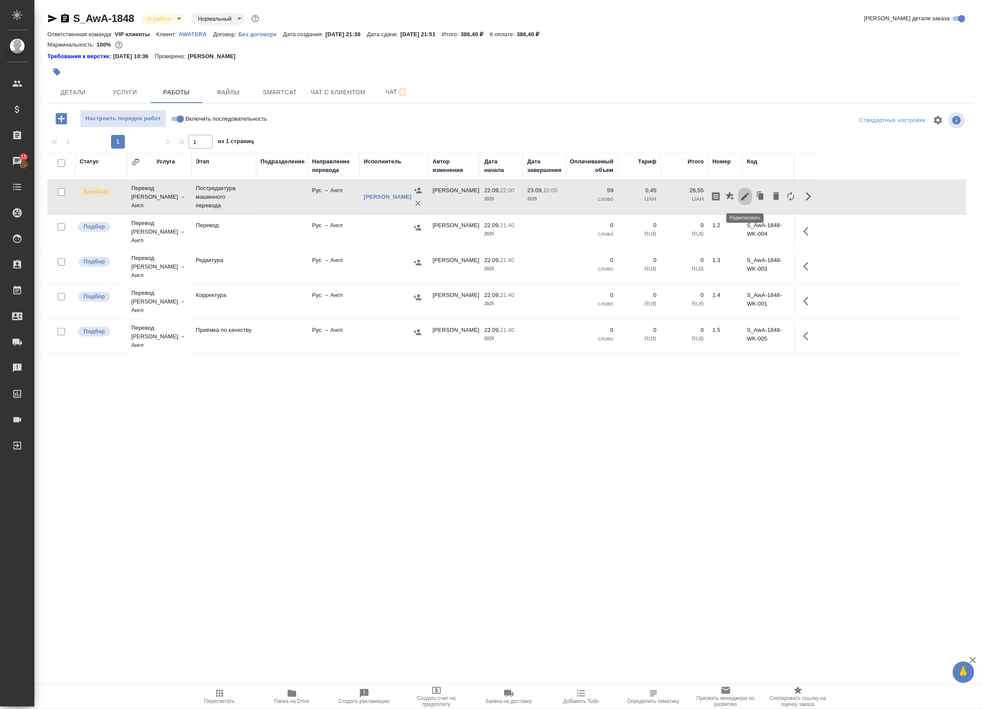
click at [743, 199] on icon "button" at bounding box center [746, 197] width 8 height 8
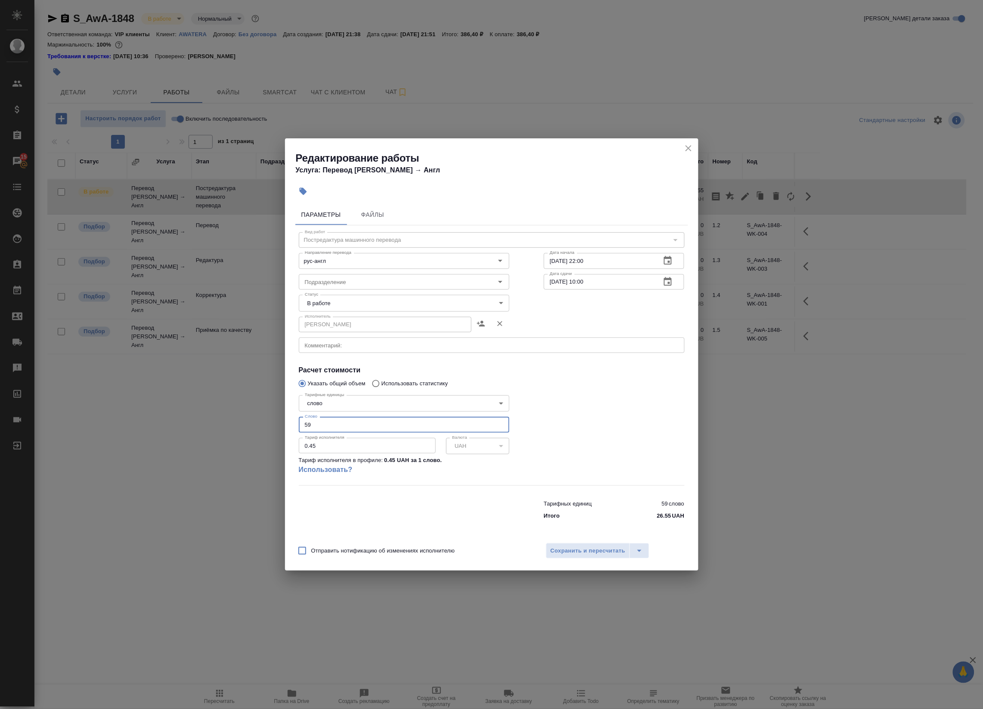
drag, startPoint x: 355, startPoint y: 429, endPoint x: 69, endPoint y: 372, distance: 292.0
click at [69, 372] on div "Редактирование работы Услуга: Перевод [PERSON_NAME] → [PERSON_NAME] Файлы Вид р…" at bounding box center [491, 354] width 983 height 709
type input "100"
click at [580, 547] on span "Сохранить и пересчитать" at bounding box center [588, 551] width 75 height 10
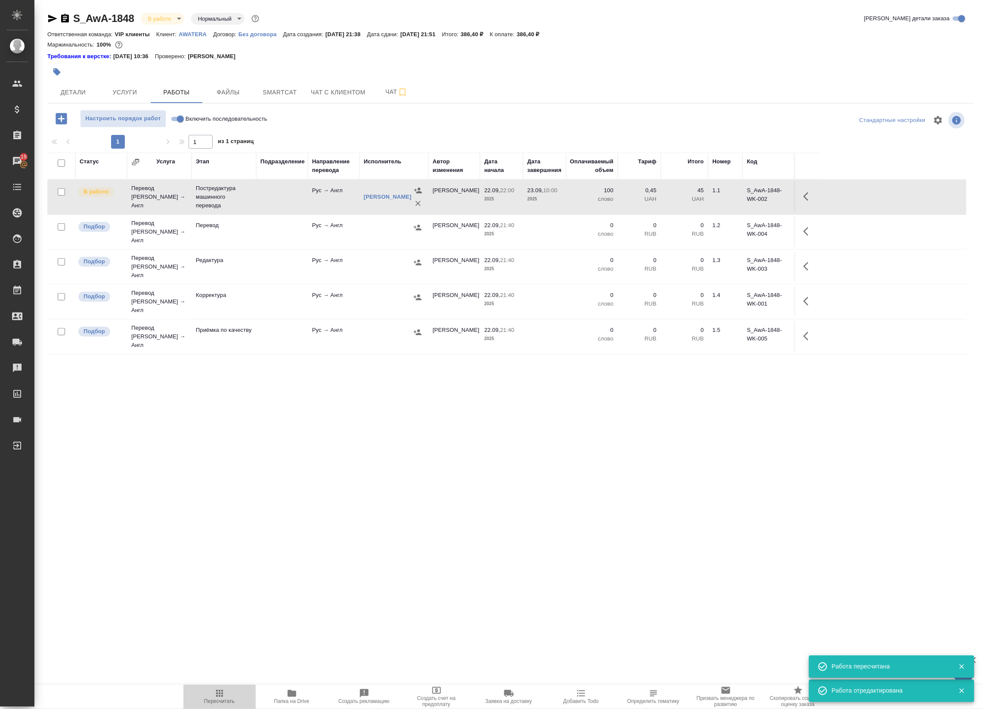
click at [235, 691] on span "Пересчитать" at bounding box center [220, 696] width 62 height 16
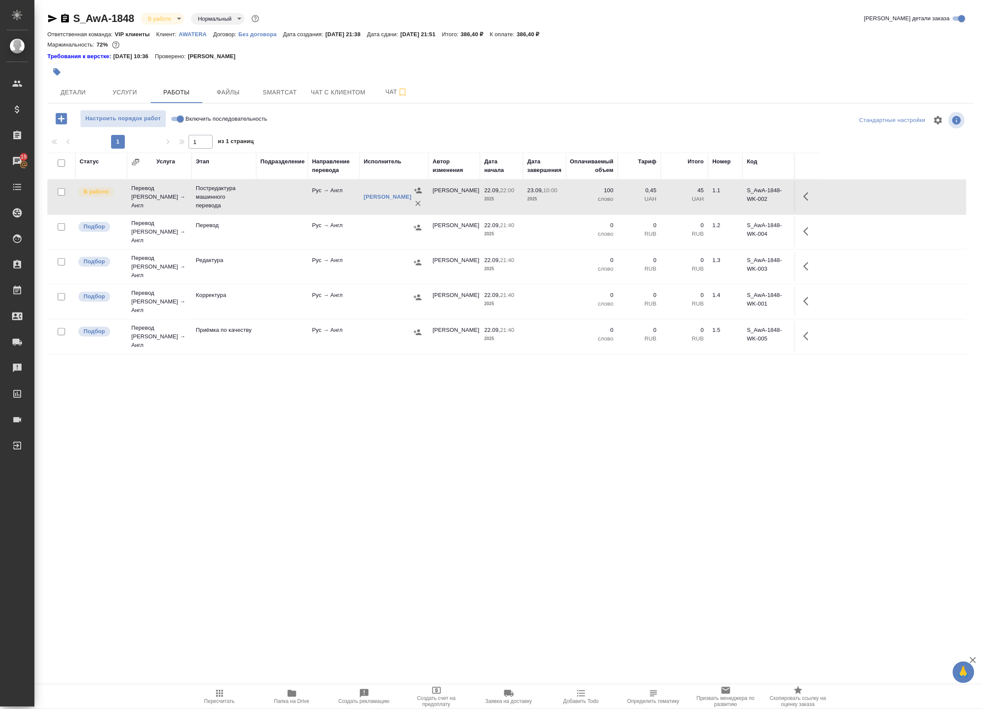
click at [61, 164] on input "checkbox" at bounding box center [61, 162] width 7 height 7
checkbox input "true"
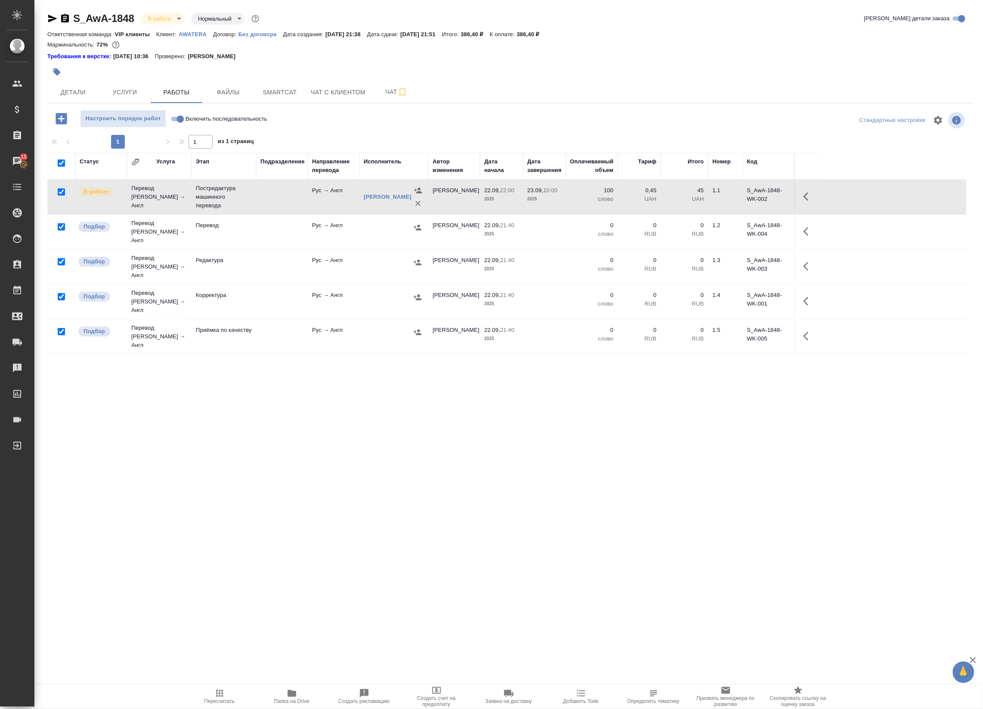
checkbox input "true"
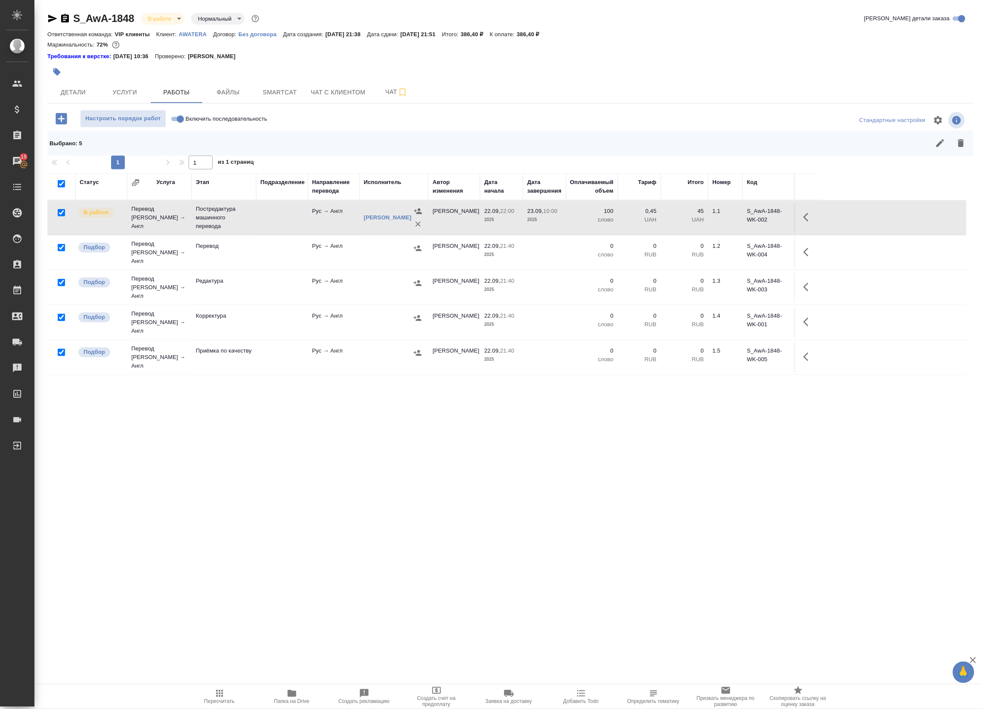
click at [65, 214] on input "checkbox" at bounding box center [61, 212] width 7 height 7
checkbox input "false"
click at [65, 214] on input "checkbox" at bounding box center [61, 212] width 7 height 7
checkbox input "true"
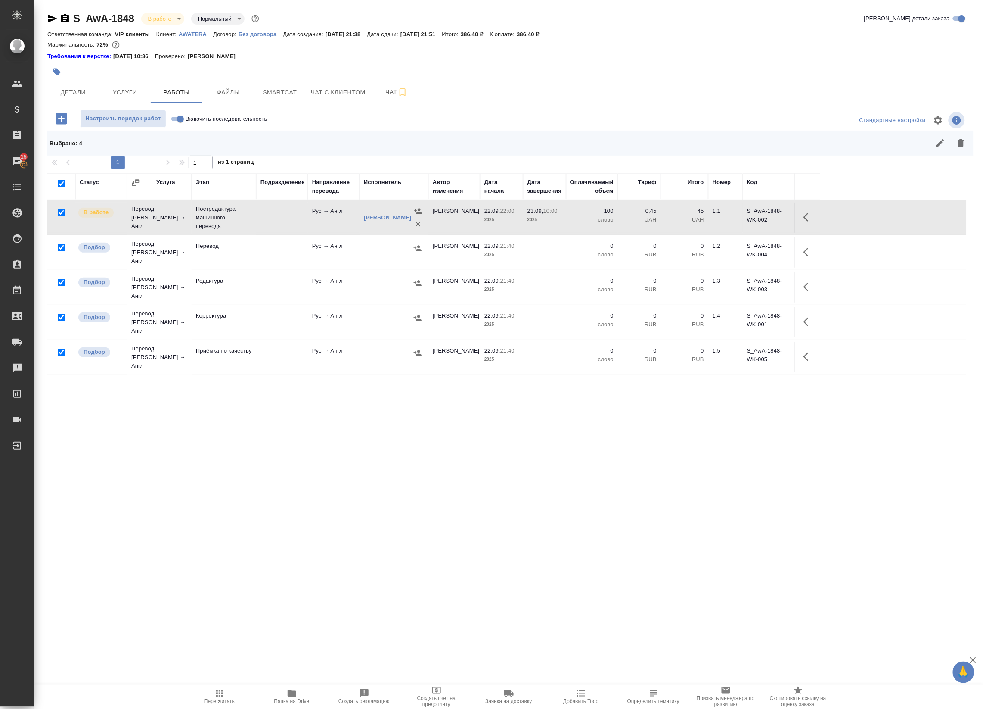
checkbox input "true"
click at [62, 214] on input "checkbox" at bounding box center [61, 212] width 7 height 7
checkbox input "false"
click at [964, 146] on icon "button" at bounding box center [961, 143] width 6 height 8
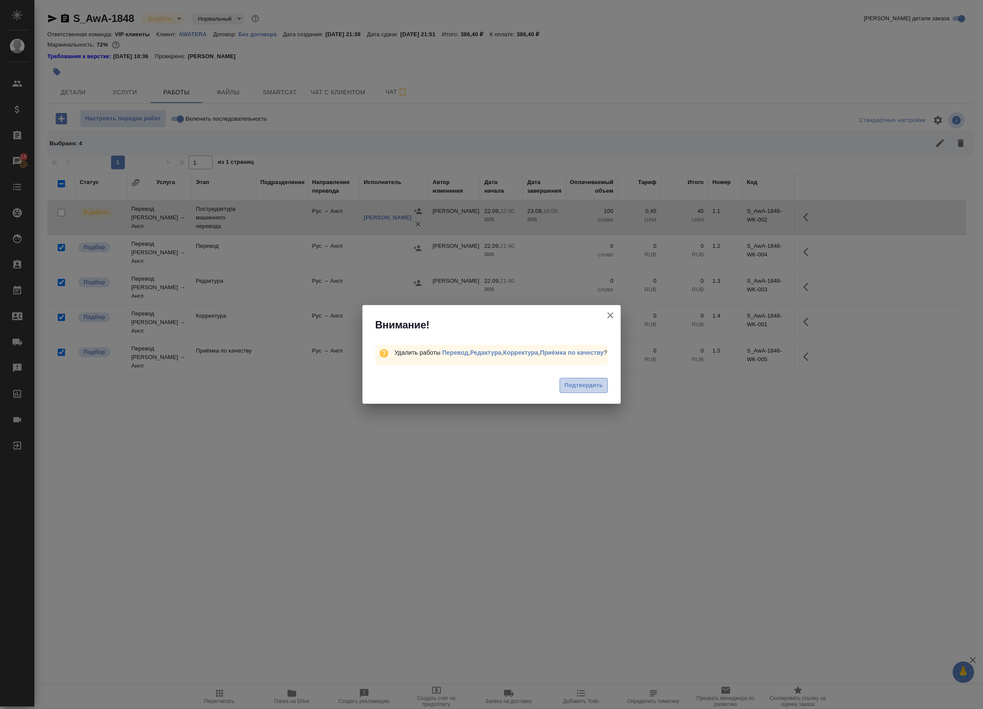
click at [578, 393] on button "Подтвердить" at bounding box center [584, 385] width 48 height 15
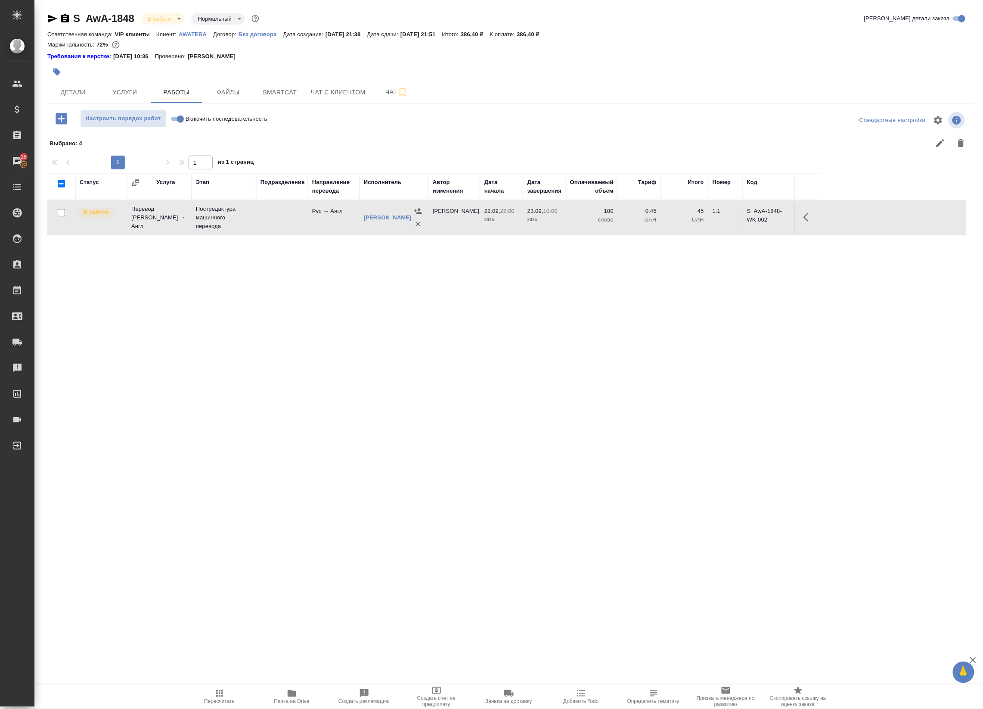
drag, startPoint x: 384, startPoint y: 676, endPoint x: 380, endPoint y: 650, distance: 27.0
click at [384, 676] on div ".cls-1 fill:#fff; AWATERA Badanyan Artak Клиенты Спецификации Заказы 15 Чаты To…" at bounding box center [491, 354] width 983 height 709
click at [282, 86] on button "Smartcat" at bounding box center [280, 92] width 52 height 22
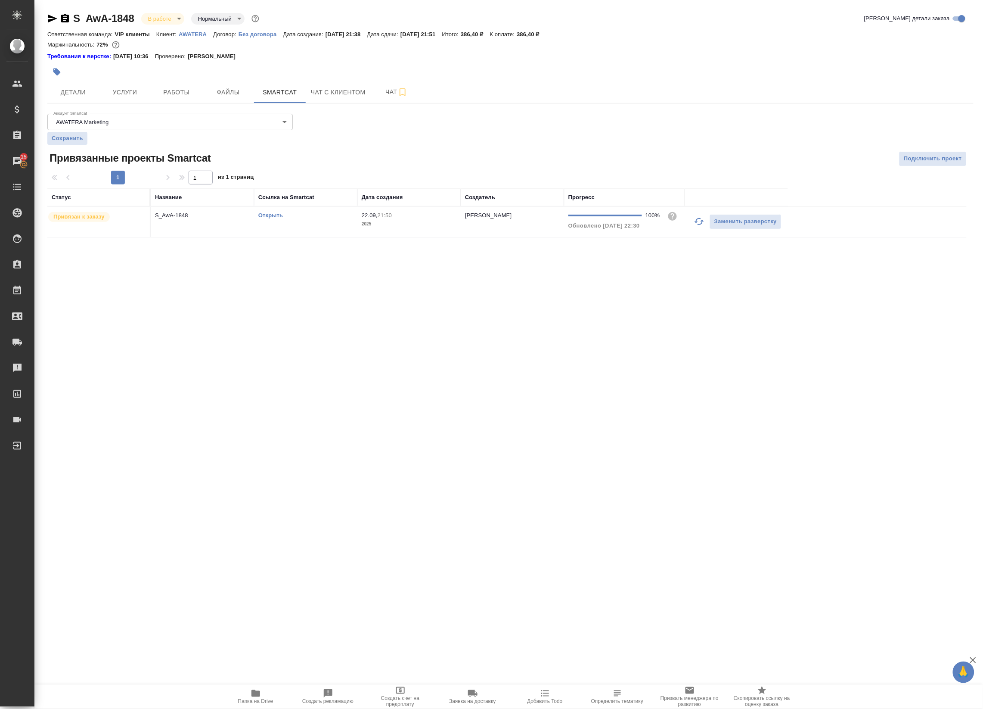
click at [274, 216] on link "Открыть" at bounding box center [270, 215] width 25 height 6
